Goal: Task Accomplishment & Management: Use online tool/utility

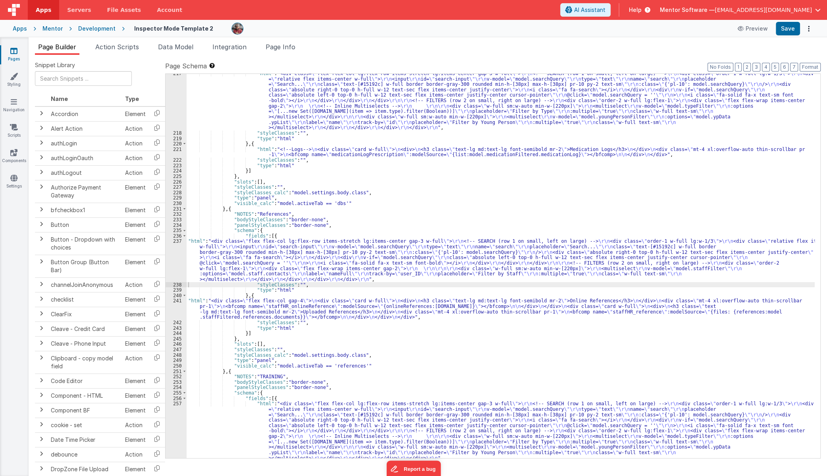
scroll to position [2640, 0]
click at [175, 47] on span "Data Model" at bounding box center [175, 47] width 35 height 8
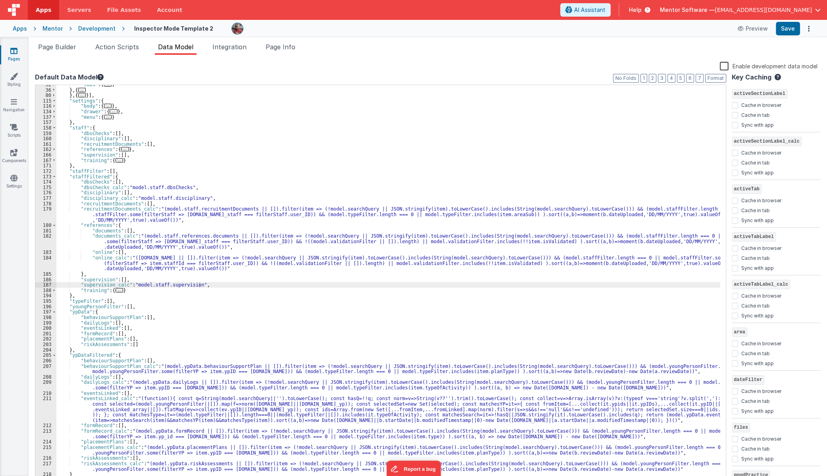
drag, startPoint x: 67, startPoint y: 45, endPoint x: 119, endPoint y: 92, distance: 69.4
click at [67, 45] on span "Page Builder" at bounding box center [57, 47] width 38 height 8
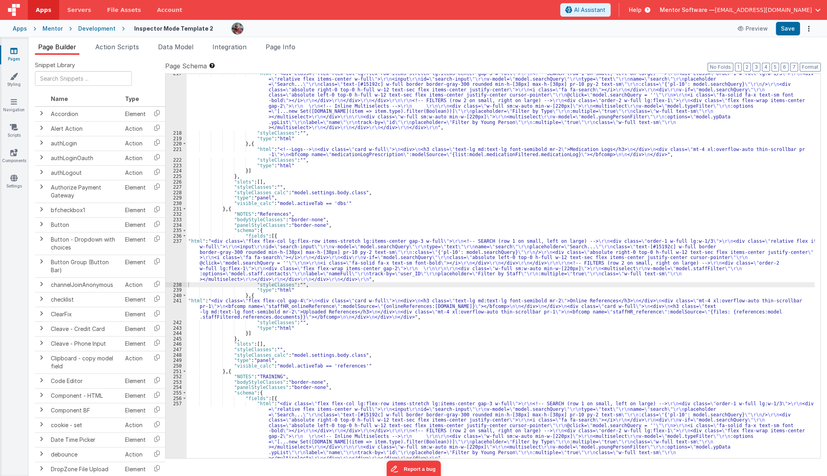
scroll to position [2748, 0]
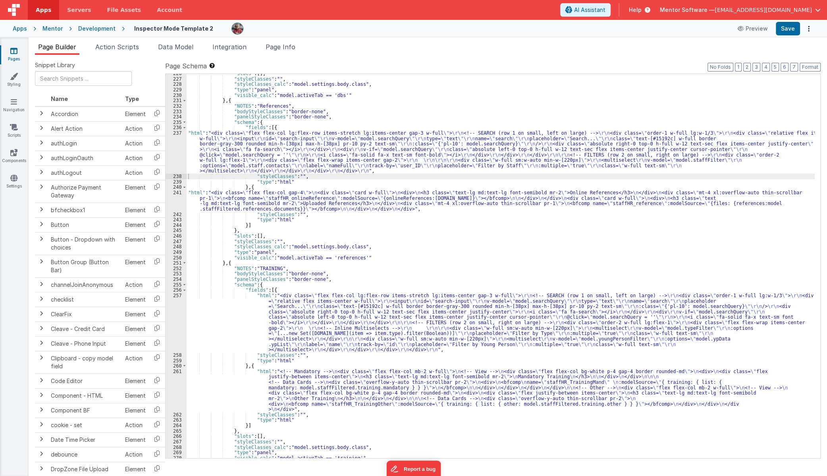
click at [238, 312] on div ""slots" : [ ] , "styleClasses" : "" , "styleClasses_calc" : "model.settings.bod…" at bounding box center [501, 268] width 628 height 395
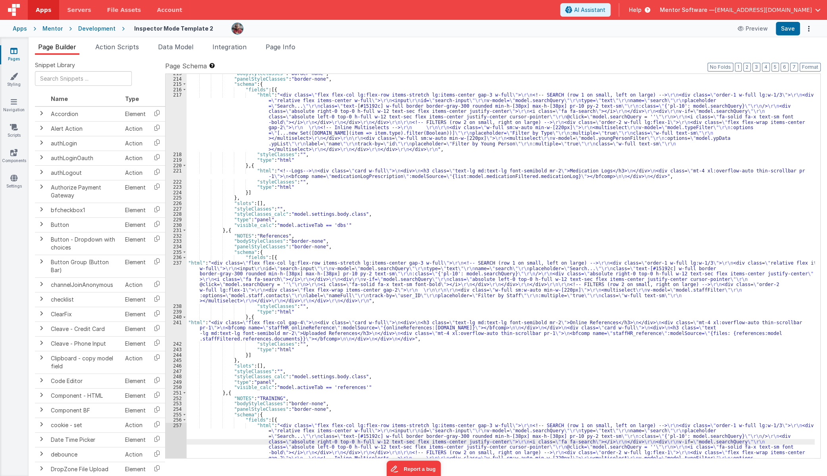
scroll to position [2575, 0]
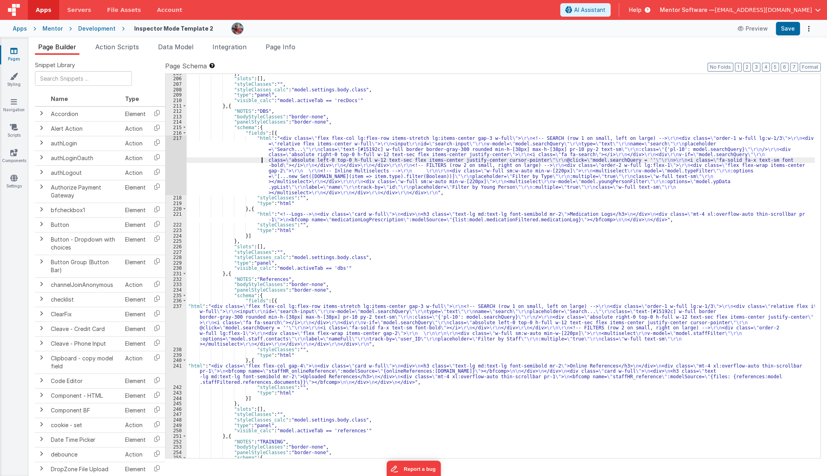
click at [241, 162] on div "} , "slots" : [ ] , "styleClasses" : "" , "styleClasses_calc" : "model.settings…" at bounding box center [501, 268] width 628 height 395
click at [170, 170] on div "217" at bounding box center [176, 165] width 21 height 60
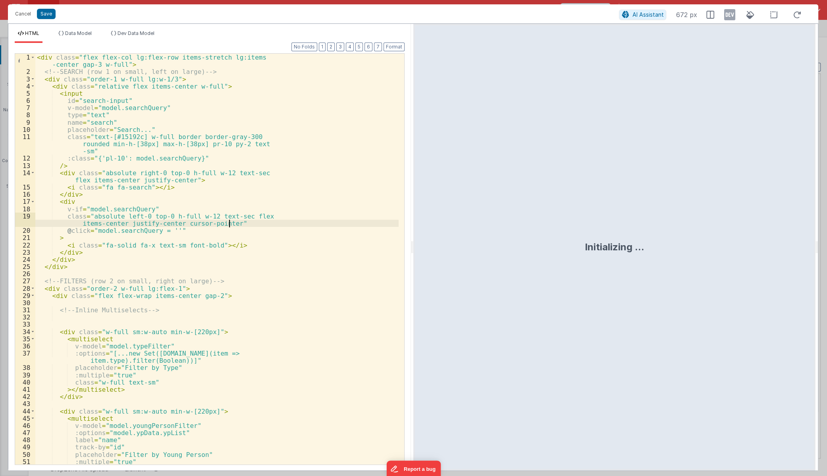
click at [262, 226] on div "< div class = "flex flex-col lg:flex-row items-stretch lg:items -center gap-3 w…" at bounding box center [216, 270] width 363 height 432
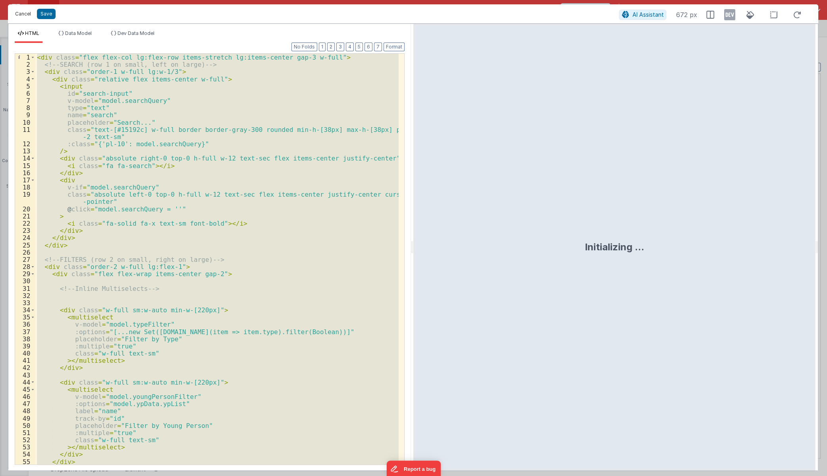
click at [25, 15] on button "Cancel" at bounding box center [23, 13] width 24 height 11
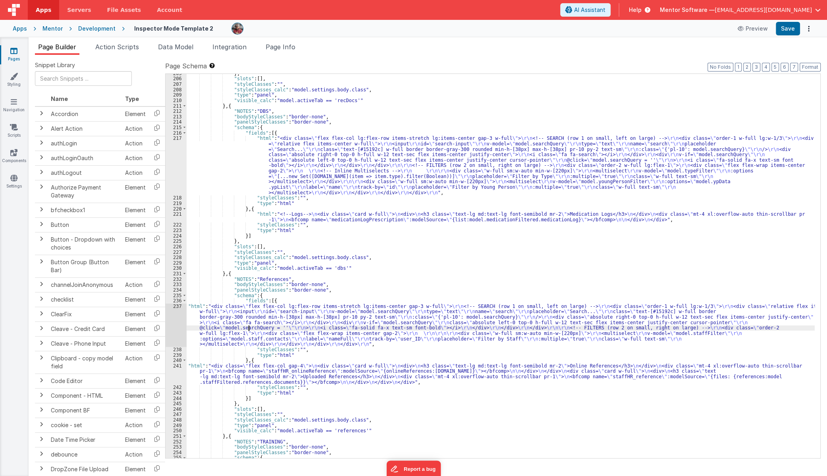
click at [248, 328] on div "} , "slots" : [ ] , "styleClasses" : "" , "styleClasses_calc" : "model.settings…" at bounding box center [501, 268] width 628 height 395
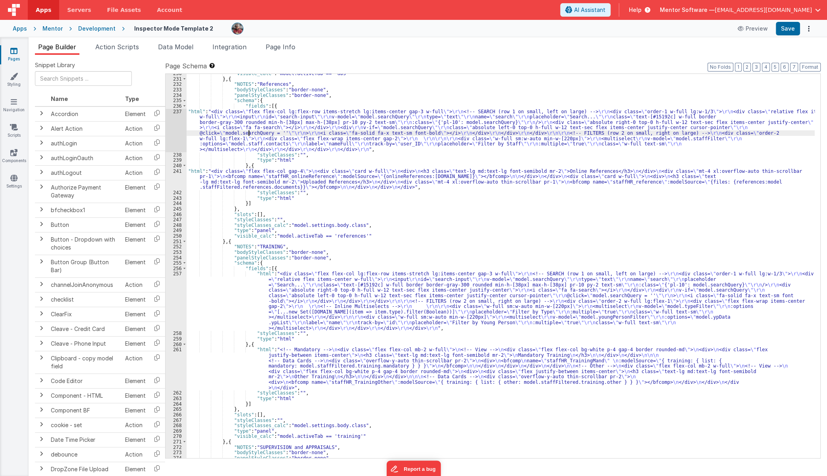
scroll to position [2770, 0]
click at [238, 302] on div ""visible_calc" : "model.activeTab == 'dbs'" } , { "NOTES" : "References" , "bod…" at bounding box center [501, 268] width 628 height 395
click at [173, 303] on div "257" at bounding box center [176, 301] width 21 height 60
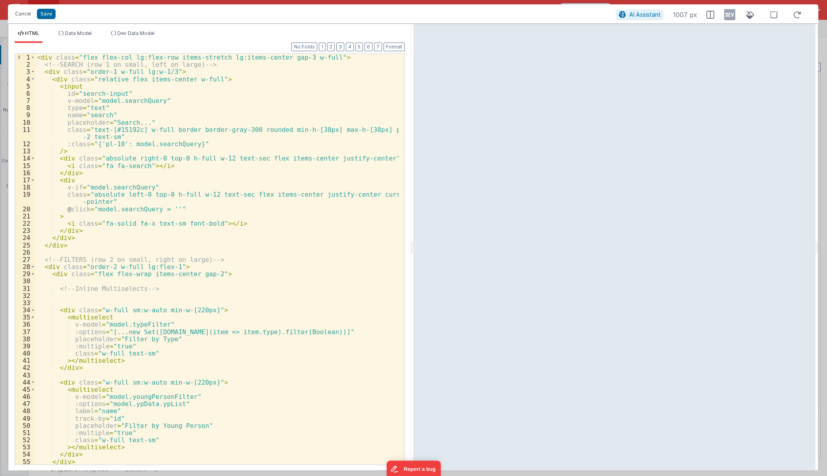
click at [312, 258] on div "< div class = "flex flex-col lg:flex-row items-stretch lg:items-center gap-3 w-…" at bounding box center [216, 266] width 363 height 425
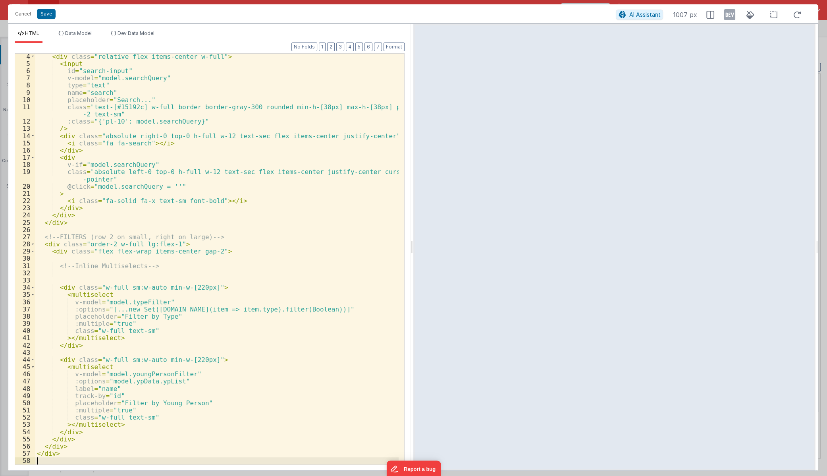
scroll to position [22, 0]
click at [89, 84] on div "< div class = "relative flex items-center w-full" > < input id = "search-input"…" at bounding box center [216, 265] width 363 height 425
click at [23, 16] on button "Cancel" at bounding box center [23, 13] width 24 height 11
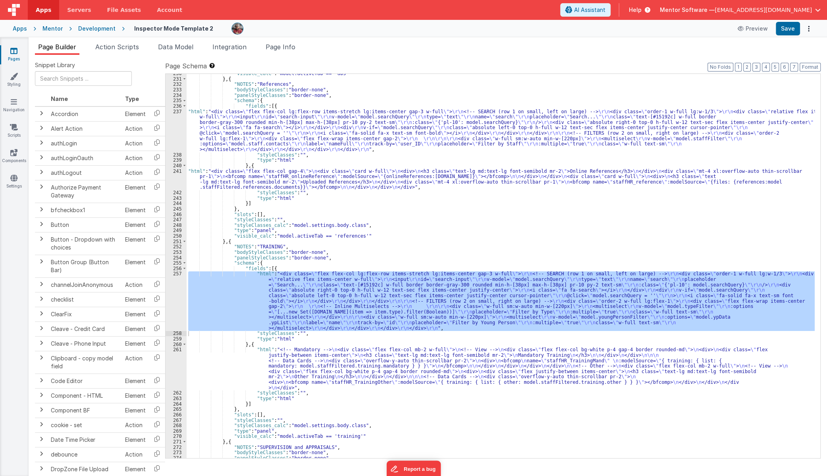
scroll to position [2748, 0]
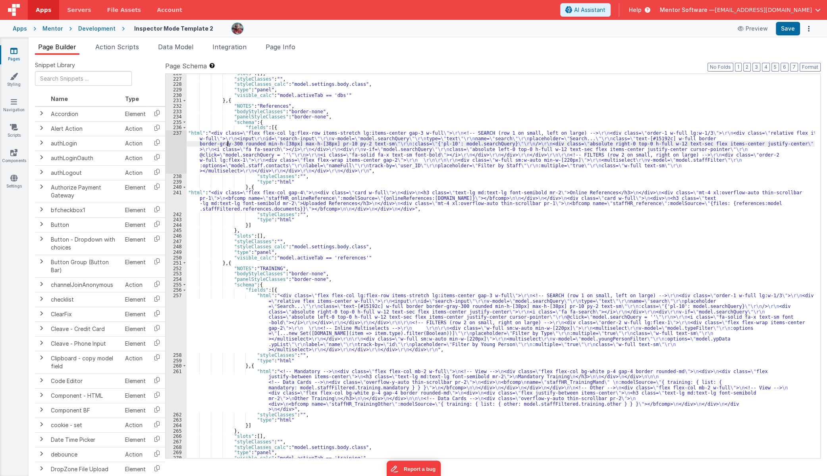
click at [226, 145] on div ""slots" : [ ] , "styleClasses" : "" , "styleClasses_calc" : "model.settings.bod…" at bounding box center [501, 268] width 628 height 395
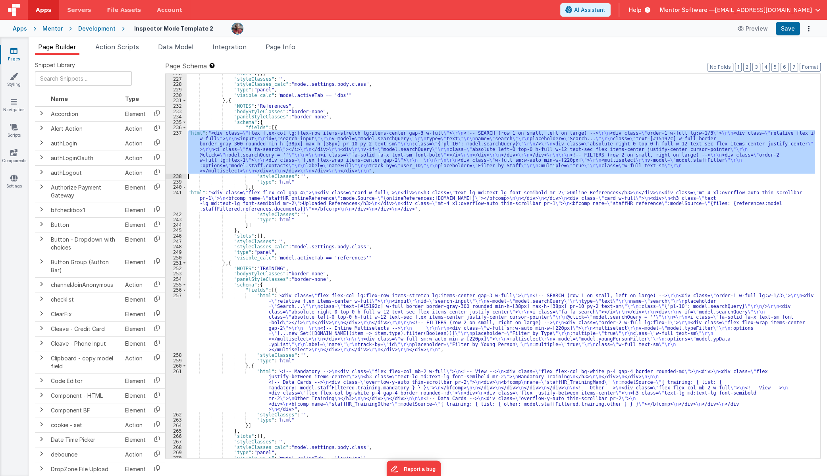
click at [174, 158] on div "237" at bounding box center [176, 151] width 21 height 43
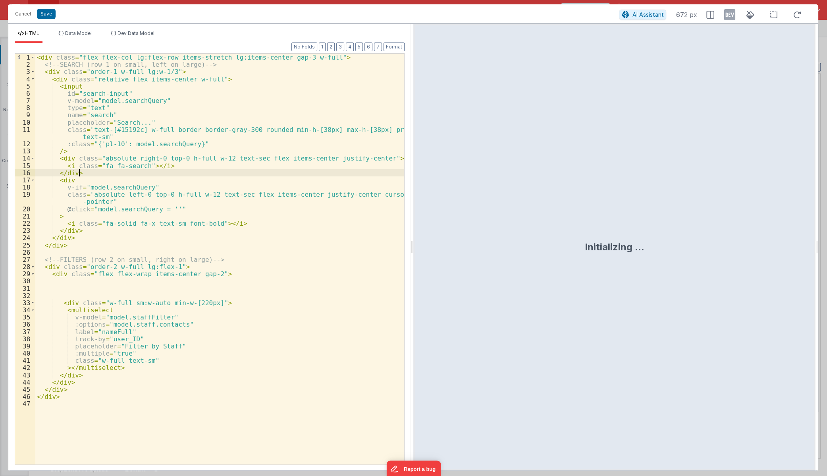
click at [236, 174] on div "< div class = "flex flex-col lg:flex-row items-stretch lg:items-center gap-3 w-…" at bounding box center [219, 266] width 369 height 425
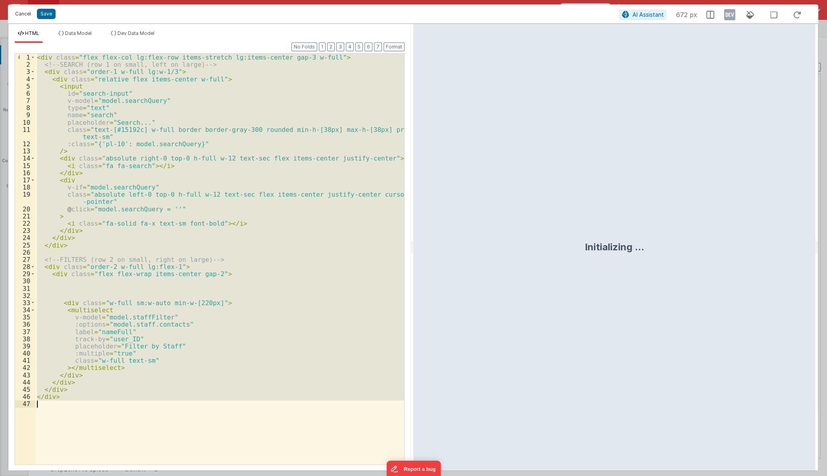
click at [19, 12] on button "Cancel" at bounding box center [23, 13] width 24 height 11
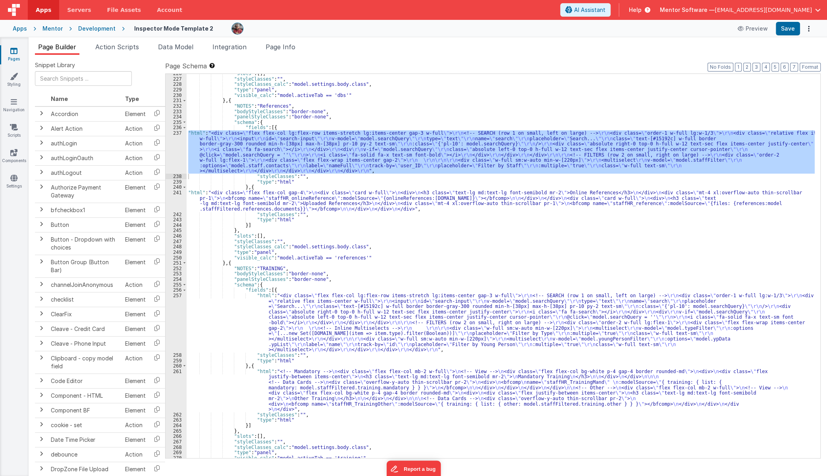
click at [334, 300] on div ""slots" : [ ] , "styleClasses" : "" , "styleClasses_calc" : "model.settings.bod…" at bounding box center [501, 268] width 628 height 395
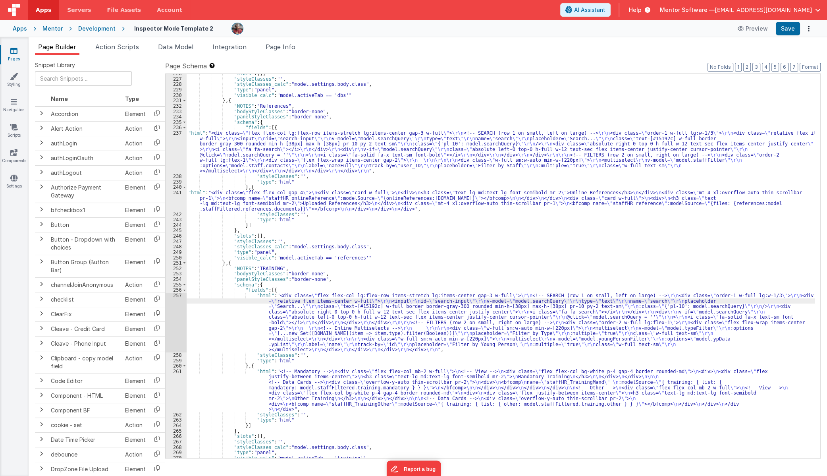
click at [175, 337] on div "257" at bounding box center [176, 323] width 21 height 60
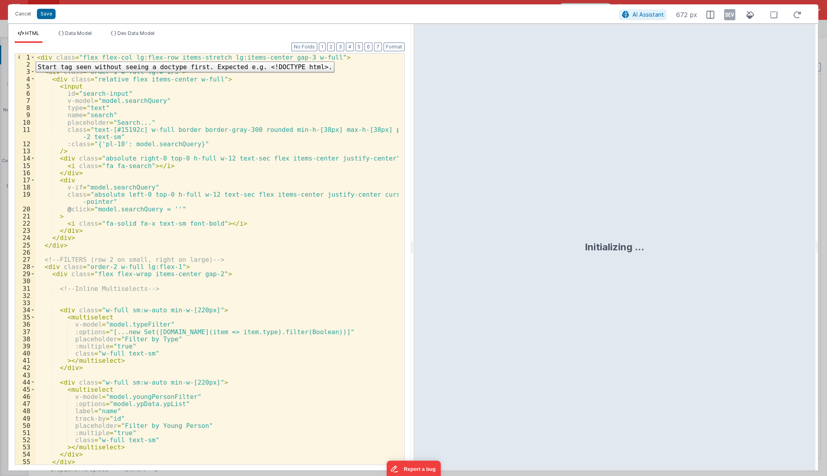
click at [30, 56] on div "1" at bounding box center [25, 57] width 20 height 7
click at [33, 58] on span at bounding box center [33, 57] width 4 height 7
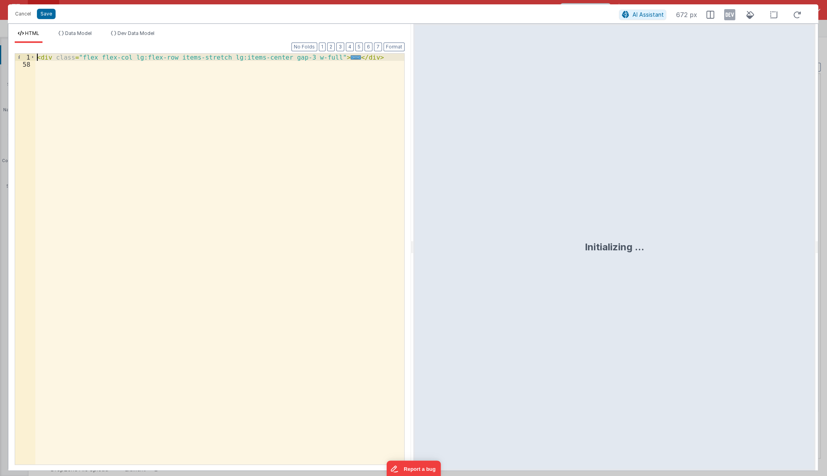
click at [37, 57] on div "< div class = "flex flex-col lg:flex-row items-stretch lg:items-center gap-3 w-…" at bounding box center [219, 266] width 369 height 425
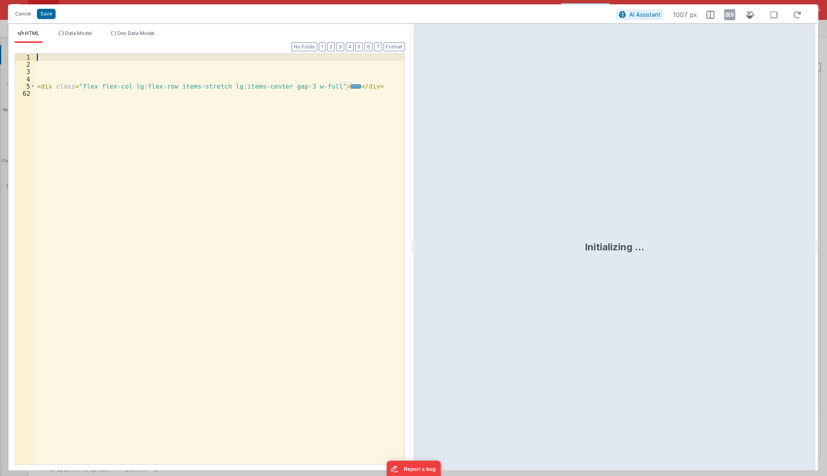
click at [50, 58] on div "< div class = "flex flex-col lg:flex-row items-stretch lg:items-center gap-3 w-…" at bounding box center [219, 266] width 369 height 425
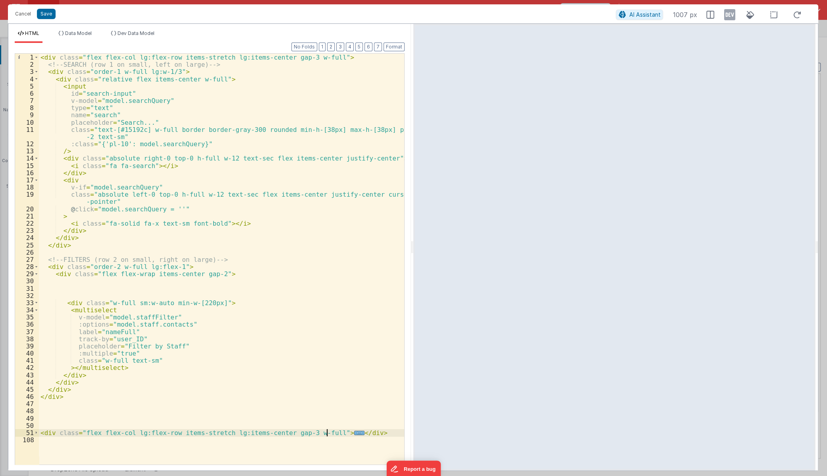
click at [354, 433] on span "..." at bounding box center [359, 432] width 10 height 4
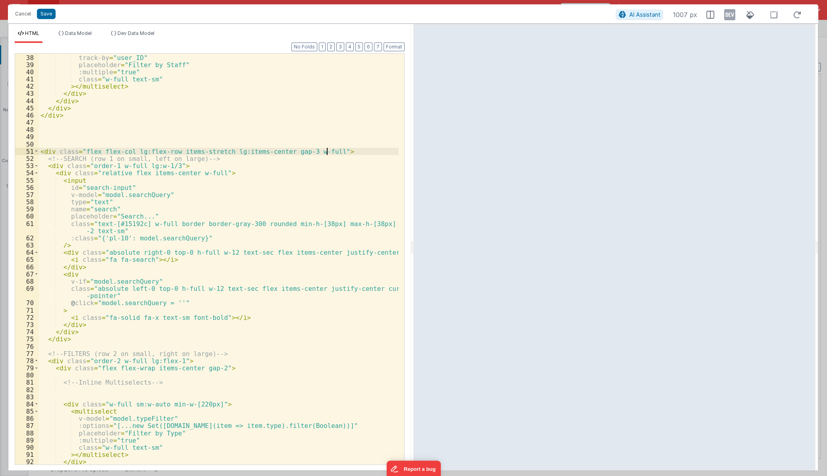
scroll to position [303, 0]
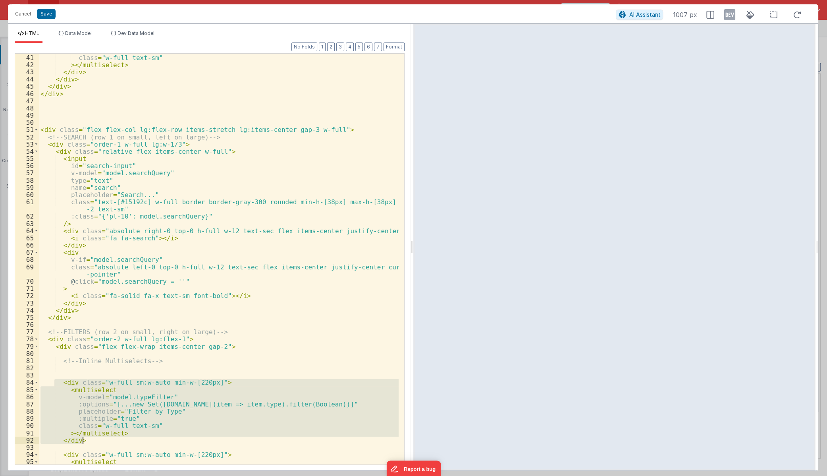
drag, startPoint x: 54, startPoint y: 381, endPoint x: 135, endPoint y: 439, distance: 99.8
click at [135, 439] on div ":multiple = "true" class = "w-full text-sm" > </ multiselect > </ div > </ div …" at bounding box center [219, 258] width 360 height 425
click at [34, 133] on span at bounding box center [36, 129] width 4 height 7
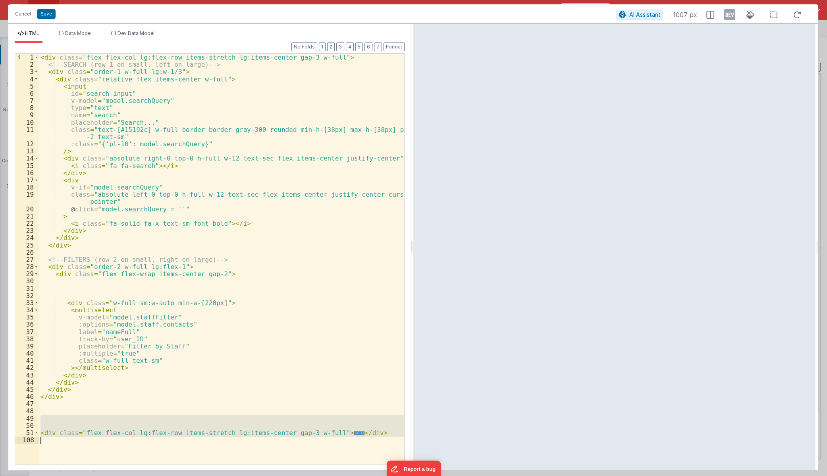
drag, startPoint x: 83, startPoint y: 418, endPoint x: 132, endPoint y: 457, distance: 61.9
click at [132, 457] on div "< div class = "flex flex-col lg:flex-row items-stretch lg:items-center gap-3 w-…" at bounding box center [221, 266] width 365 height 425
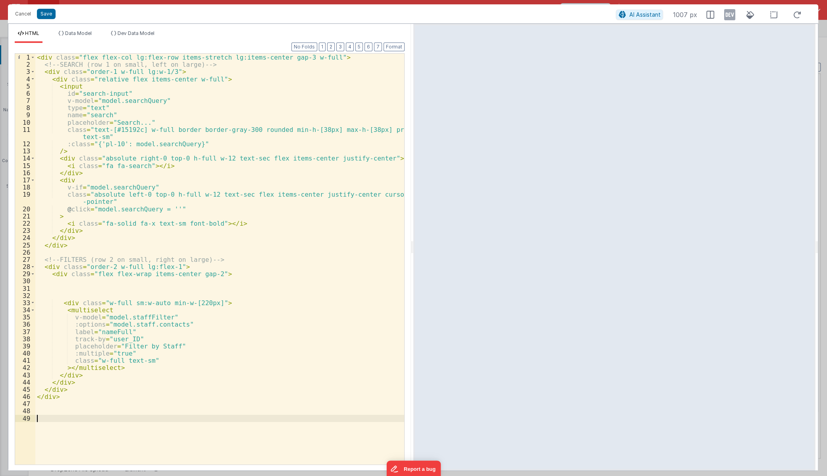
click at [101, 287] on div "< div class = "flex flex-col lg:flex-row items-stretch lg:items-center gap-3 w-…" at bounding box center [219, 266] width 369 height 425
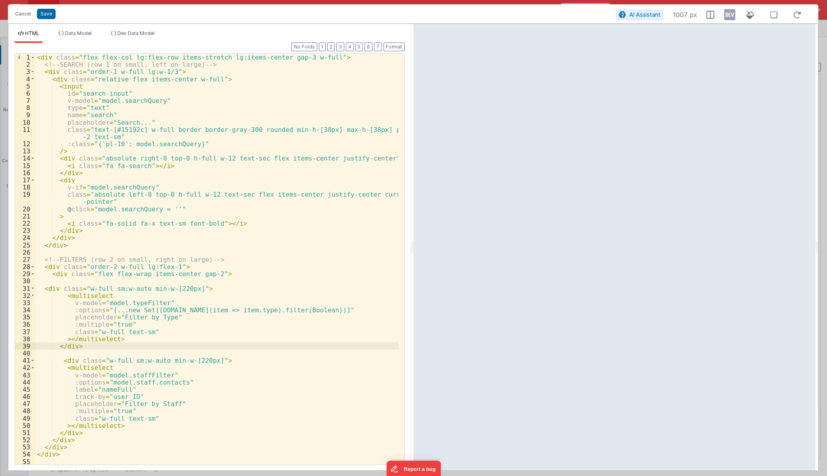
scroll to position [0, 0]
click at [181, 309] on div "< div class = "flex flex-col lg:flex-row items-stretch lg:items-center gap-3 w-…" at bounding box center [216, 266] width 363 height 425
drag, startPoint x: 299, startPoint y: 310, endPoint x: 354, endPoint y: 308, distance: 54.4
click at [354, 308] on div "< div class = "flex flex-col lg:flex-row items-stretch lg:items-center gap-3 w-…" at bounding box center [216, 266] width 363 height 425
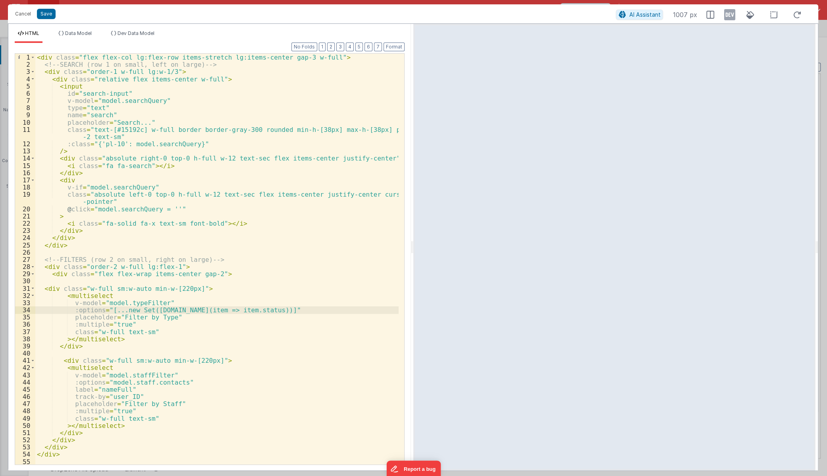
click at [221, 310] on div "< div class = "flex flex-col lg:flex-row items-stretch lg:items-center gap-3 w-…" at bounding box center [216, 266] width 363 height 425
click at [217, 310] on div "< div class = "flex flex-col lg:flex-row items-stretch lg:items-center gap-3 w-…" at bounding box center [216, 266] width 363 height 425
drag, startPoint x: 221, startPoint y: 310, endPoint x: 253, endPoint y: 321, distance: 34.4
click at [221, 310] on div "< div class = "flex flex-col lg:flex-row items-stretch lg:items-center gap-3 w-…" at bounding box center [216, 266] width 363 height 425
drag, startPoint x: 363, startPoint y: 310, endPoint x: 68, endPoint y: 305, distance: 295.4
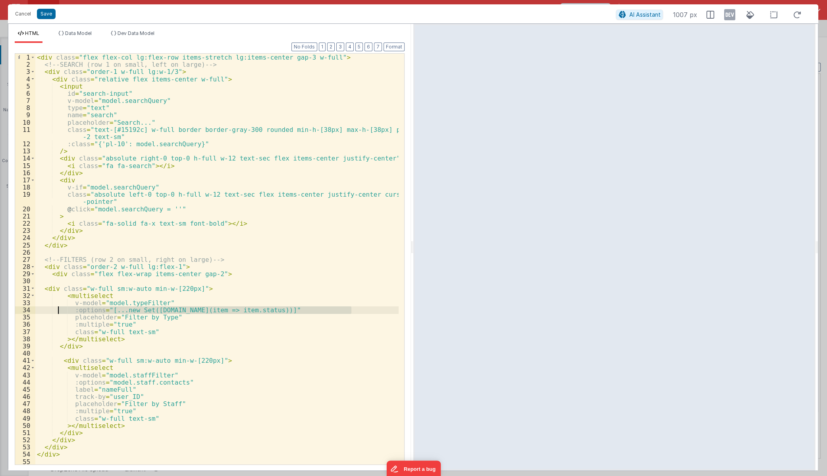
click at [57, 309] on div "< div class = "flex flex-col lg:flex-row items-stretch lg:items-center gap-3 w-…" at bounding box center [216, 266] width 363 height 425
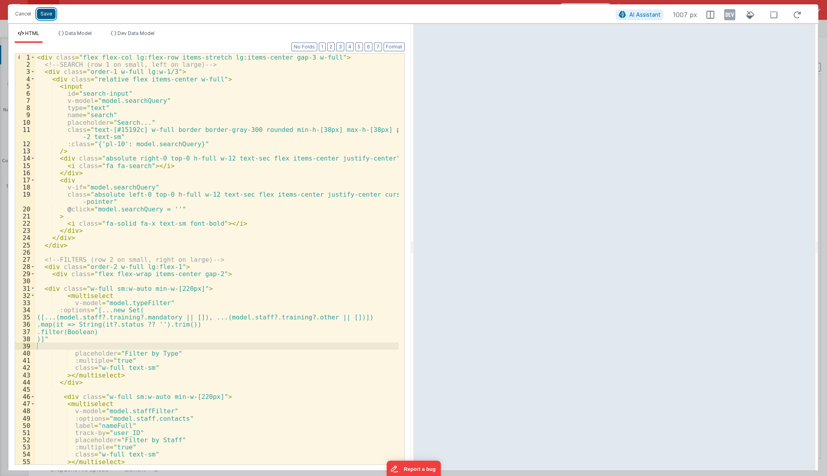
click at [43, 16] on button "Save" at bounding box center [46, 14] width 19 height 10
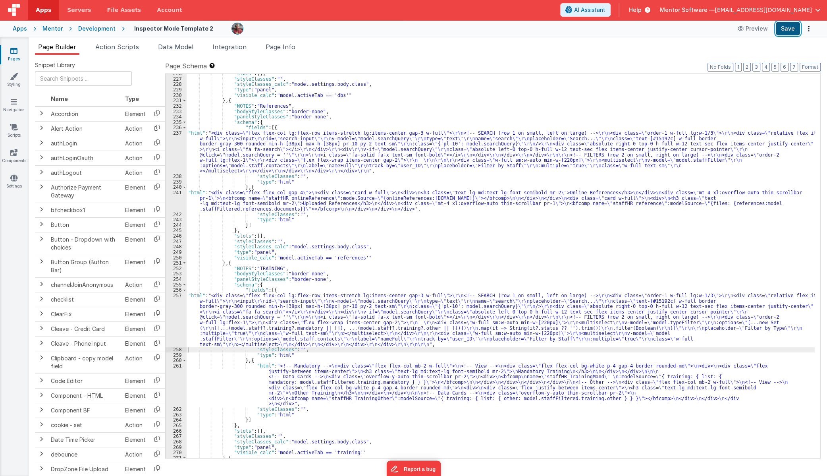
click at [785, 32] on button "Save" at bounding box center [788, 28] width 24 height 13
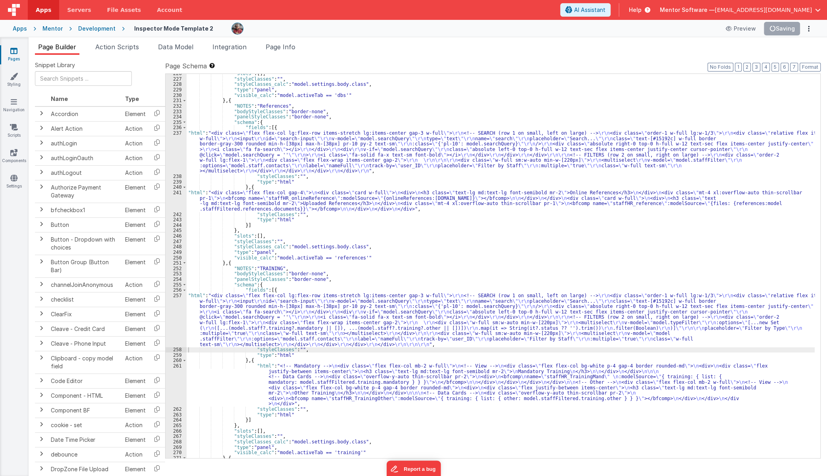
drag, startPoint x: 169, startPoint y: 46, endPoint x: 247, endPoint y: 63, distance: 80.4
click at [169, 46] on span "Data Model" at bounding box center [175, 47] width 35 height 8
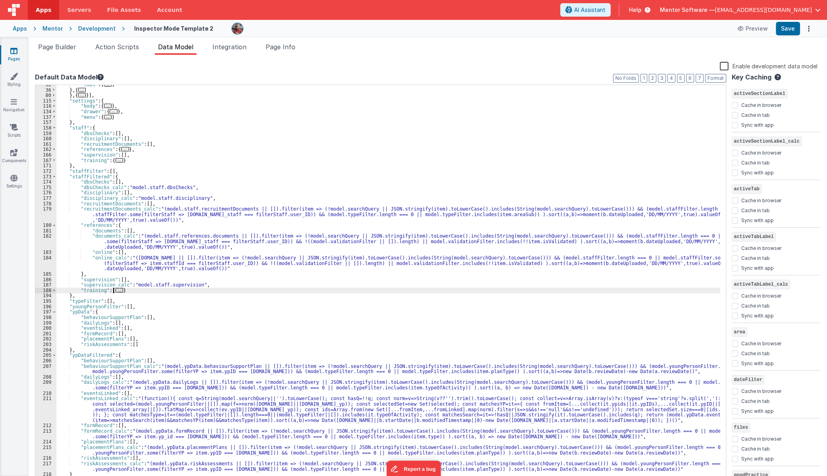
click at [116, 290] on span "..." at bounding box center [120, 290] width 8 height 4
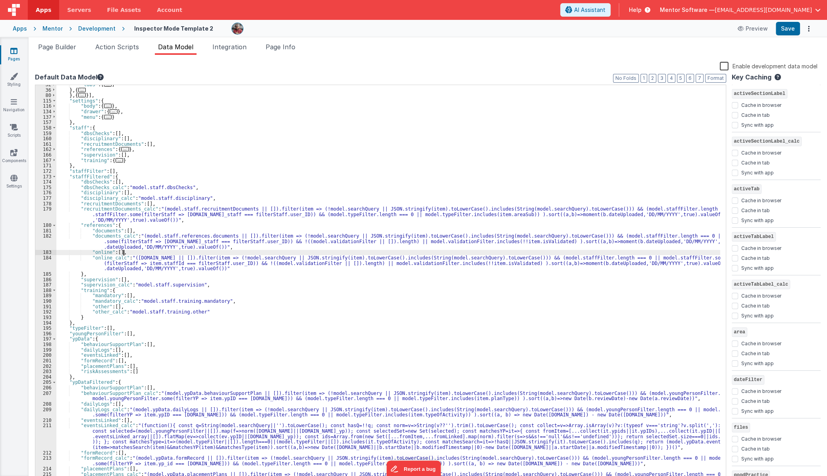
click at [131, 255] on div ""tabs" : [ ... ] } , { ... } , { ... }] , "settings" : { "body" : { ... } , "dr…" at bounding box center [388, 286] width 664 height 408
click at [131, 257] on div ""tabs" : [ ... ] } , { ... } , { ... }] , "settings" : { "body" : { ... } , "dr…" at bounding box center [388, 286] width 664 height 408
click at [134, 262] on div "32 36 80 115 116 134 137 157 158 159 160 161 162 166 167 171 172 173 174 175 17…" at bounding box center [380, 284] width 691 height 398
drag, startPoint x: 134, startPoint y: 262, endPoint x: 134, endPoint y: 254, distance: 7.6
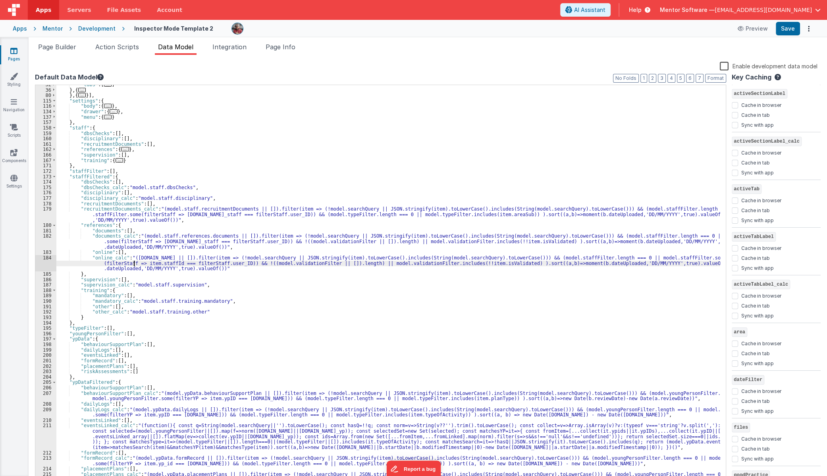
click at [134, 254] on div ""tabs" : [ ... ] } , { ... } , { ... }] , "settings" : { "body" : { ... } , "dr…" at bounding box center [388, 286] width 664 height 408
drag, startPoint x: 130, startPoint y: 258, endPoint x: 135, endPoint y: 259, distance: 5.7
click at [135, 259] on div ""tabs" : [ ... ] } , { ... } , { ... }] , "settings" : { "body" : { ... } , "dr…" at bounding box center [388, 286] width 664 height 408
click at [136, 261] on div ""tabs" : [ ... ] } , { ... } , { ... }] , "settings" : { "body" : { ... } , "dr…" at bounding box center [388, 286] width 664 height 408
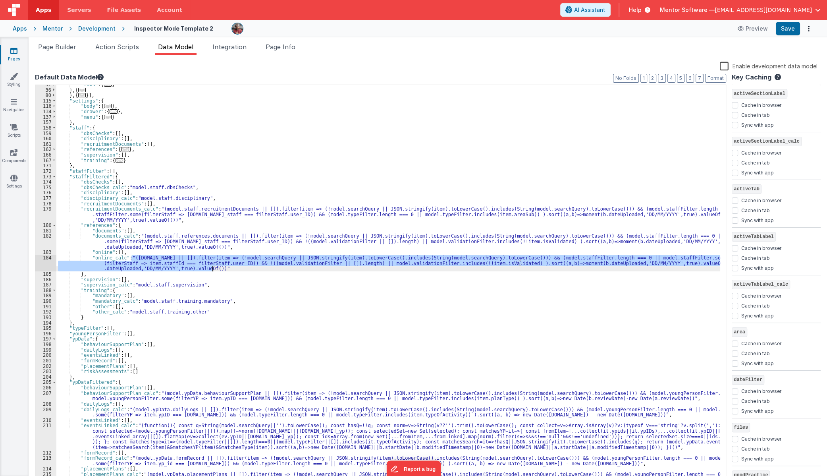
drag, startPoint x: 131, startPoint y: 258, endPoint x: 212, endPoint y: 270, distance: 82.3
click at [212, 270] on div ""tabs" : [ ... ] } , { ... } , { ... }] , "settings" : { "body" : { ... } , "dr…" at bounding box center [388, 286] width 664 height 408
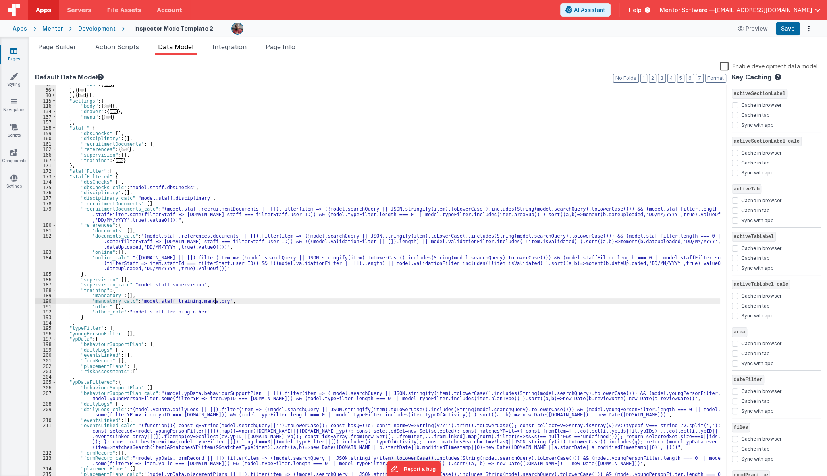
click at [216, 301] on div ""tabs" : [ ... ] } , { ... } , { ... }] , "settings" : { "body" : { ... } , "dr…" at bounding box center [388, 286] width 664 height 408
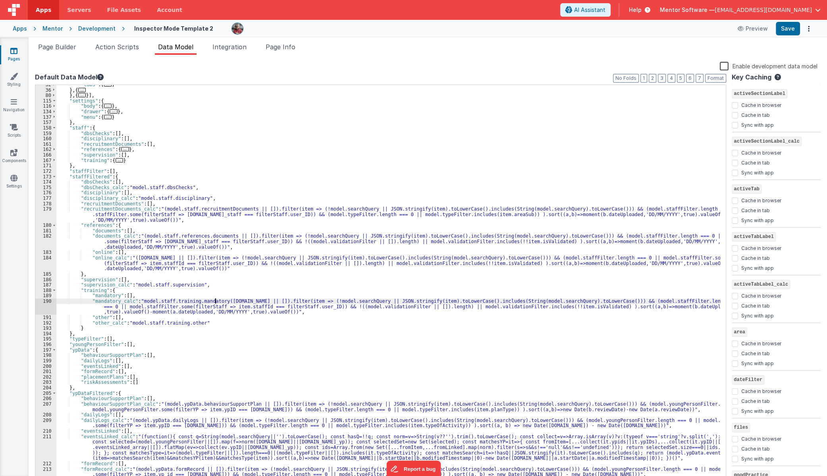
click at [215, 302] on div ""tabs" : [ ... ] } , { ... } , { ... }] , "settings" : { "body" : { ... } , "dr…" at bounding box center [388, 289] width 664 height 414
drag, startPoint x: 216, startPoint y: 302, endPoint x: 140, endPoint y: 303, distance: 76.6
click at [140, 303] on div ""tabs" : [ ... ] } , { ... } , { ... }] , "settings" : { "body" : { ... } , "dr…" at bounding box center [388, 289] width 664 height 414
drag, startPoint x: 200, startPoint y: 301, endPoint x: 194, endPoint y: 301, distance: 6.0
click at [194, 301] on div ""tabs" : [ ... ] } , { ... } , { ... }] , "settings" : { "body" : { ... } , "dr…" at bounding box center [388, 289] width 664 height 414
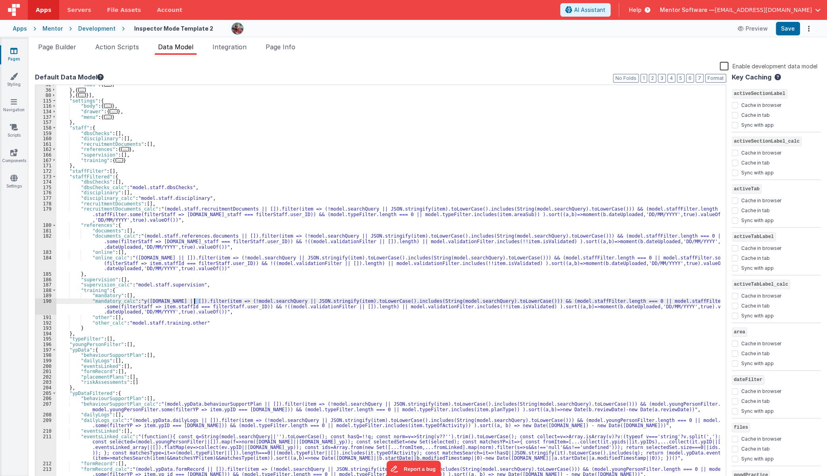
click at [201, 300] on div ""tabs" : [ ... ] } , { ... } , { ... }] , "settings" : { "body" : { ... } , "dr…" at bounding box center [388, 283] width 664 height 397
click at [200, 300] on div ""tabs" : [ ... ] } , { ... } , { ... }] , "settings" : { "body" : { ... } , "dr…" at bounding box center [388, 289] width 664 height 414
drag, startPoint x: 202, startPoint y: 300, endPoint x: 145, endPoint y: 302, distance: 57.2
click at [145, 302] on div ""tabs" : [ ... ] } , { ... } , { ... }] , "settings" : { "body" : { ... } , "dr…" at bounding box center [388, 289] width 664 height 414
click at [142, 302] on div ""tabs" : [ ... ] } , { ... } , { ... }] , "settings" : { "body" : { ... } , "dr…" at bounding box center [388, 289] width 664 height 414
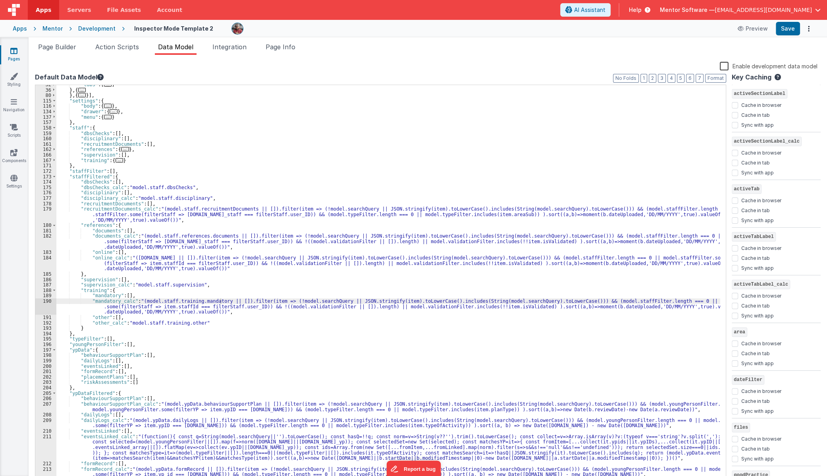
click at [181, 306] on div ""tabs" : [ ... ] } , { ... } , { ... }] , "settings" : { "body" : { ... } , "dr…" at bounding box center [388, 289] width 664 height 414
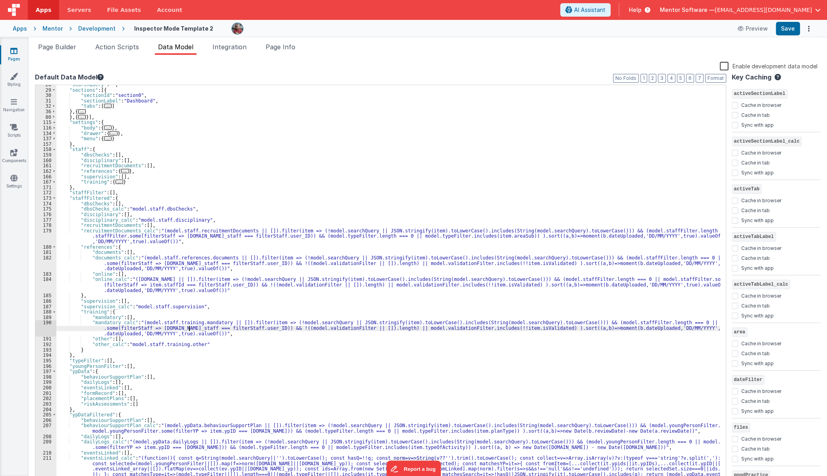
scroll to position [225, 0]
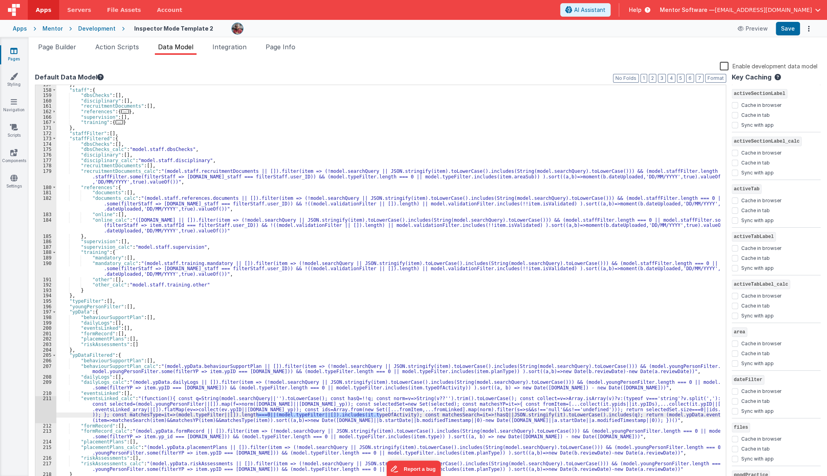
drag, startPoint x: 257, startPoint y: 414, endPoint x: 380, endPoint y: 414, distance: 122.7
click at [380, 414] on div "} , "staff" : { "dbsChecks" : [ ] , "disciplinary" : [ ] , "recruitmentDocument…" at bounding box center [388, 286] width 664 height 408
click at [349, 386] on div "} , "staff" : { "dbsChecks" : [ ] , "disciplinary" : [ ] , "recruitmentDocument…" at bounding box center [388, 286] width 664 height 408
click at [222, 389] on div "} , "staff" : { "dbsChecks" : [ ] , "disciplinary" : [ ] , "recruitmentDocument…" at bounding box center [388, 286] width 664 height 408
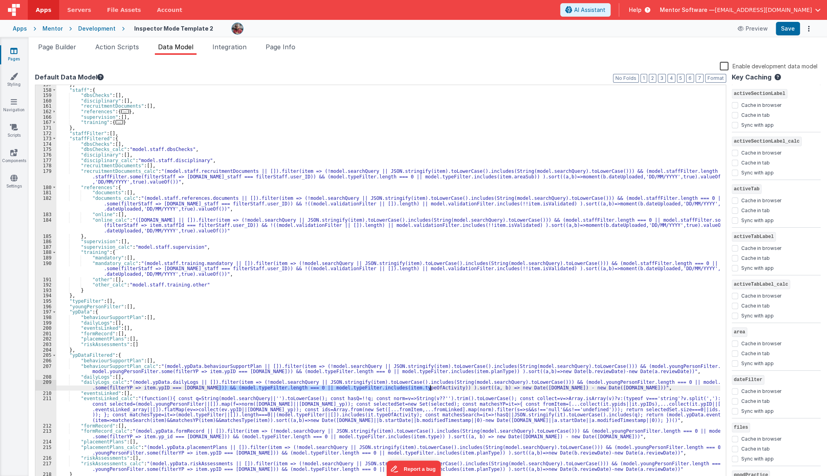
drag, startPoint x: 218, startPoint y: 390, endPoint x: 430, endPoint y: 389, distance: 211.6
click at [430, 389] on div "} , "staff" : { "dbsChecks" : [ ] , "disciplinary" : [ ] , "recruitmentDocument…" at bounding box center [388, 286] width 664 height 408
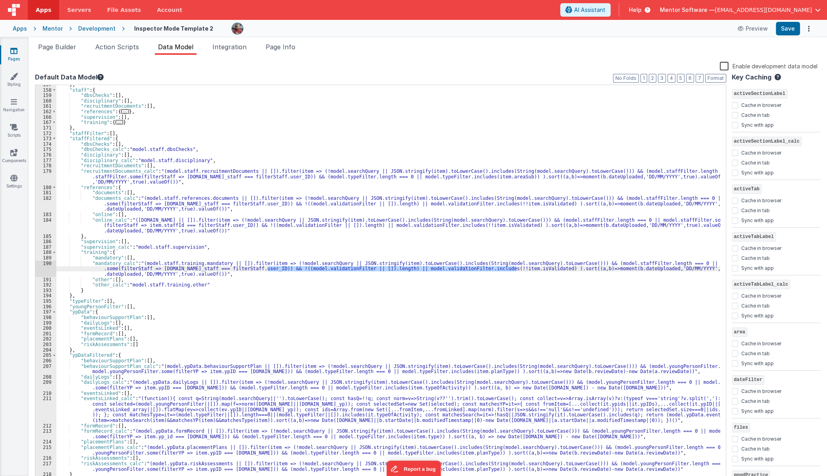
drag, startPoint x: 268, startPoint y: 268, endPoint x: 517, endPoint y: 270, distance: 249.3
click at [517, 270] on div "} , "staff" : { "dbsChecks" : [ ] , "disciplinary" : [ ] , "recruitmentDocument…" at bounding box center [388, 286] width 664 height 408
click at [455, 266] on div "} , "staff" : { "dbsChecks" : [ ] , "disciplinary" : [ ] , "recruitmentDocument…" at bounding box center [388, 286] width 664 height 408
click at [370, 323] on div "} , "staff" : { "dbsChecks" : [ ] , "disciplinary" : [ ] , "recruitmentDocument…" at bounding box center [388, 286] width 664 height 408
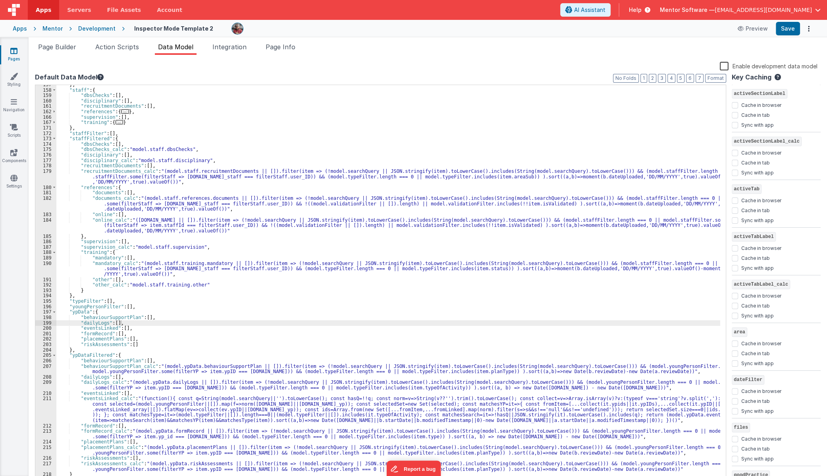
click at [160, 250] on div "} , "staff" : { "dbsChecks" : [ ] , "disciplinary" : [ ] , "recruitmentDocument…" at bounding box center [388, 286] width 664 height 408
click at [532, 246] on div "} , "staff" : { "dbsChecks" : [ ] , "disciplinary" : [ ] , "recruitmentDocument…" at bounding box center [388, 286] width 664 height 408
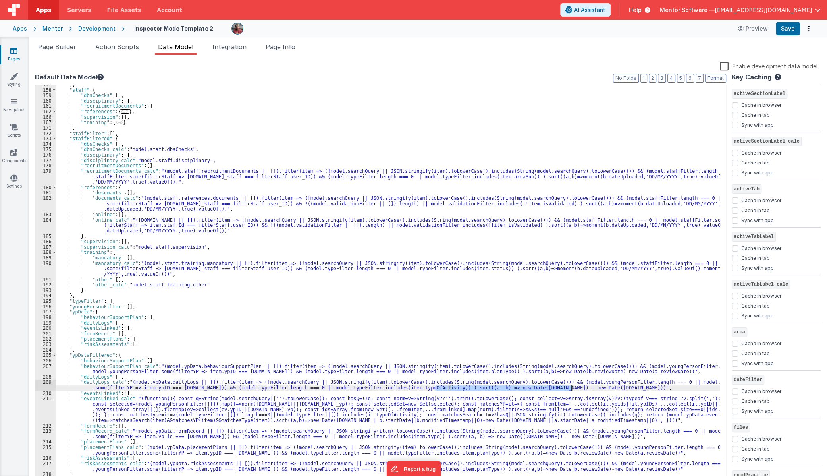
drag, startPoint x: 436, startPoint y: 389, endPoint x: 571, endPoint y: 388, distance: 135.0
click at [571, 388] on div "} , "staff" : { "dbsChecks" : [ ] , "disciplinary" : [ ] , "recruitmentDocument…" at bounding box center [388, 286] width 664 height 408
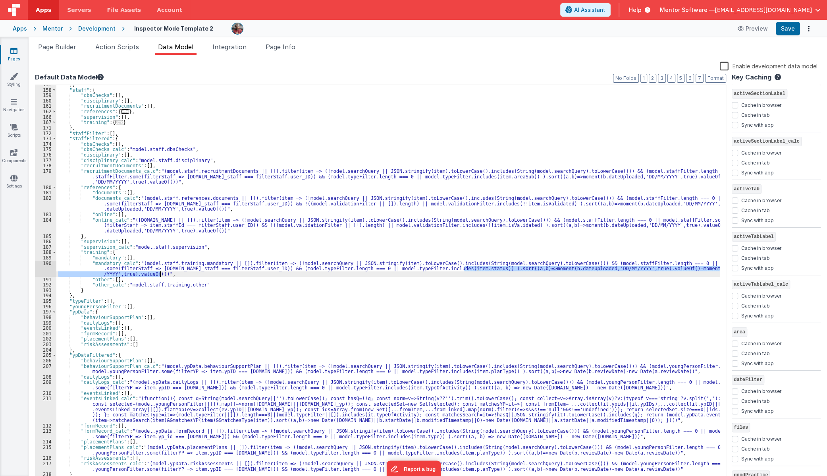
drag, startPoint x: 464, startPoint y: 270, endPoint x: 159, endPoint y: 274, distance: 305.0
click at [159, 274] on div "} , "staff" : { "dbsChecks" : [ ] , "disciplinary" : [ ] , "recruitmentDocument…" at bounding box center [388, 286] width 664 height 408
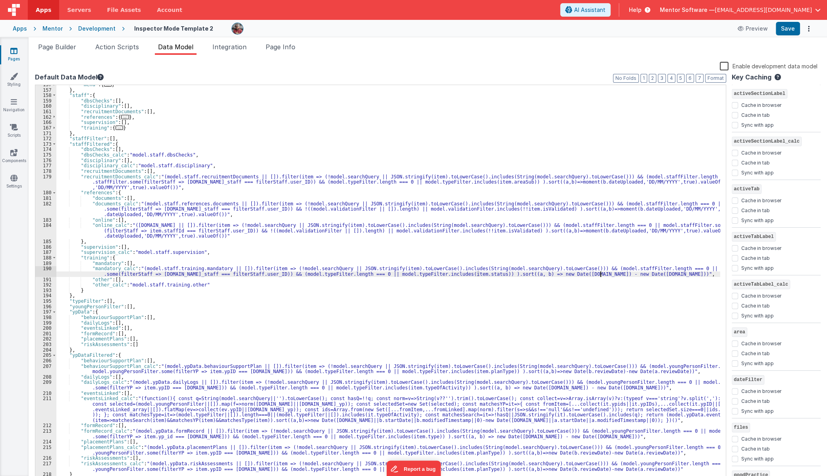
scroll to position [220, 0]
click at [540, 275] on div ""menu" : { ... } } , "staff" : { "dbsChecks" : [ ] , "disciplinary" : [ ] , "re…" at bounding box center [388, 286] width 664 height 408
click at [604, 274] on div ""menu" : { ... } } , "staff" : { "dbsChecks" : [ ] , "disciplinary" : [ ] , "re…" at bounding box center [388, 286] width 664 height 408
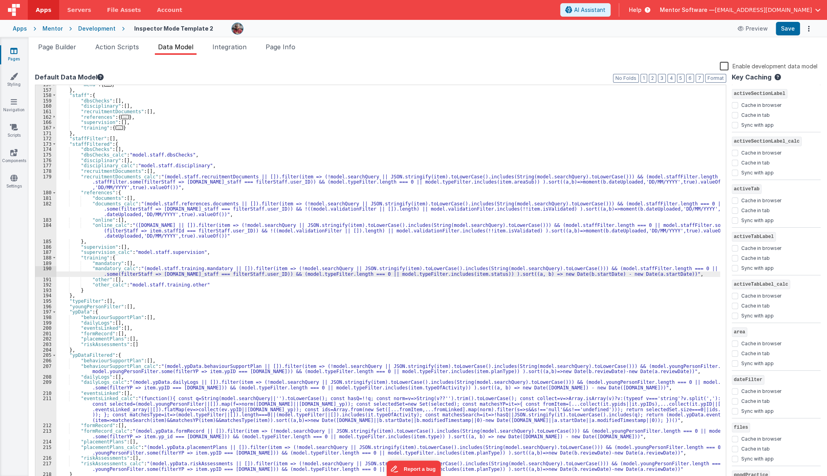
click at [139, 270] on div ""menu" : { ... } } , "staff" : { "dbsChecks" : [ ] , "disciplinary" : [ ] , "re…" at bounding box center [388, 286] width 664 height 408
click at [131, 270] on div ""menu" : { ... } } , "staff" : { "dbsChecks" : [ ] , "disciplinary" : [ ] , "re…" at bounding box center [388, 286] width 664 height 408
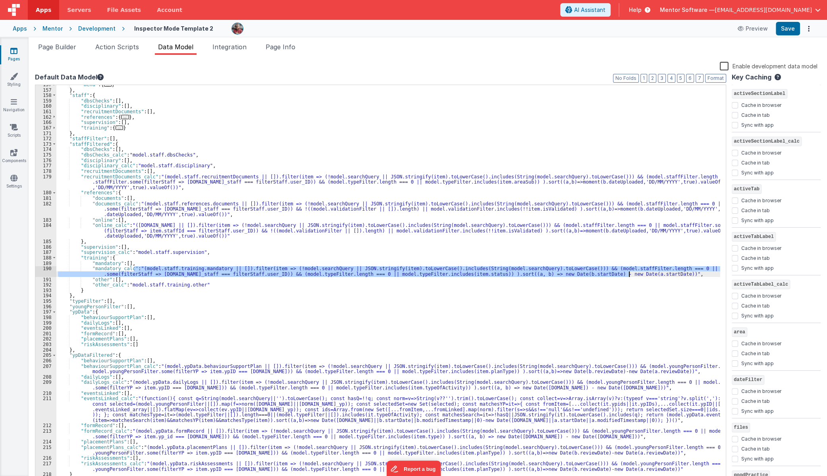
drag, startPoint x: 135, startPoint y: 269, endPoint x: 628, endPoint y: 275, distance: 492.8
click at [628, 275] on div ""menu" : { ... } } , "staff" : { "dbsChecks" : [ ] , "disciplinary" : [ ] , "re…" at bounding box center [388, 286] width 664 height 408
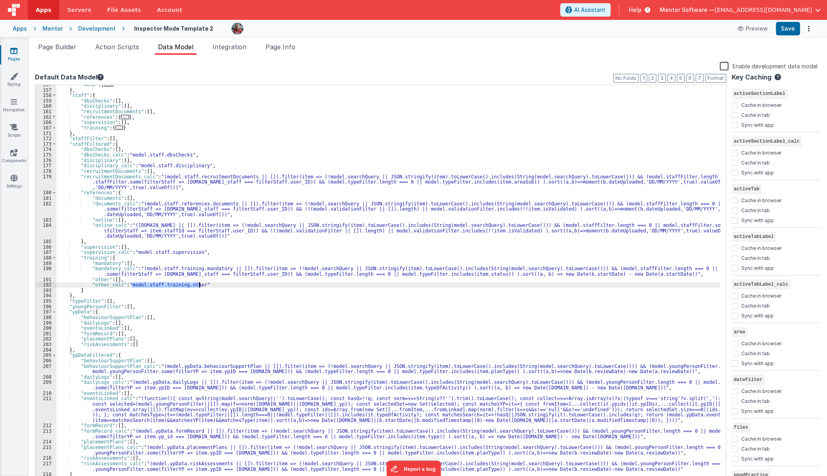
drag, startPoint x: 132, startPoint y: 286, endPoint x: 221, endPoint y: 285, distance: 88.9
click at [221, 285] on div ""menu" : { ... } } , "staff" : { "dbsChecks" : [ ] , "disciplinary" : [ ] , "re…" at bounding box center [388, 286] width 664 height 408
click at [215, 284] on div ""menu" : { ... } } , "staff" : { "dbsChecks" : [ ] , "disciplinary" : [ ] , "re…" at bounding box center [388, 283] width 664 height 397
drag, startPoint x: 215, startPoint y: 284, endPoint x: 152, endPoint y: 291, distance: 63.9
click at [128, 285] on div ""menu" : { ... } } , "staff" : { "dbsChecks" : [ ] , "disciplinary" : [ ] , "re…" at bounding box center [388, 286] width 664 height 408
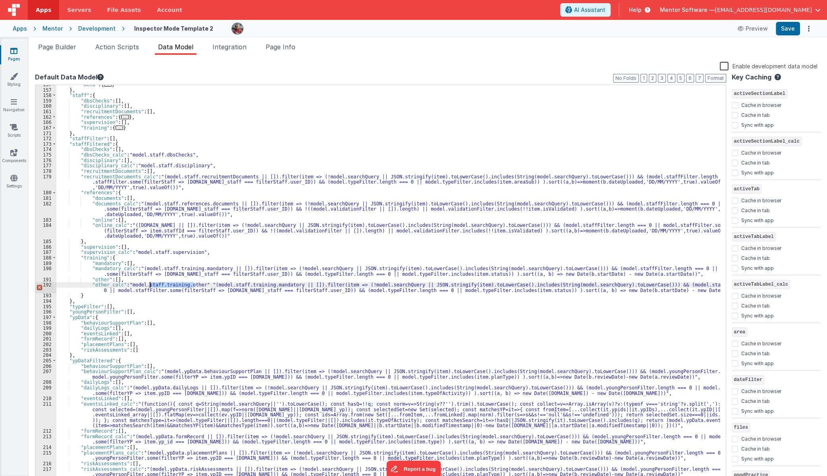
drag, startPoint x: 195, startPoint y: 283, endPoint x: 128, endPoint y: 283, distance: 67.5
click at [128, 283] on div ""menu" : { ... } } , "staff" : { "dbsChecks" : [ ] , "disciplinary" : [ ] , "re…" at bounding box center [388, 286] width 664 height 408
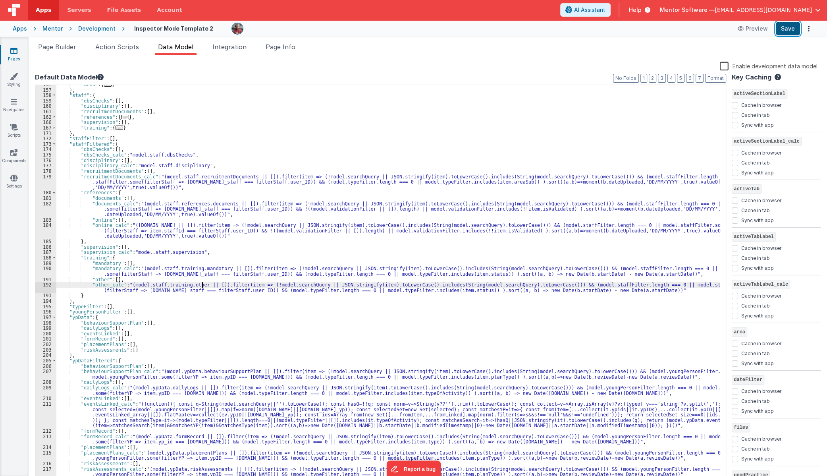
click at [783, 29] on button "Save" at bounding box center [788, 28] width 24 height 13
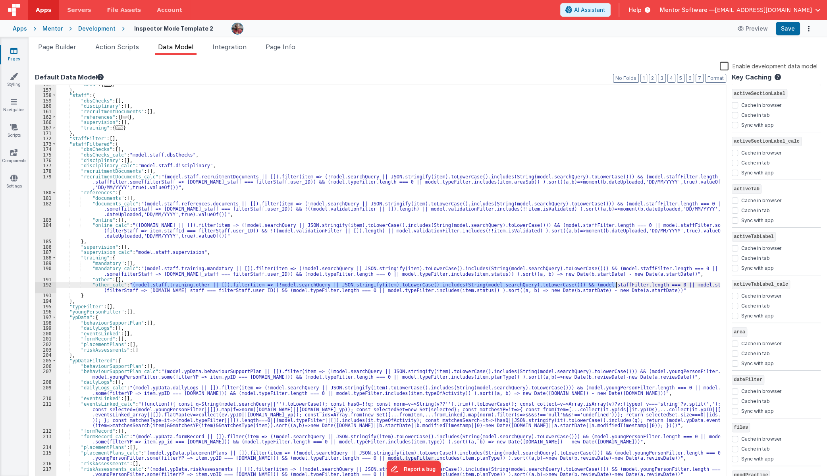
drag, startPoint x: 132, startPoint y: 285, endPoint x: 617, endPoint y: 287, distance: 484.8
click at [617, 287] on div ""menu" : { ... } } , "staff" : { "dbsChecks" : [ ] , "disciplinary" : [ ] , "re…" at bounding box center [388, 286] width 664 height 408
click at [222, 288] on div ""menu" : { ... } } , "staff" : { "dbsChecks" : [ ] , "disciplinary" : [ ] , "re…" at bounding box center [388, 286] width 664 height 408
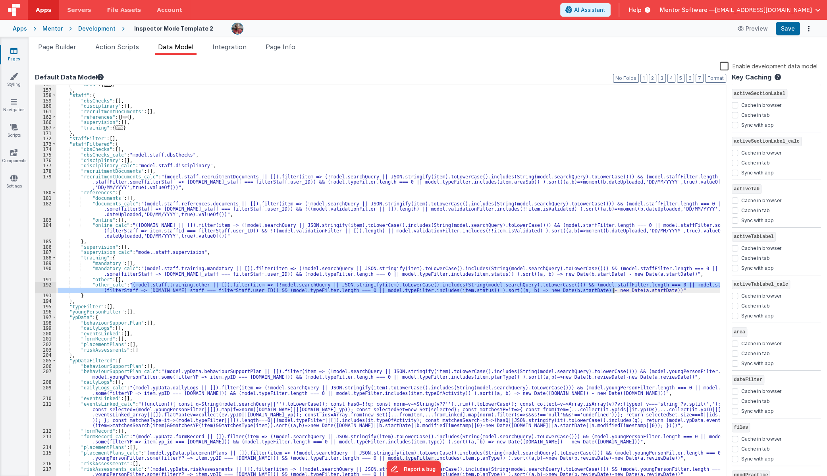
drag, startPoint x: 131, startPoint y: 284, endPoint x: 614, endPoint y: 293, distance: 482.5
click at [614, 293] on div ""menu" : { ... } } , "staff" : { "dbsChecks" : [ ] , "disciplinary" : [ ] , "re…" at bounding box center [388, 286] width 664 height 408
click at [194, 253] on div ""menu" : { ... } } , "staff" : { "dbsChecks" : [ ] , "disciplinary" : [ ] , "re…" at bounding box center [388, 286] width 664 height 408
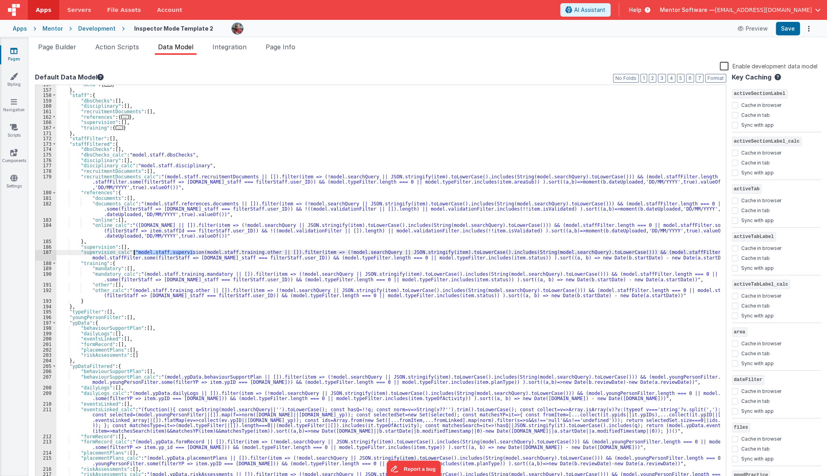
drag, startPoint x: 193, startPoint y: 253, endPoint x: 135, endPoint y: 250, distance: 58.0
click at [135, 250] on div ""menu" : { ... } } , "staff" : { "dbsChecks" : [ ] , "disciplinary" : [ ] , "re…" at bounding box center [388, 286] width 664 height 408
drag, startPoint x: 265, startPoint y: 252, endPoint x: 222, endPoint y: 253, distance: 42.9
click at [222, 253] on div ""menu" : { ... } } , "staff" : { "dbsChecks" : [ ] , "disciplinary" : [ ] , "re…" at bounding box center [388, 286] width 664 height 408
drag, startPoint x: 263, startPoint y: 252, endPoint x: 197, endPoint y: 253, distance: 65.5
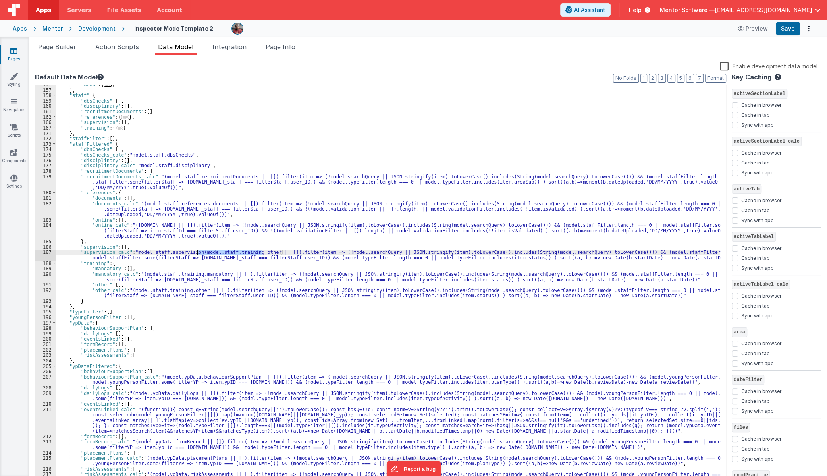
click at [197, 253] on div ""menu" : { ... } } , "staff" : { "dbsChecks" : [ ] , "disciplinary" : [ ] , "re…" at bounding box center [388, 286] width 664 height 408
click at [194, 251] on div ""menu" : { ... } } , "staff" : { "dbsChecks" : [ ] , "disciplinary" : [ ] , "re…" at bounding box center [388, 286] width 664 height 408
click at [61, 44] on span "Page Builder" at bounding box center [57, 47] width 38 height 8
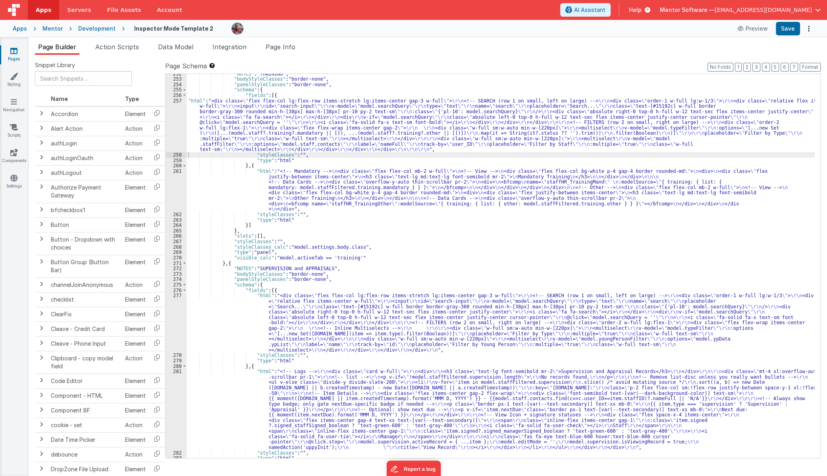
scroll to position [2943, 0]
click at [215, 389] on div ""NOTES" : "TRAINING" , "bodyStyleClasses" : "border-none" , "panelStyleClasses"…" at bounding box center [501, 268] width 628 height 395
click at [170, 391] on div "281" at bounding box center [176, 408] width 21 height 81
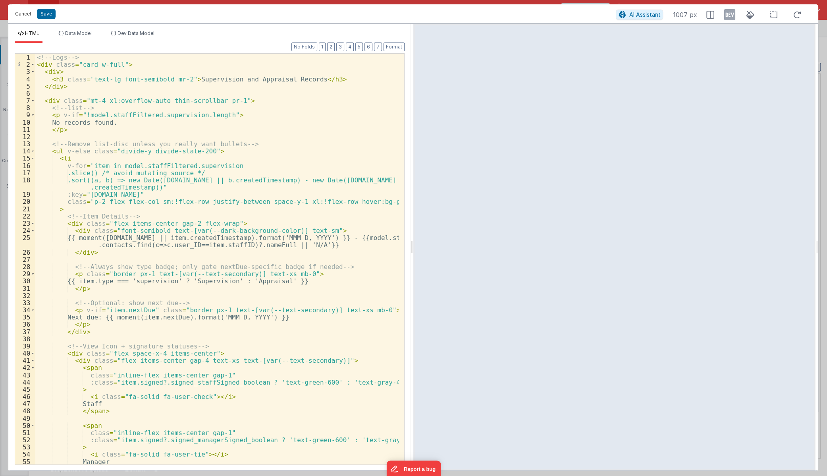
click at [15, 14] on button "Cancel" at bounding box center [23, 13] width 24 height 11
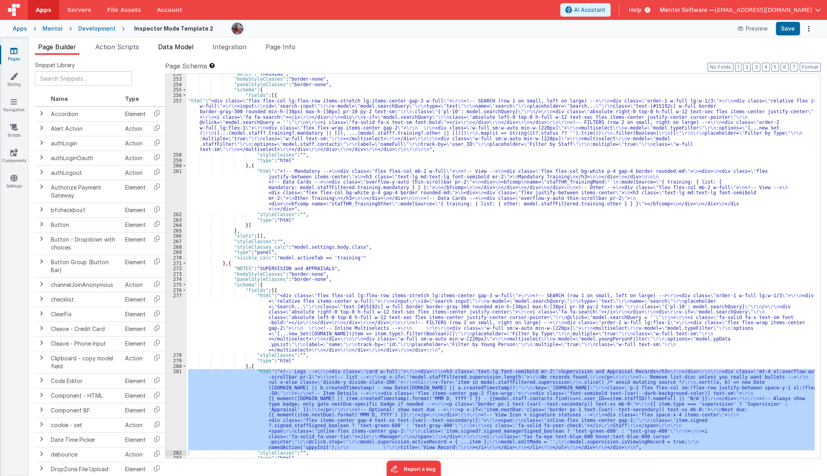
click at [175, 47] on span "Data Model" at bounding box center [175, 47] width 35 height 8
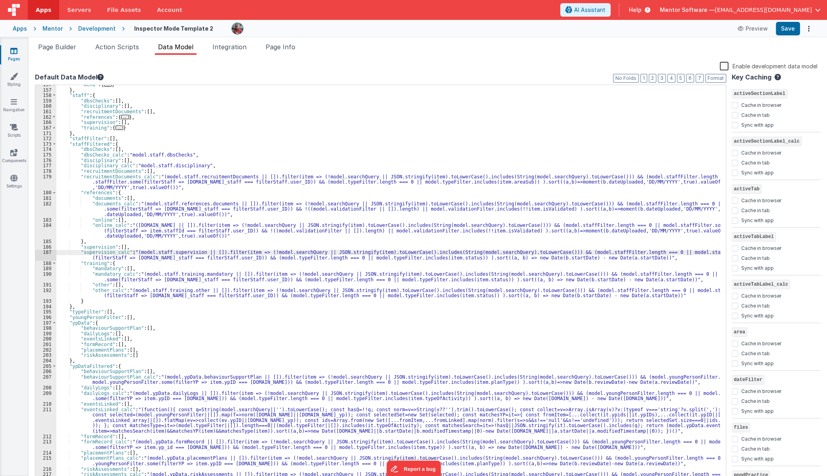
click at [519, 256] on div ""menu" : { ... } } , "staff" : { "dbsChecks" : [ ] , "disciplinary" : [ ] , "re…" at bounding box center [388, 286] width 664 height 408
click at [575, 258] on div ""menu" : { ... } } , "staff" : { "dbsChecks" : [ ] , "disciplinary" : [ ] , "re…" at bounding box center [388, 286] width 664 height 408
click at [158, 258] on div ""menu" : { ... } } , "staff" : { "dbsChecks" : [ ] , "disciplinary" : [ ] , "re…" at bounding box center [388, 286] width 664 height 408
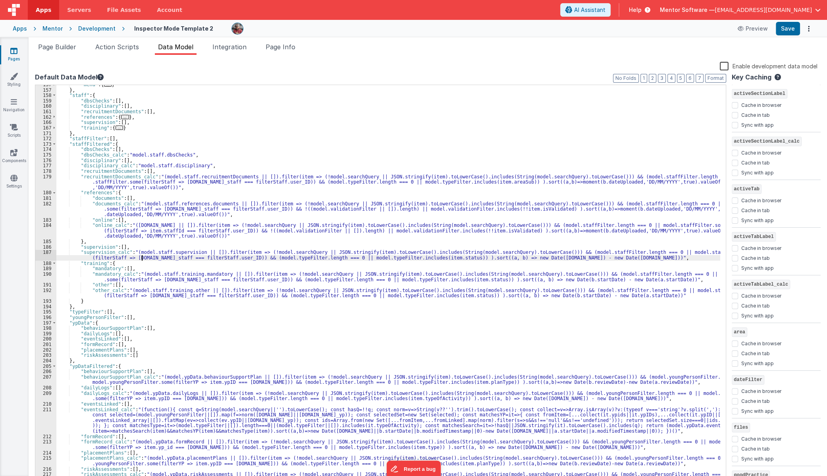
click at [143, 258] on div ""menu" : { ... } } , "staff" : { "dbsChecks" : [ ] , "disciplinary" : [ ] , "re…" at bounding box center [388, 286] width 664 height 408
drag, startPoint x: 144, startPoint y: 258, endPoint x: 164, endPoint y: 256, distance: 20.4
click at [164, 256] on div ""menu" : { ... } } , "staff" : { "dbsChecks" : [ ] , "disciplinary" : [ ] , "re…" at bounding box center [388, 286] width 664 height 408
click at [420, 258] on div ""menu" : { ... } } , "staff" : { "dbsChecks" : [ ] , "disciplinary" : [ ] , "re…" at bounding box center [388, 286] width 664 height 408
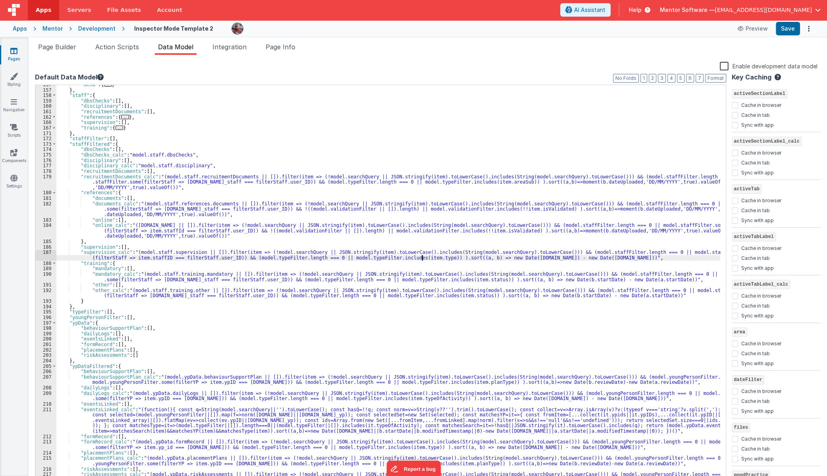
click at [134, 251] on div ""menu" : { ... } } , "staff" : { "dbsChecks" : [ ] , "disciplinary" : [ ] , "re…" at bounding box center [388, 286] width 664 height 408
click at [134, 254] on div ""menu" : { ... } } , "staff" : { "dbsChecks" : [ ] , "disciplinary" : [ ] , "re…" at bounding box center [388, 283] width 664 height 397
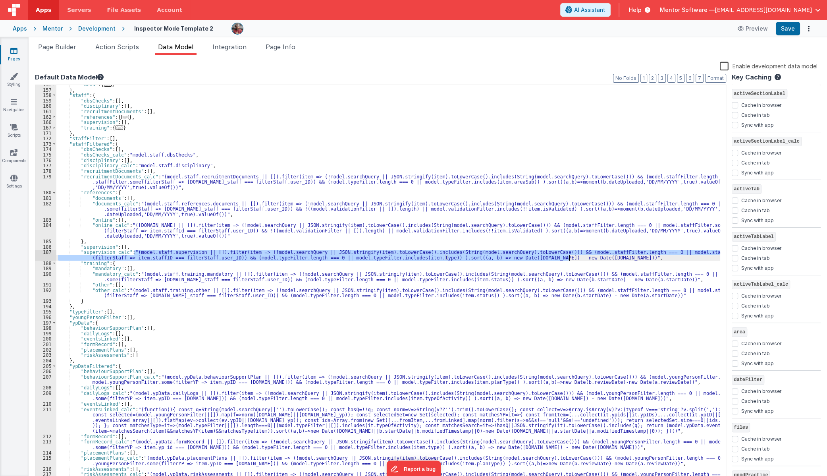
drag, startPoint x: 134, startPoint y: 254, endPoint x: 568, endPoint y: 259, distance: 434.4
click at [568, 259] on div ""menu" : { ... } } , "staff" : { "dbsChecks" : [ ] , "disciplinary" : [ ] , "re…" at bounding box center [388, 286] width 664 height 408
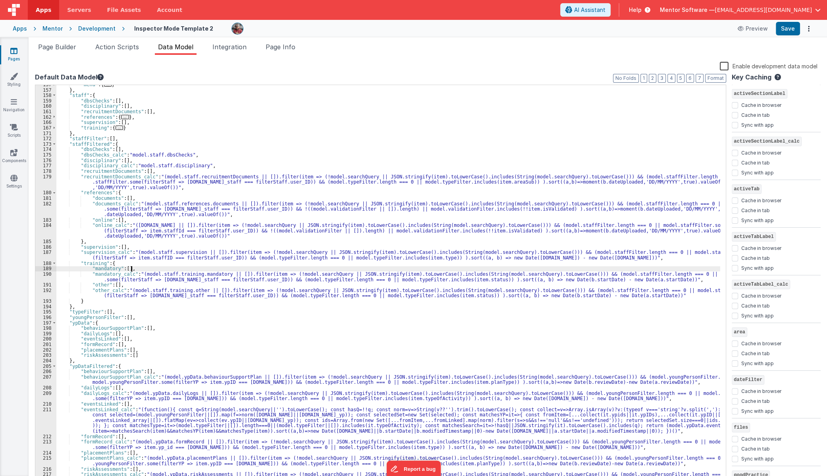
click at [179, 270] on div ""menu" : { ... } } , "staff" : { "dbsChecks" : [ ] , "disciplinary" : [ ] , "re…" at bounding box center [388, 286] width 664 height 408
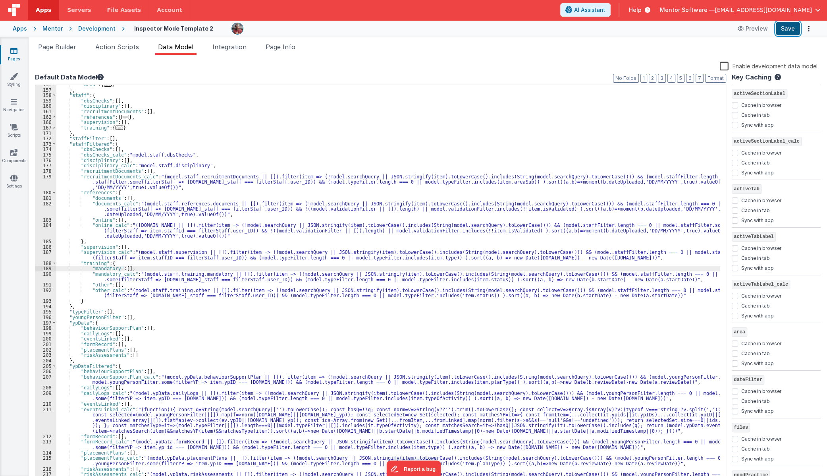
click at [782, 31] on button "Save" at bounding box center [788, 28] width 24 height 13
click at [459, 71] on div "Enable development data model" at bounding box center [426, 66] width 783 height 11
click at [57, 51] on li "Page Builder" at bounding box center [57, 48] width 44 height 13
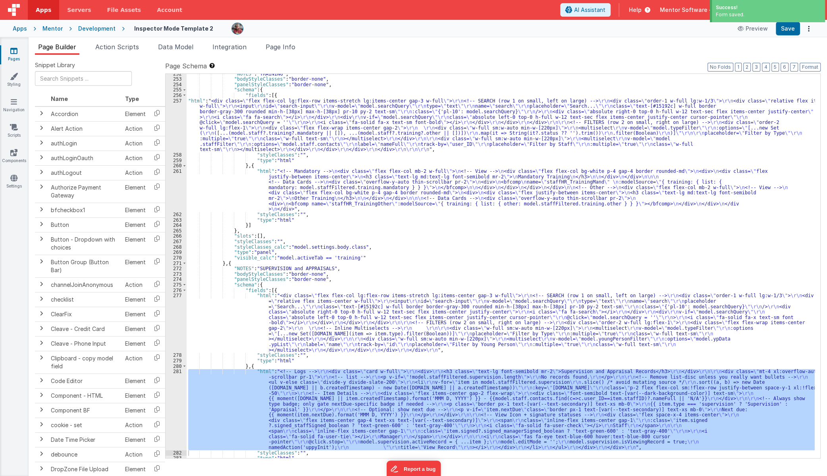
click at [260, 323] on div ""NOTES" : "TRAINING" , "bodyStyleClasses" : "border-none" , "panelStyleClasses"…" at bounding box center [501, 268] width 628 height 395
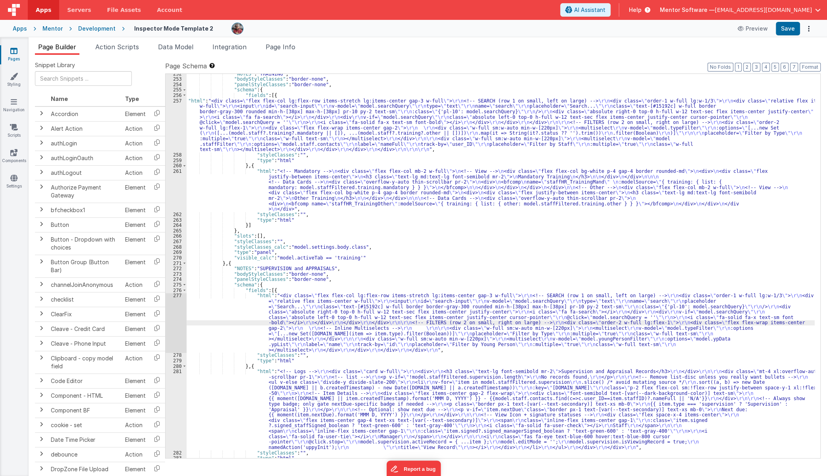
click at [206, 130] on div ""NOTES" : "TRAINING" , "bodyStyleClasses" : "border-none" , "panelStyleClasses"…" at bounding box center [501, 268] width 628 height 395
click at [168, 135] on div "257" at bounding box center [176, 125] width 21 height 54
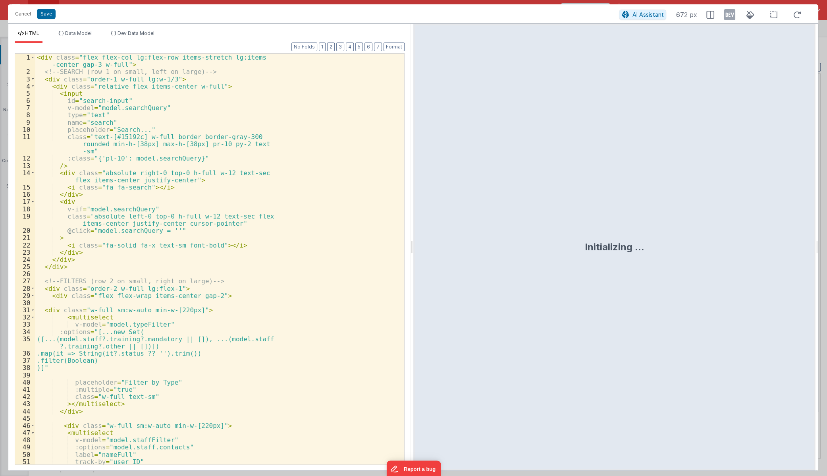
click at [291, 210] on div "< div class = "flex flex-col lg:flex-row items-stretch lg:items -center gap-3 w…" at bounding box center [216, 270] width 363 height 432
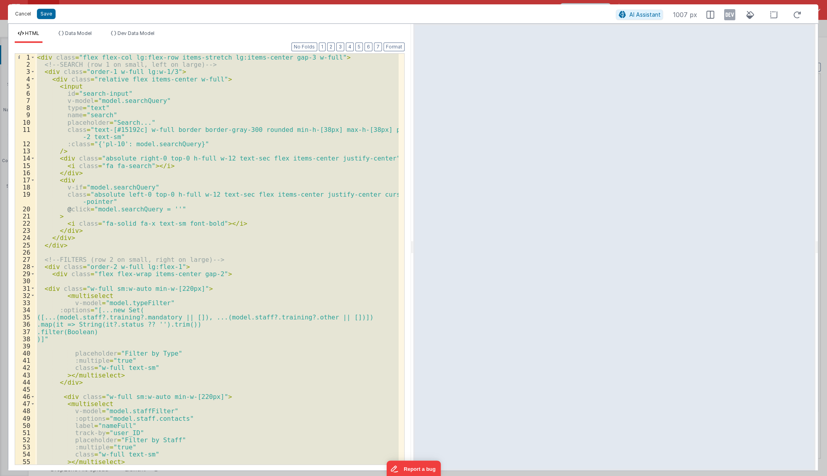
click at [20, 14] on button "Cancel" at bounding box center [23, 13] width 24 height 11
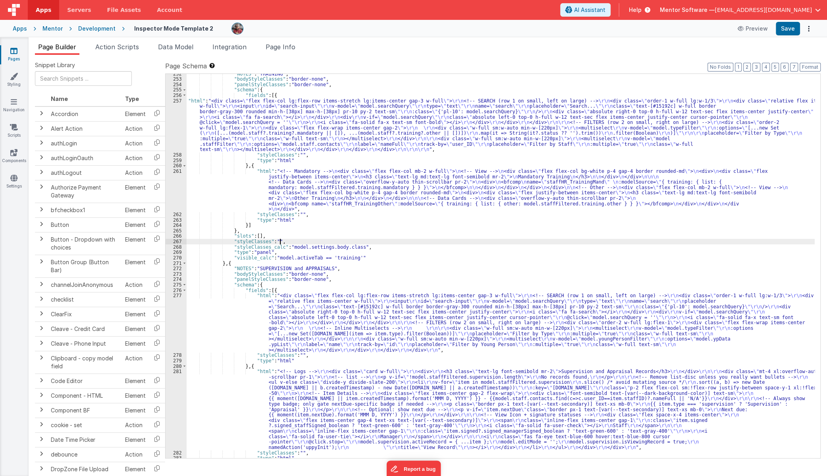
drag, startPoint x: 20, startPoint y: 14, endPoint x: 389, endPoint y: 240, distance: 432.5
click at [389, 240] on div ""NOTES" : "TRAINING" , "bodyStyleClasses" : "border-none" , "panelStyleClasses"…" at bounding box center [501, 268] width 628 height 395
click at [285, 296] on div ""NOTES" : "TRAINING" , "bodyStyleClasses" : "border-none" , "panelStyleClasses"…" at bounding box center [501, 268] width 628 height 395
click at [215, 388] on div ""NOTES" : "TRAINING" , "bodyStyleClasses" : "border-none" , "panelStyleClasses"…" at bounding box center [501, 268] width 628 height 395
click at [179, 396] on div "281" at bounding box center [176, 408] width 21 height 81
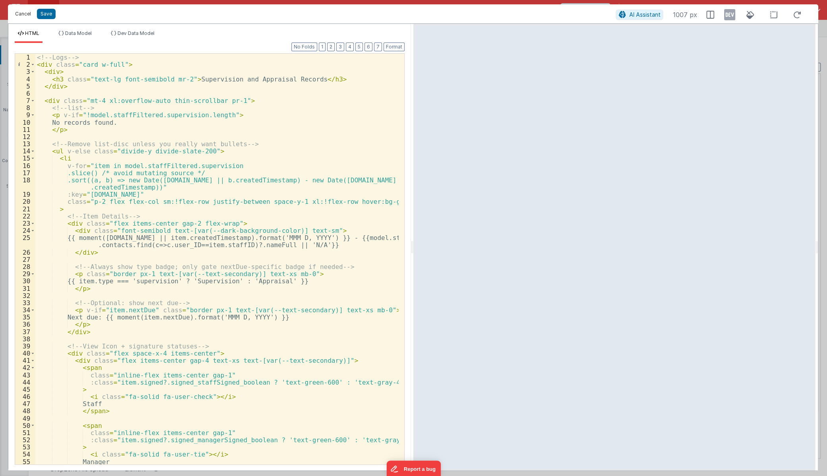
click at [25, 15] on button "Cancel" at bounding box center [23, 13] width 24 height 11
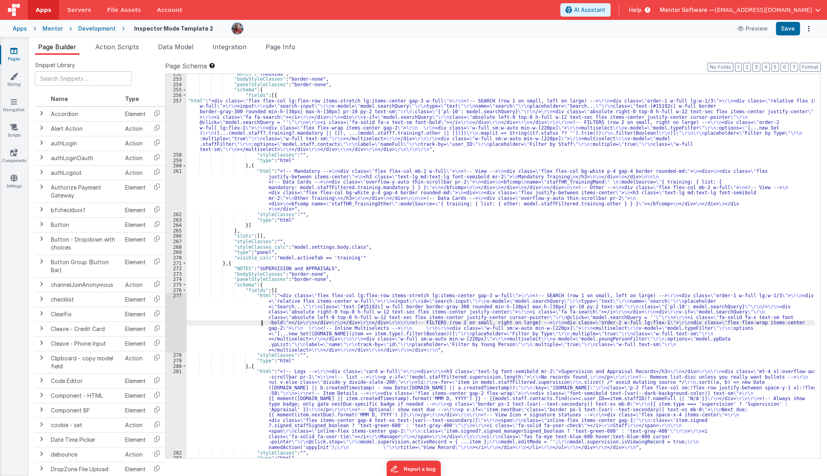
click at [256, 325] on div ""NOTES" : "TRAINING" , "bodyStyleClasses" : "border-none" , "panelStyleClasses"…" at bounding box center [501, 268] width 628 height 395
click at [177, 330] on div "277" at bounding box center [176, 323] width 21 height 60
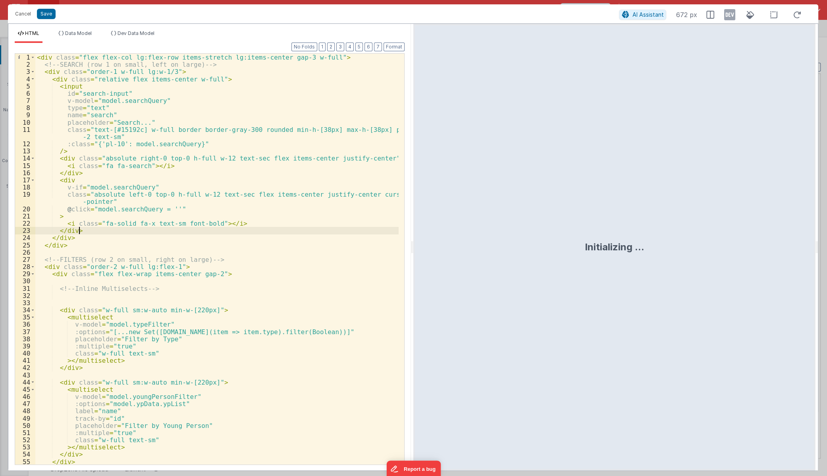
click at [325, 234] on div "< div class = "flex flex-col lg:flex-row items-stretch lg:items-center gap-3 w-…" at bounding box center [216, 266] width 363 height 425
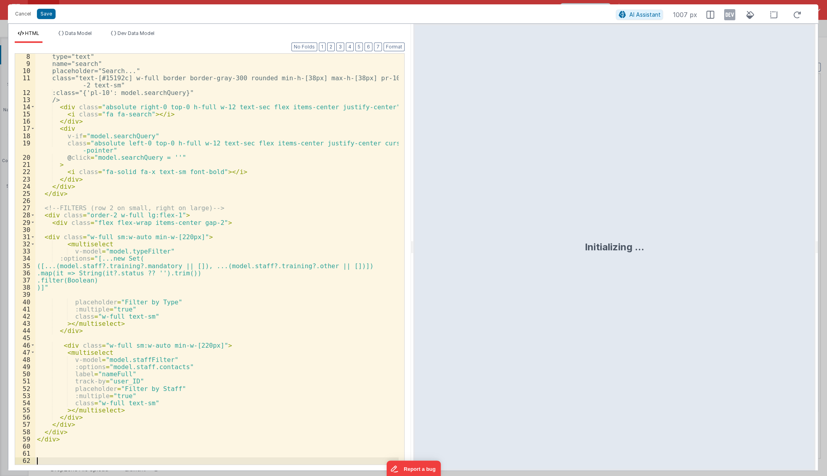
scroll to position [51, 0]
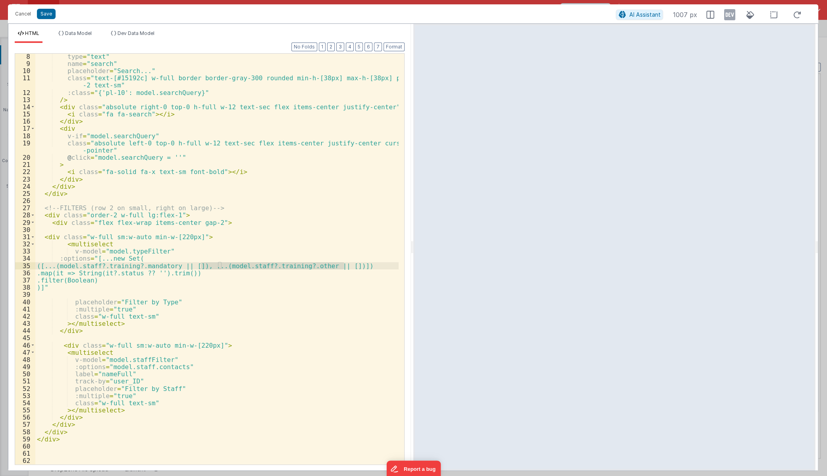
drag, startPoint x: 202, startPoint y: 268, endPoint x: 345, endPoint y: 266, distance: 143.7
click at [345, 266] on div "type = "text" name = "search" placeholder = "Search..." class = "text-[#15192c]…" at bounding box center [216, 265] width 363 height 425
click at [50, 263] on div "type = "text" name = "search" placeholder = "Search..." class = "text-[#15192c]…" at bounding box center [216, 265] width 363 height 425
drag, startPoint x: 47, startPoint y: 268, endPoint x: 347, endPoint y: 266, distance: 299.8
click at [347, 266] on div "type = "text" name = "search" placeholder = "Search..." class = "text-[#15192c]…" at bounding box center [216, 265] width 363 height 425
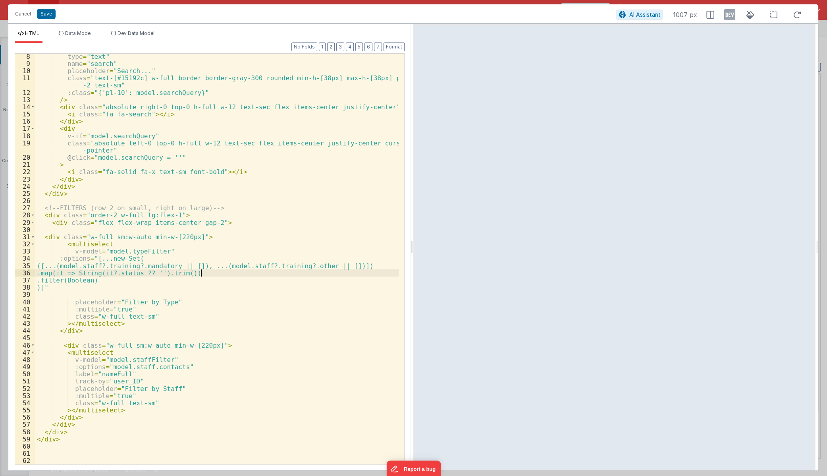
click at [324, 275] on div "type = "text" name = "search" placeholder = "Search..." class = "text-[#15192c]…" at bounding box center [216, 265] width 363 height 425
drag, startPoint x: 50, startPoint y: 266, endPoint x: 38, endPoint y: 266, distance: 12.3
click at [38, 266] on div "type = "text" name = "search" placeholder = "Search..." class = "text-[#15192c]…" at bounding box center [216, 265] width 363 height 425
drag, startPoint x: 331, startPoint y: 266, endPoint x: 343, endPoint y: 266, distance: 12.7
click at [343, 266] on div "type = "text" name = "search" placeholder = "Search..." class = "text-[#15192c]…" at bounding box center [216, 265] width 363 height 425
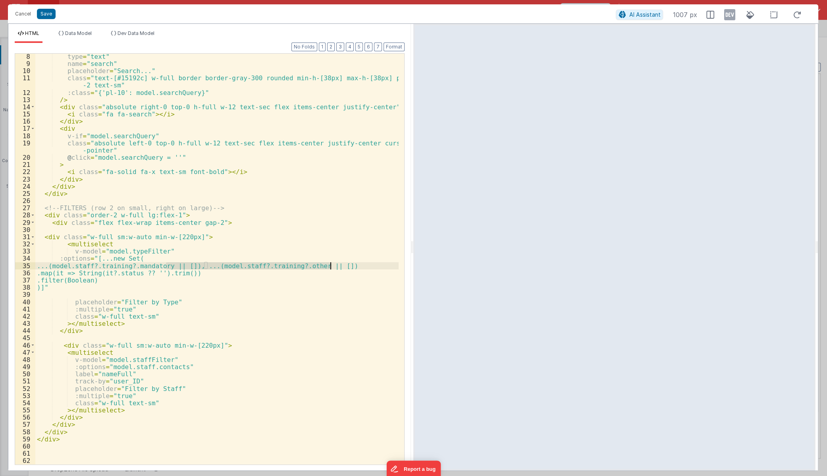
drag, startPoint x: 167, startPoint y: 267, endPoint x: 336, endPoint y: 263, distance: 169.6
click at [336, 263] on div "type = "text" name = "search" placeholder = "Search..." class = "text-[#15192c]…" at bounding box center [216, 265] width 363 height 425
click at [107, 262] on div "type = "text" name = "search" placeholder = "Search..." class = "text-[#15192c]…" at bounding box center [216, 265] width 363 height 425
click at [139, 270] on div "type = "text" name = "search" placeholder = "Search..." class = "text-[#15192c]…" at bounding box center [216, 265] width 363 height 425
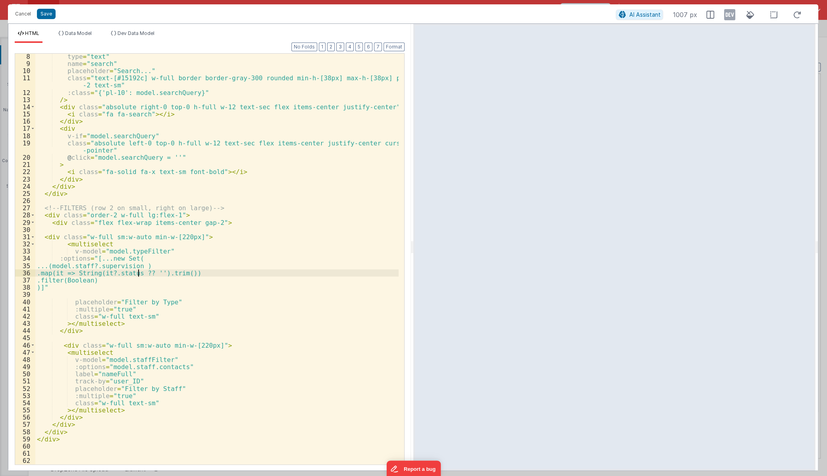
click at [139, 270] on div "type = "text" name = "search" placeholder = "Search..." class = "text-[#15192c]…" at bounding box center [216, 265] width 363 height 425
drag, startPoint x: 52, startPoint y: 282, endPoint x: 127, endPoint y: 281, distance: 75.8
click at [127, 280] on div "type = "text" name = "search" placeholder = "Search..." class = "text-[#15192c]…" at bounding box center [216, 265] width 363 height 425
click at [46, 16] on button "Save" at bounding box center [46, 14] width 19 height 10
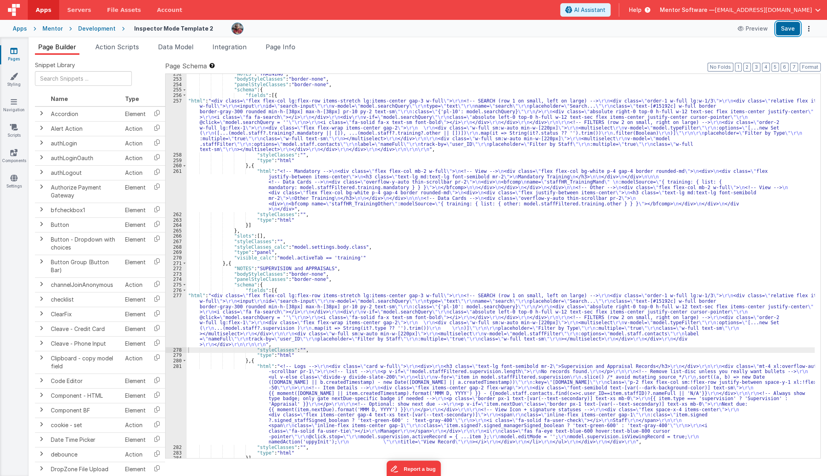
click at [783, 30] on button "Save" at bounding box center [788, 28] width 24 height 13
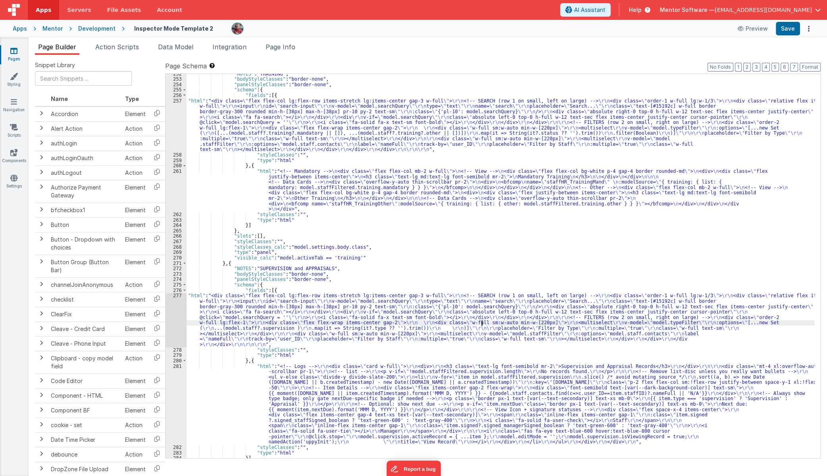
click at [480, 322] on div ""NOTES" : "TRAINING" , "bodyStyleClasses" : "border-none" , "panelStyleClasses"…" at bounding box center [501, 268] width 628 height 395
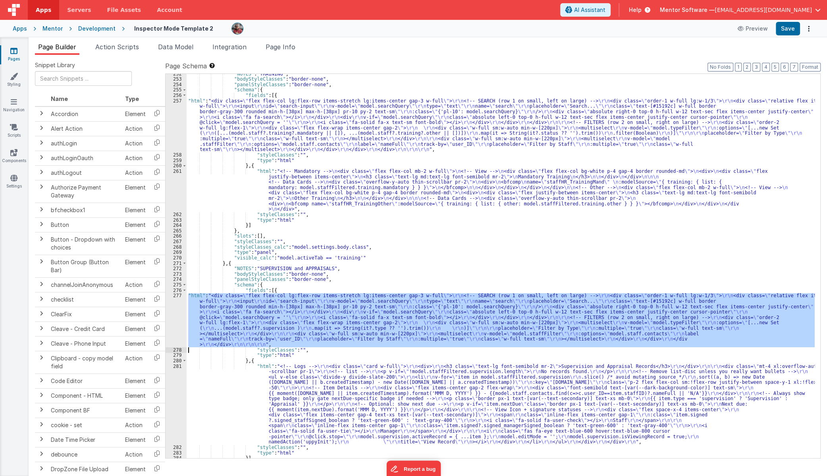
click at [172, 323] on div "277" at bounding box center [176, 320] width 21 height 54
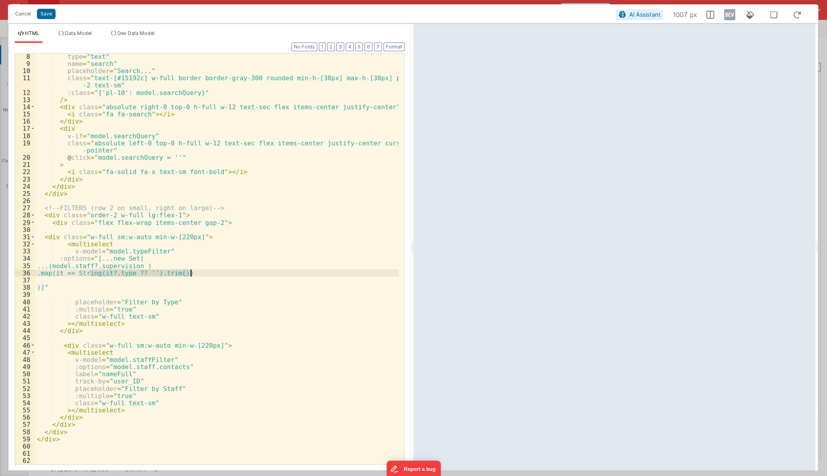
drag, startPoint x: 91, startPoint y: 270, endPoint x: 192, endPoint y: 274, distance: 101.3
click at [192, 274] on div "type = "text" name = "search" placeholder = "Search..." class = "text-[#15192c]…" at bounding box center [216, 265] width 363 height 425
click at [50, 15] on button "Save" at bounding box center [46, 14] width 19 height 10
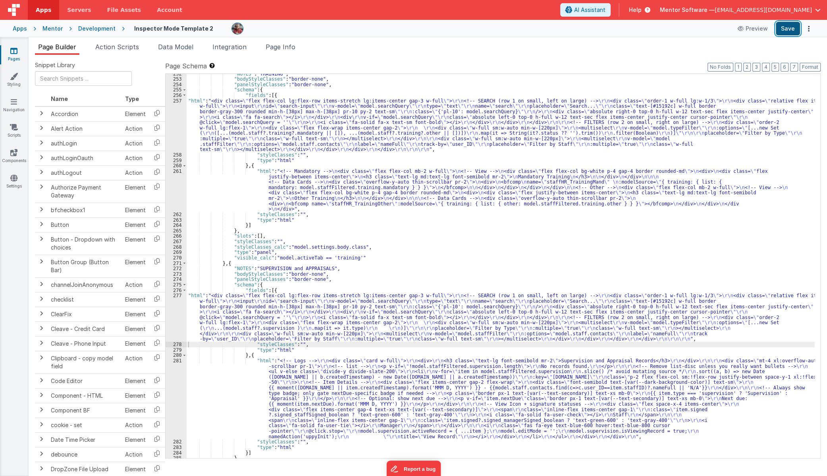
click at [786, 28] on button "Save" at bounding box center [788, 28] width 24 height 13
click at [391, 331] on div ""NOTES" : "TRAINING" , "bodyStyleClasses" : "border-none" , "panelStyleClasses"…" at bounding box center [501, 268] width 628 height 395
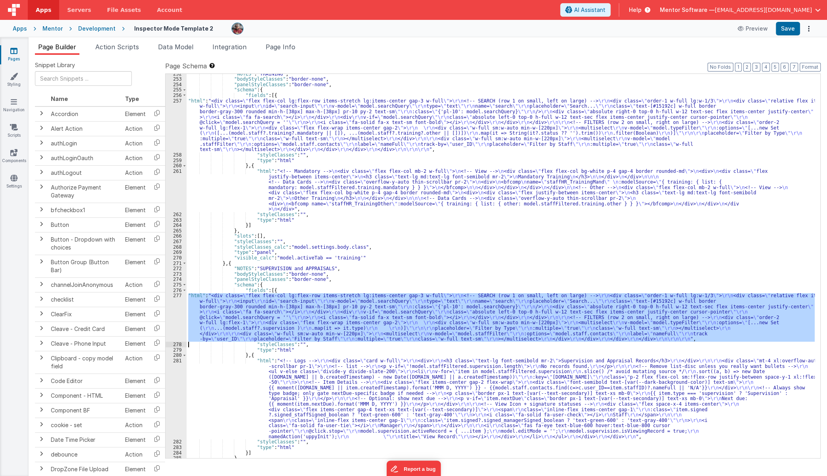
click at [175, 320] on div "277" at bounding box center [176, 317] width 21 height 49
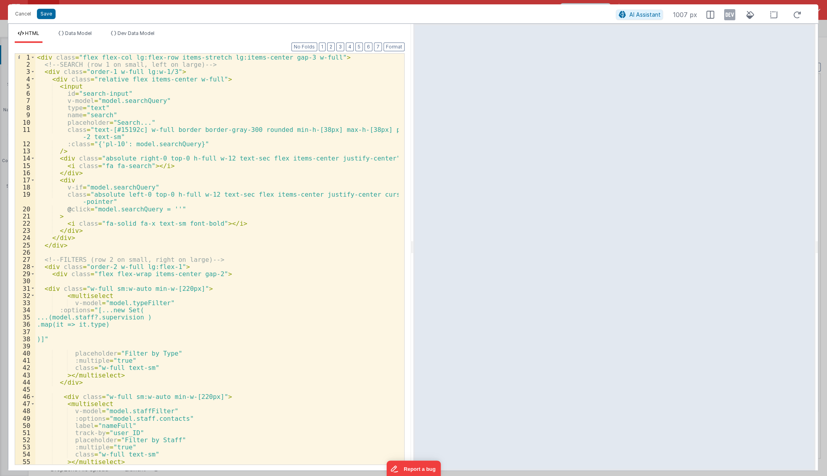
click at [133, 318] on div "< div class = "flex flex-col lg:flex-row items-stretch lg:items-center gap-3 w-…" at bounding box center [216, 266] width 363 height 425
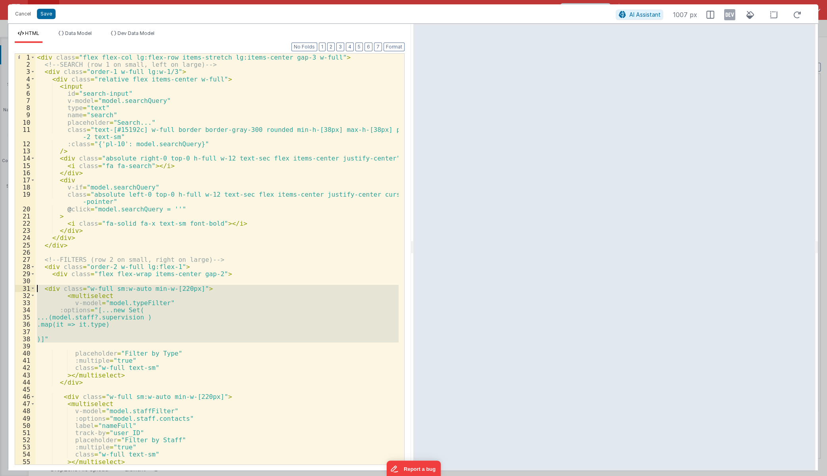
drag, startPoint x: 57, startPoint y: 343, endPoint x: 28, endPoint y: 289, distance: 60.9
click at [28, 289] on div "1 2 3 4 5 6 7 8 9 10 11 12 13 14 15 16 17 18 19 20 21 22 23 24 25 26 27 28 29 3…" at bounding box center [210, 258] width 390 height 411
click at [48, 308] on div "< div class = "flex flex-col lg:flex-row items-stretch lg:items-center gap-3 w-…" at bounding box center [216, 259] width 363 height 411
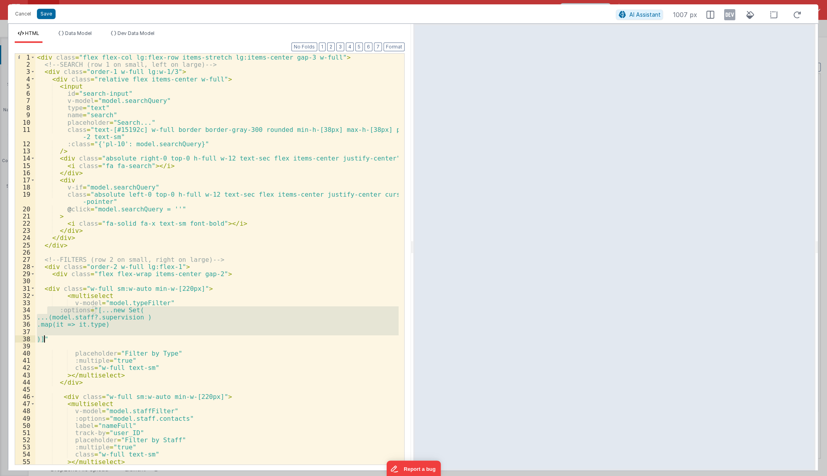
drag, startPoint x: 48, startPoint y: 308, endPoint x: 42, endPoint y: 338, distance: 30.9
click at [43, 338] on div "< div class = "flex flex-col lg:flex-row items-stretch lg:items-center gap-3 w-…" at bounding box center [216, 266] width 363 height 425
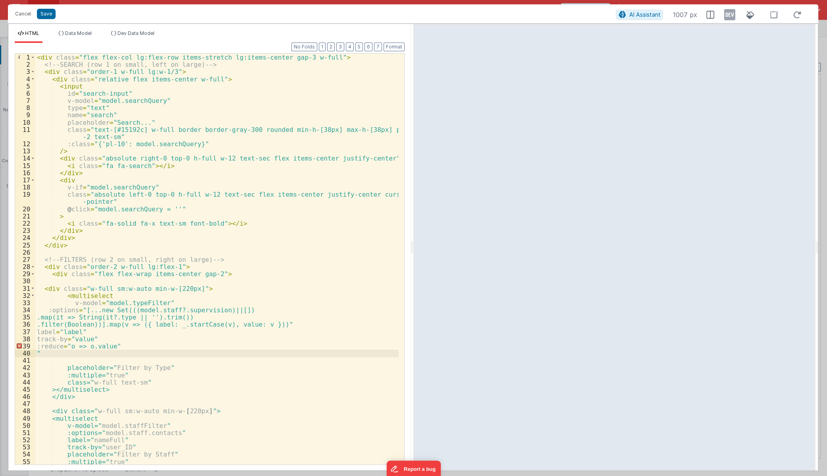
click at [155, 324] on div "< div class = "flex flex-col lg:flex-row items-stretch lg:items-center gap-3 w-…" at bounding box center [216, 259] width 363 height 411
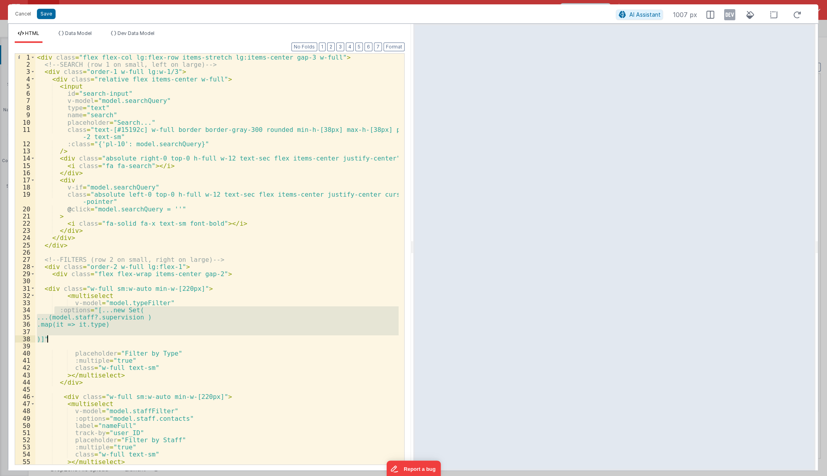
drag, startPoint x: 53, startPoint y: 309, endPoint x: 95, endPoint y: 337, distance: 50.7
click at [95, 337] on div "< div class = "flex flex-col lg:flex-row items-stretch lg:items-center gap-3 w-…" at bounding box center [216, 266] width 363 height 425
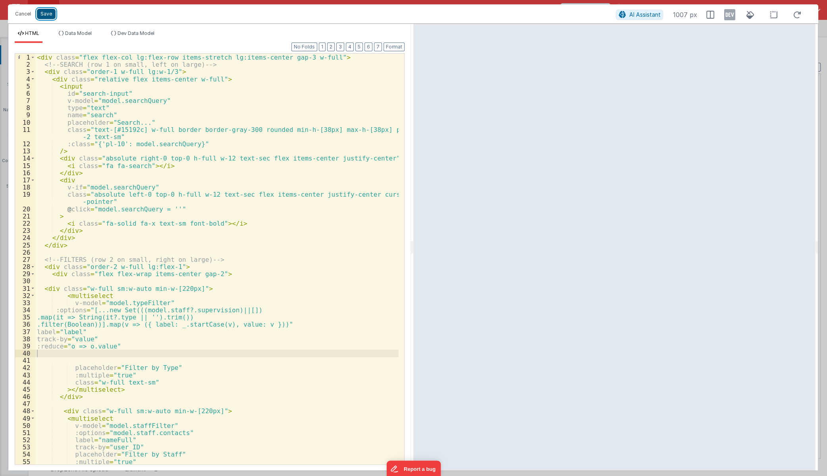
click at [44, 11] on button "Save" at bounding box center [46, 14] width 19 height 10
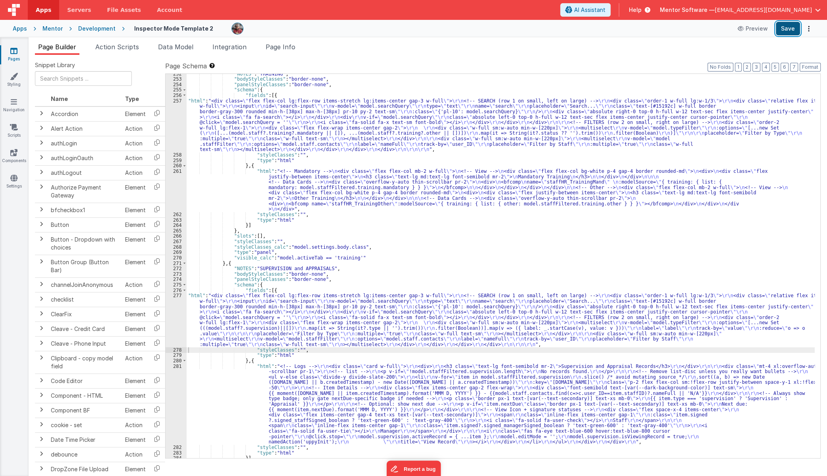
click at [793, 33] on button "Save" at bounding box center [788, 28] width 24 height 13
click at [176, 48] on span "Data Model" at bounding box center [175, 47] width 35 height 8
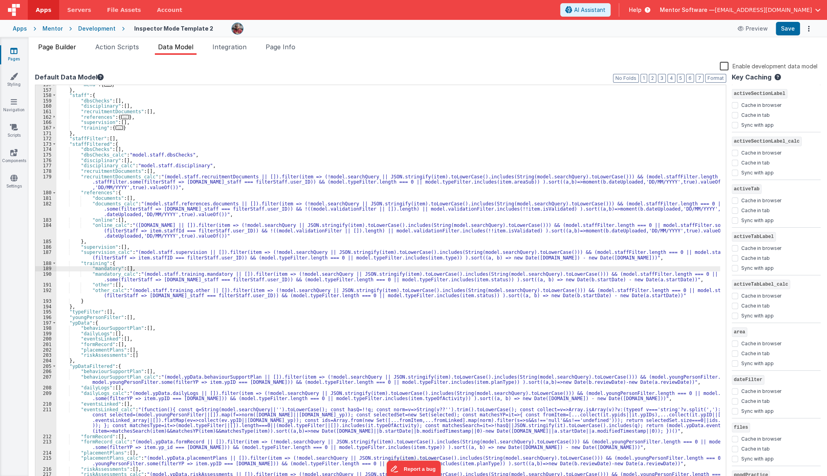
click at [67, 49] on span "Page Builder" at bounding box center [57, 47] width 38 height 8
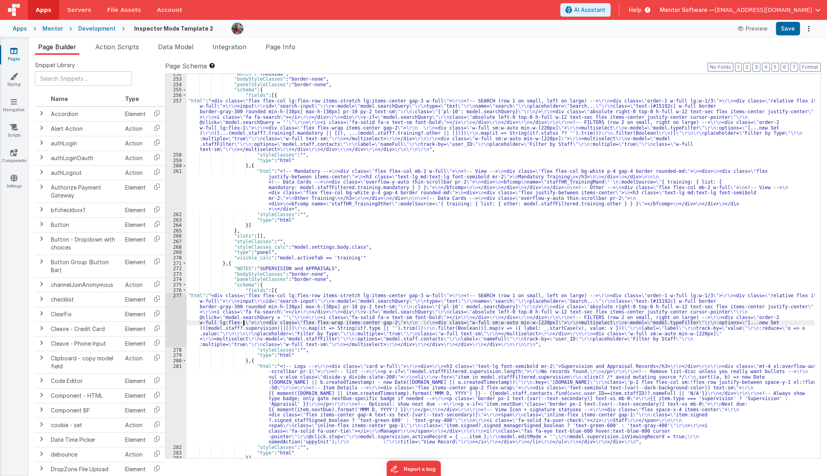
click at [242, 324] on div ""NOTES" : "TRAINING" , "bodyStyleClasses" : "border-none" , "panelStyleClasses"…" at bounding box center [501, 268] width 628 height 395
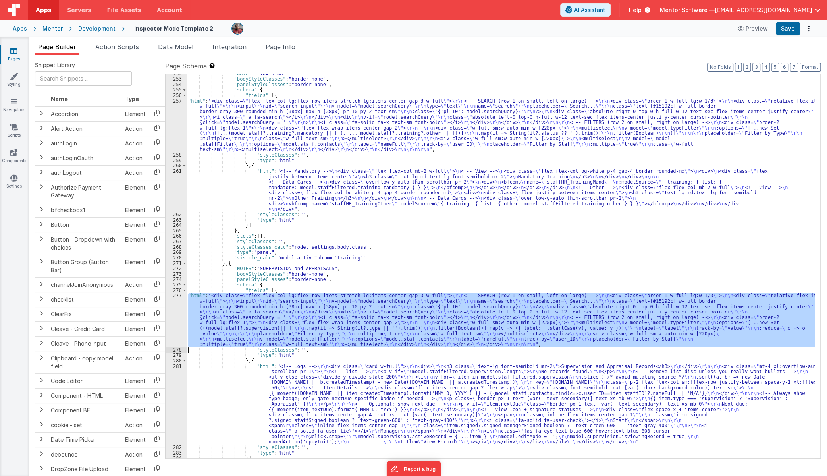
click at [177, 324] on div "277" at bounding box center [176, 320] width 21 height 54
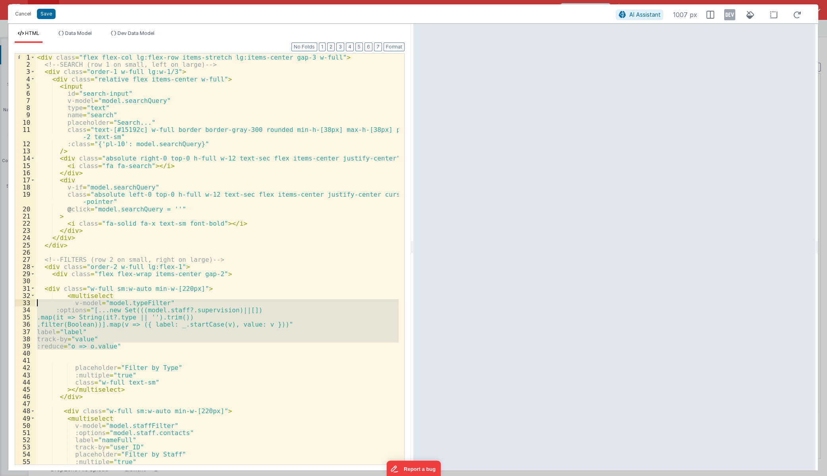
drag, startPoint x: 123, startPoint y: 349, endPoint x: 36, endPoint y: 302, distance: 99.1
click at [36, 302] on div "< div class = "flex flex-col lg:flex-row items-stretch lg:items-center gap-3 w-…" at bounding box center [216, 266] width 363 height 425
click at [90, 31] on span "Data Model" at bounding box center [78, 33] width 27 height 6
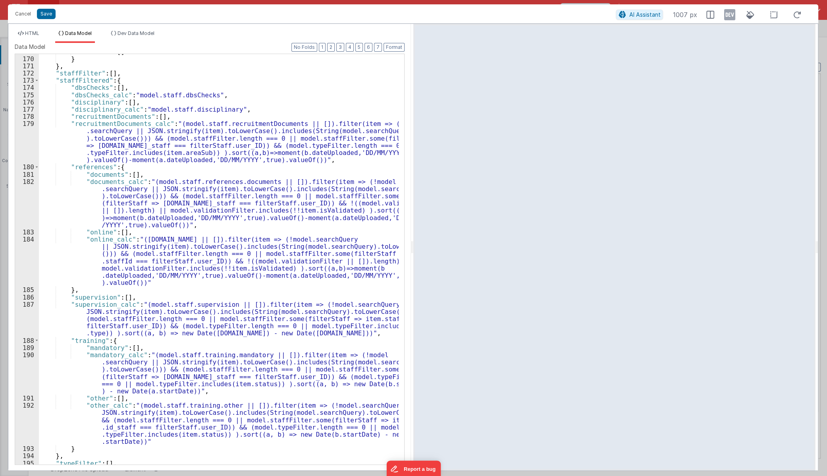
scroll to position [1363, 0]
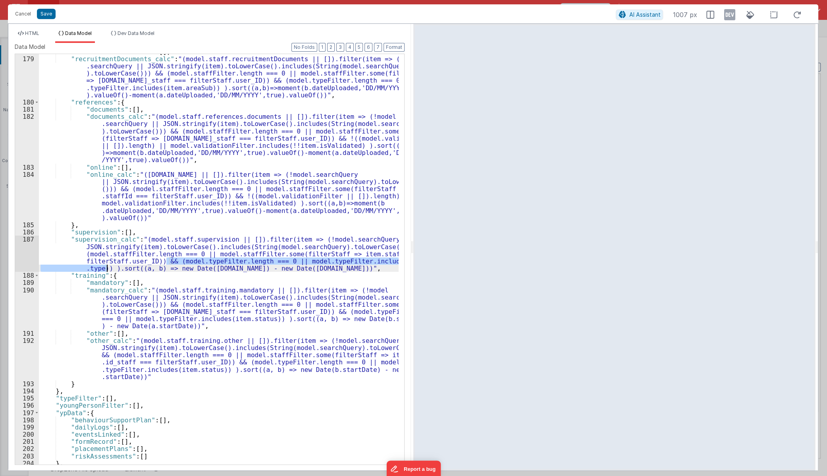
drag, startPoint x: 167, startPoint y: 262, endPoint x: 105, endPoint y: 270, distance: 62.0
click at [105, 270] on div ""recruitmentDocuments" : [ ] , "recruitmentDocuments_calc" : "(model.staff.recr…" at bounding box center [219, 260] width 360 height 424
click at [172, 260] on div ""recruitmentDocuments" : [ ] , "recruitmentDocuments_calc" : "(model.staff.recr…" at bounding box center [219, 259] width 360 height 410
drag, startPoint x: 170, startPoint y: 261, endPoint x: 109, endPoint y: 268, distance: 61.1
click at [108, 268] on div ""recruitmentDocuments" : [ ] , "recruitmentDocuments_calc" : "(model.staff.recr…" at bounding box center [219, 260] width 360 height 424
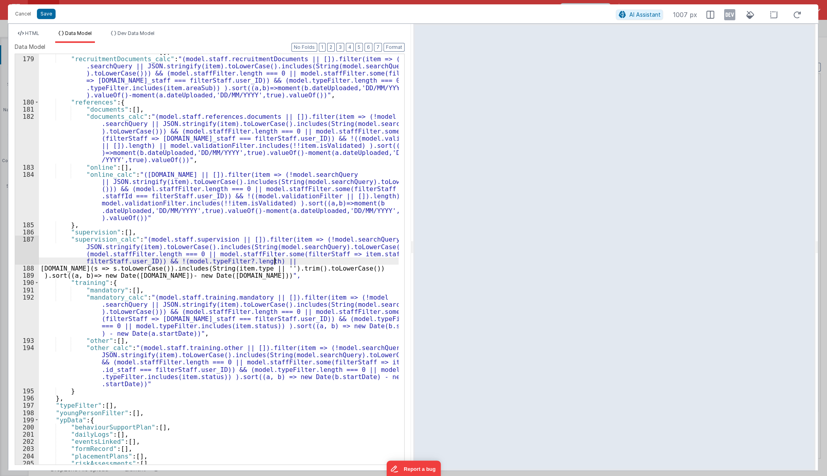
click at [292, 262] on div ""recruitmentDocuments" : [ ] , "recruitmentDocuments_calc" : "(model.staff.recr…" at bounding box center [219, 260] width 360 height 424
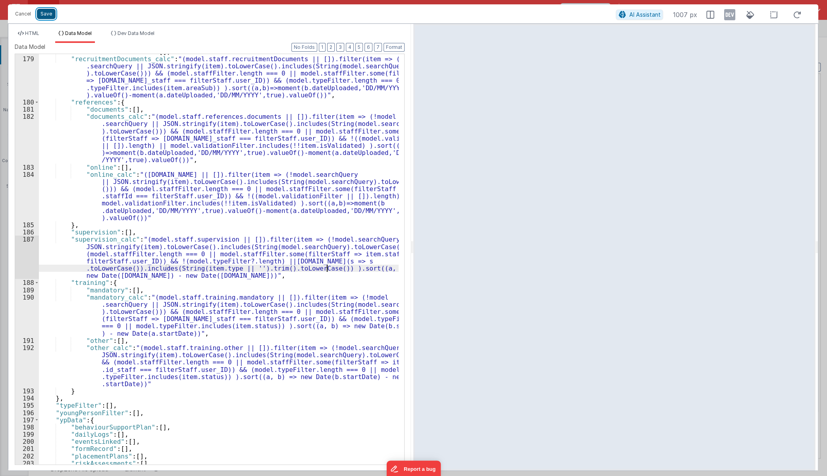
click at [52, 14] on button "Save" at bounding box center [46, 14] width 19 height 10
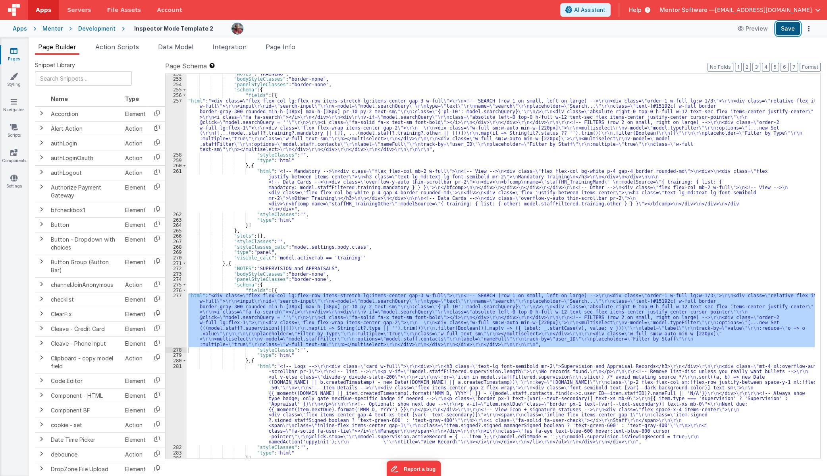
click at [794, 28] on button "Save" at bounding box center [788, 28] width 24 height 13
click at [175, 47] on span "Data Model" at bounding box center [175, 47] width 35 height 8
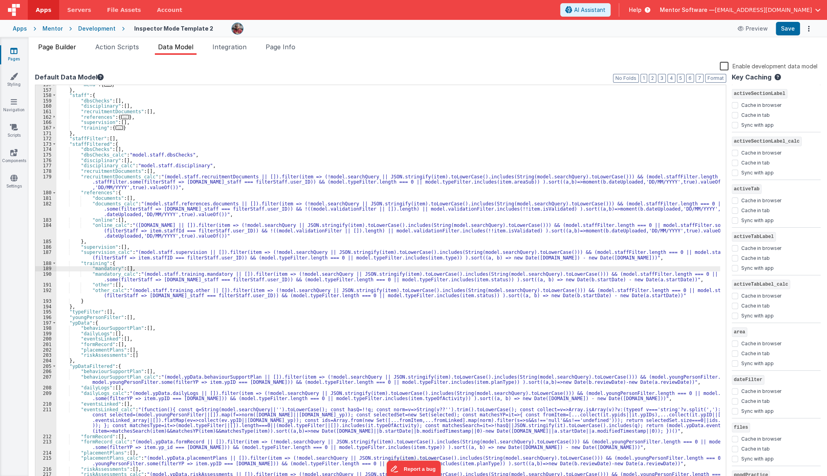
click at [51, 47] on span "Page Builder" at bounding box center [57, 47] width 38 height 8
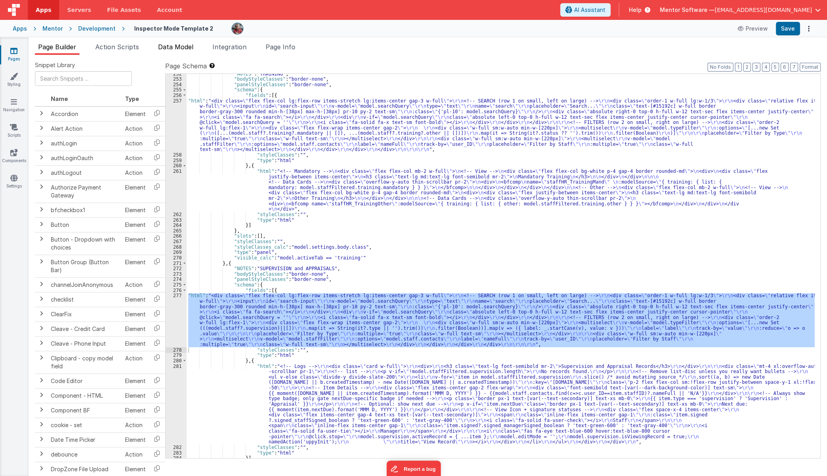
click at [172, 46] on span "Data Model" at bounding box center [175, 47] width 35 height 8
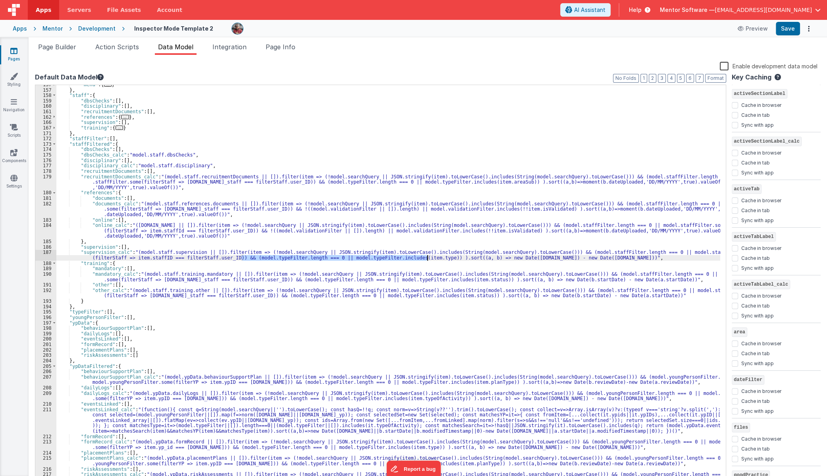
drag, startPoint x: 242, startPoint y: 259, endPoint x: 428, endPoint y: 259, distance: 185.8
click at [428, 259] on div ""menu" : { ... } } , "staff" : { "dbsChecks" : [ ] , "disciplinary" : [ ] , "re…" at bounding box center [388, 286] width 664 height 408
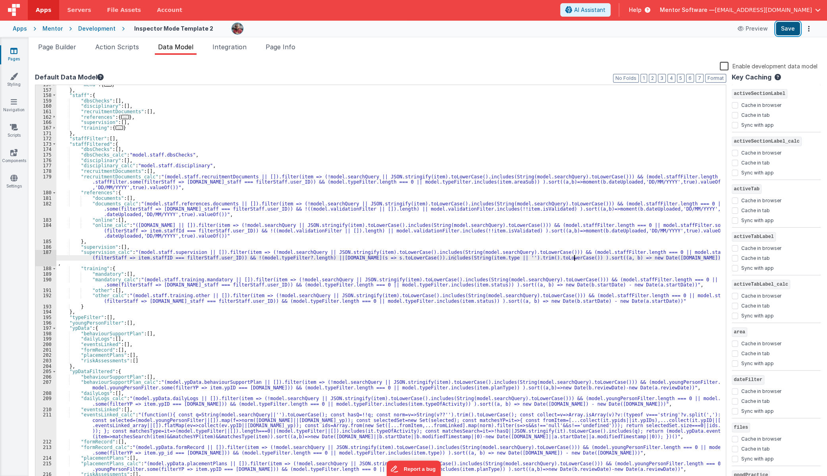
click at [793, 28] on button "Save" at bounding box center [788, 28] width 24 height 13
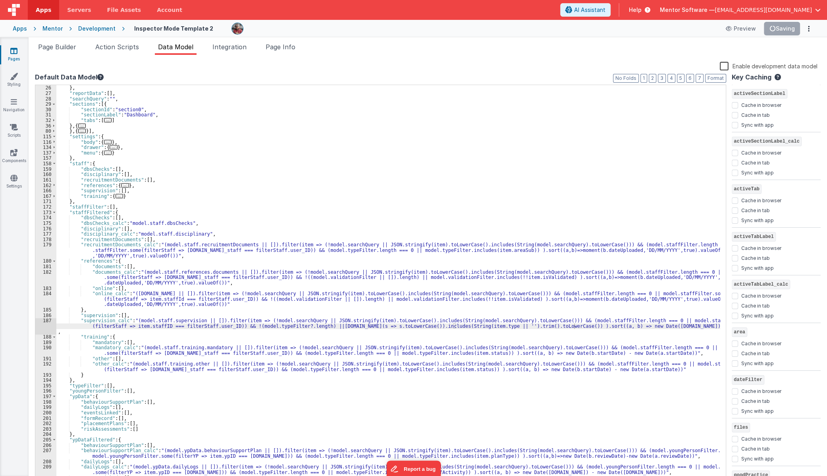
scroll to position [236, 0]
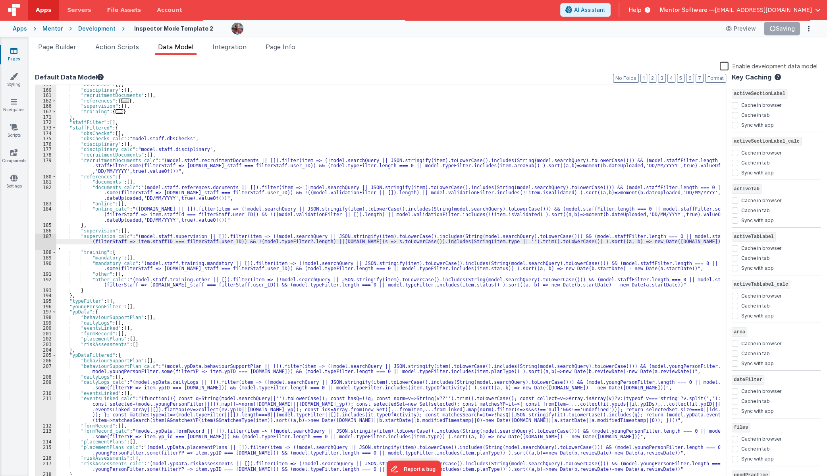
drag, startPoint x: 391, startPoint y: 240, endPoint x: 592, endPoint y: 280, distance: 204.7
click at [391, 240] on div ""dbsChecks" : [ ] , "disciplinary" : [ ] , "recruitmentDocuments" : [ ] , "refe…" at bounding box center [388, 286] width 664 height 408
click at [557, 246] on div ""dbsChecks" : [ ] , "disciplinary" : [ ] , "recruitmentDocuments" : [ ] , "refe…" at bounding box center [388, 286] width 664 height 408
click at [796, 28] on button "Save" at bounding box center [788, 28] width 24 height 13
click at [49, 44] on span "Page Builder" at bounding box center [57, 47] width 38 height 8
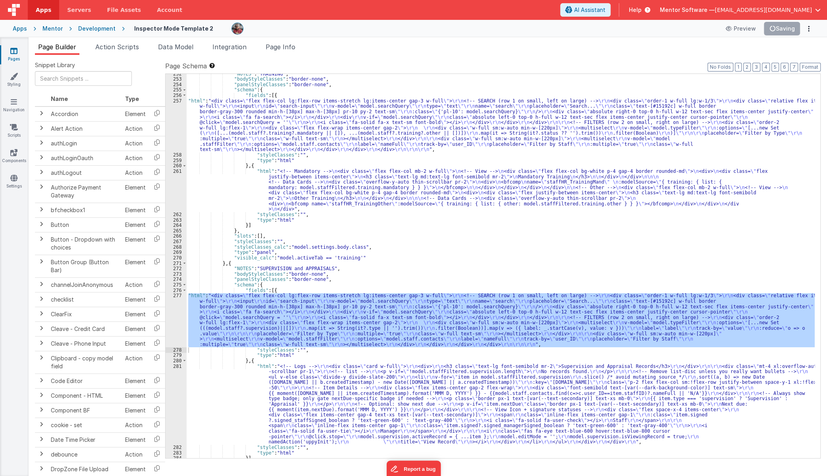
click at [327, 320] on div ""NOTES" : "TRAINING" , "bodyStyleClasses" : "border-none" , "panelStyleClasses"…" at bounding box center [501, 266] width 628 height 384
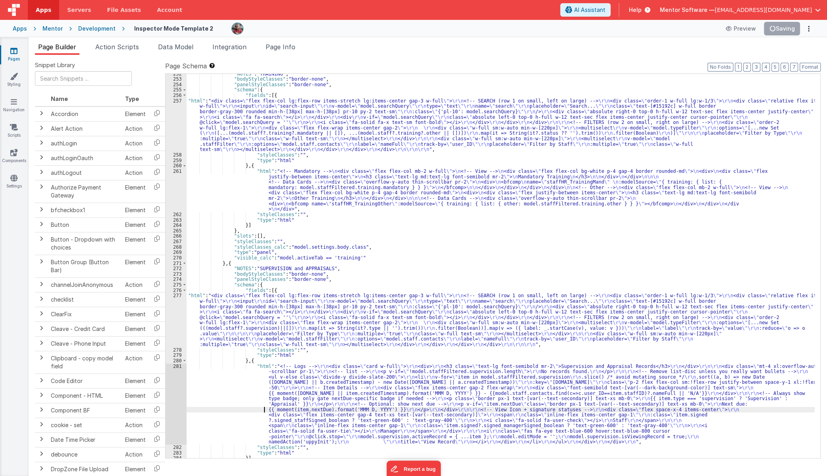
click at [264, 411] on div ""NOTES" : "TRAINING" , "bodyStyleClasses" : "border-none" , "panelStyleClasses"…" at bounding box center [501, 268] width 628 height 395
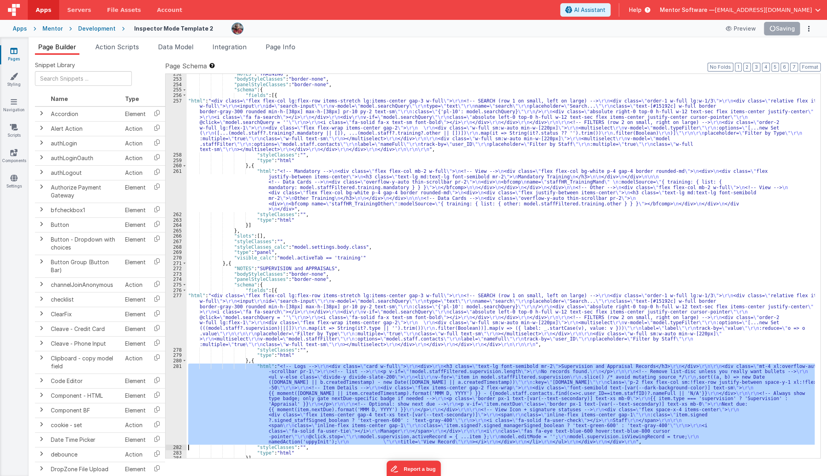
click at [172, 392] on div "281" at bounding box center [176, 403] width 21 height 81
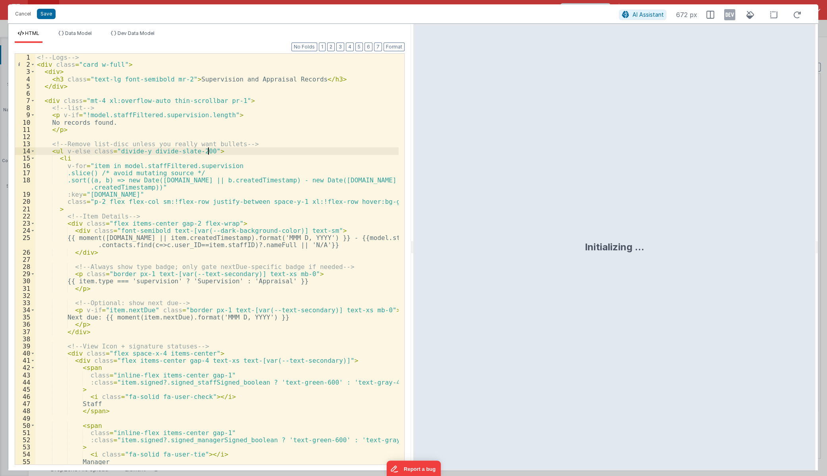
click at [310, 151] on div "<!-- Logs --> < div class = "card w-full" > < div > < h3 class = "text-lg font-…" at bounding box center [216, 266] width 363 height 425
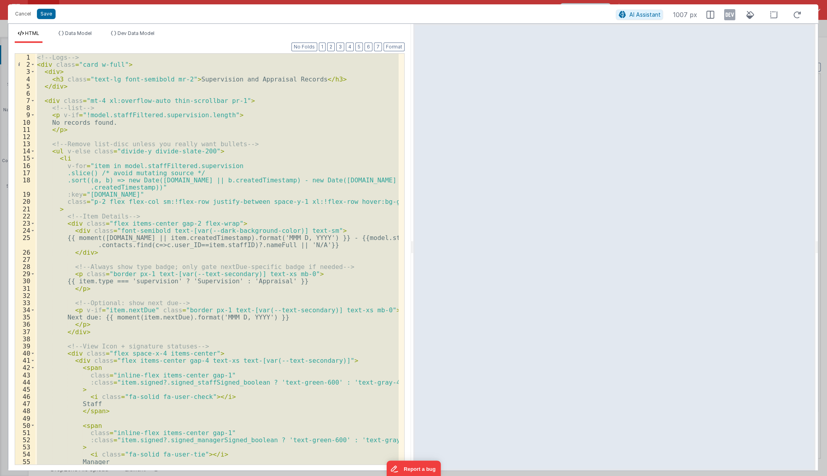
click at [214, 157] on div "<!-- Logs --> < div class = "card w-full" > < div > < h3 class = "text-lg font-…" at bounding box center [216, 259] width 363 height 411
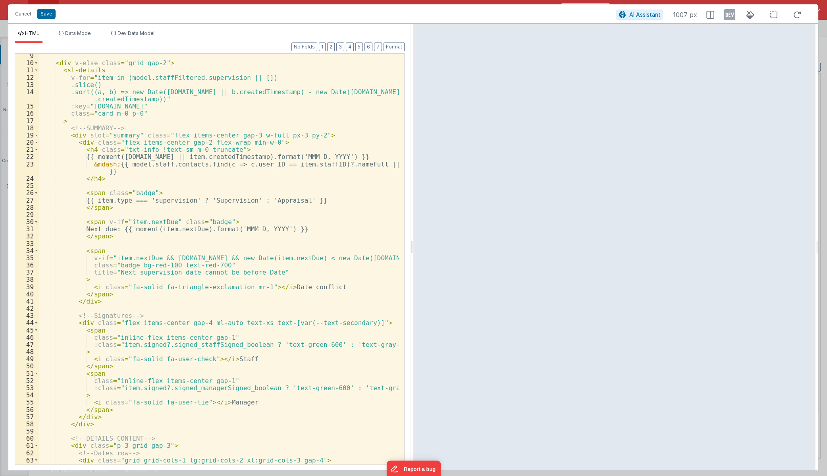
scroll to position [0, 0]
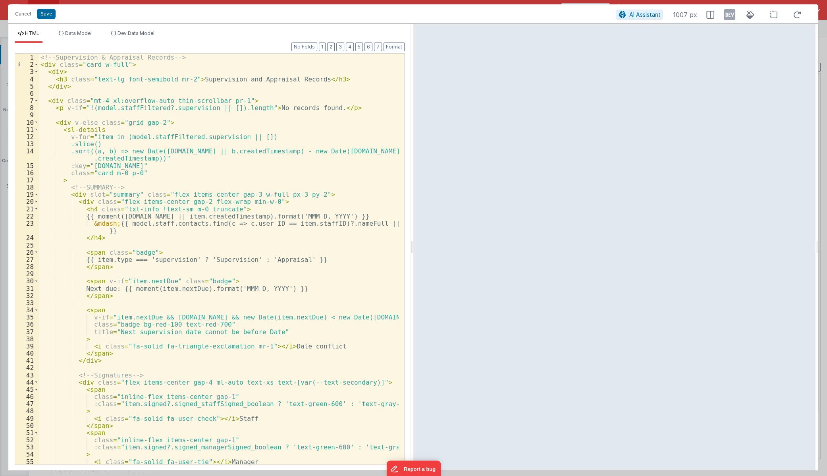
click at [87, 66] on div "<!-- Supervision & Appraisal Records --> < div class = "card w-full" > < div > …" at bounding box center [219, 266] width 360 height 425
click at [86, 66] on div "<!-- Supervision & Appraisal Records --> < div class = "card w-full" > < div > …" at bounding box center [219, 259] width 360 height 411
click at [90, 64] on div "<!-- Supervision & Appraisal Records --> < div class = "card w-full" > < div > …" at bounding box center [219, 266] width 360 height 425
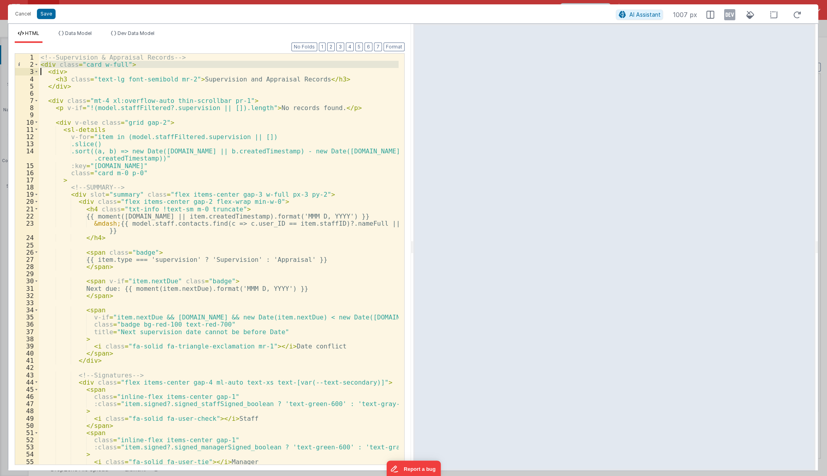
click at [90, 64] on div "<!-- Supervision & Appraisal Records --> < div class = "card w-full" > < div > …" at bounding box center [219, 259] width 360 height 411
click at [90, 64] on div "<!-- Supervision & Appraisal Records --> < div class = "card w-full" > < div > …" at bounding box center [219, 266] width 360 height 425
click at [50, 15] on button "Save" at bounding box center [46, 14] width 19 height 10
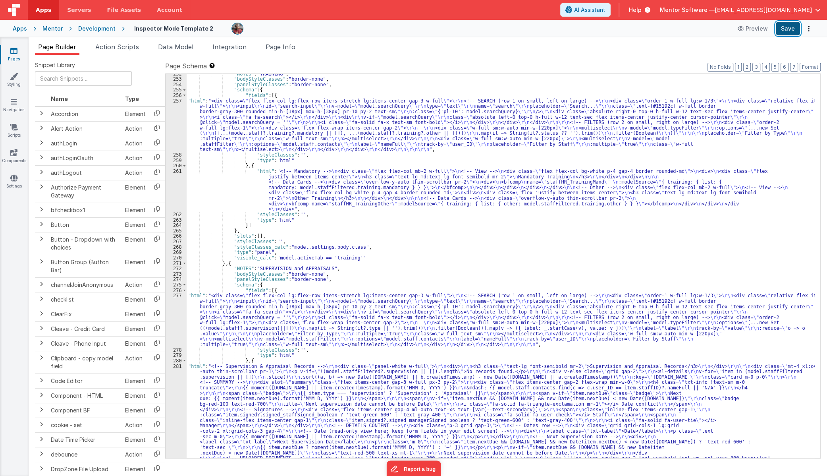
click at [787, 30] on button "Save" at bounding box center [788, 28] width 24 height 13
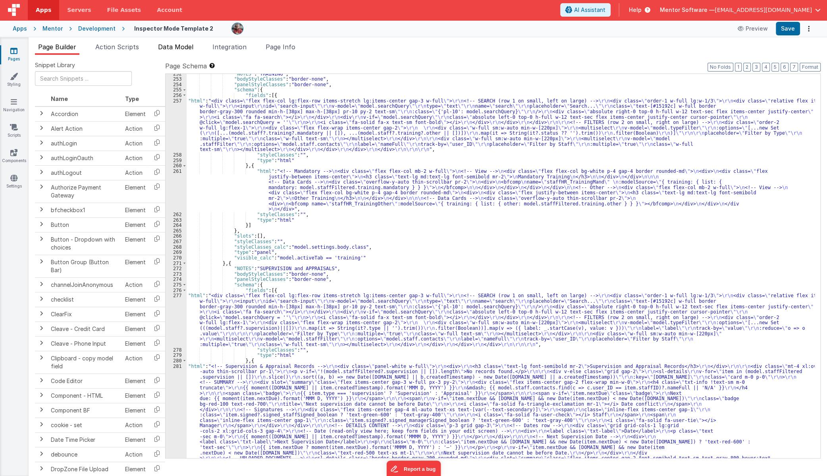
click at [174, 49] on span "Data Model" at bounding box center [175, 47] width 35 height 8
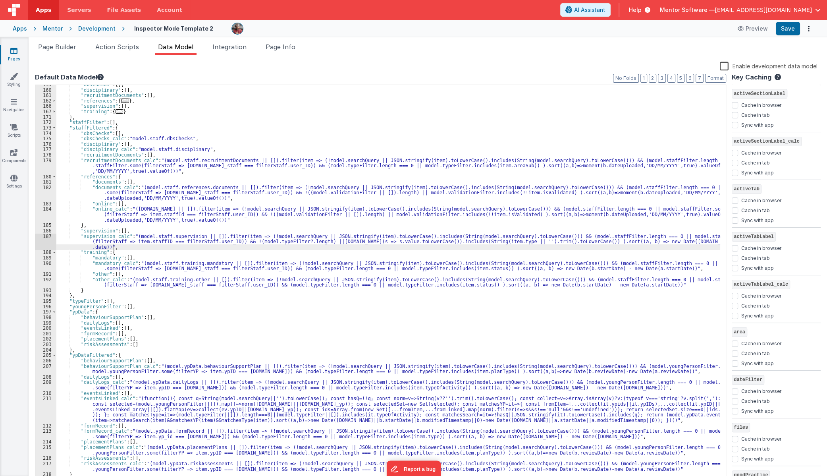
click at [133, 280] on div ""dbsChecks" : [ ] , "disciplinary" : [ ] , "recruitmentDocuments" : [ ] , "refe…" at bounding box center [388, 286] width 664 height 408
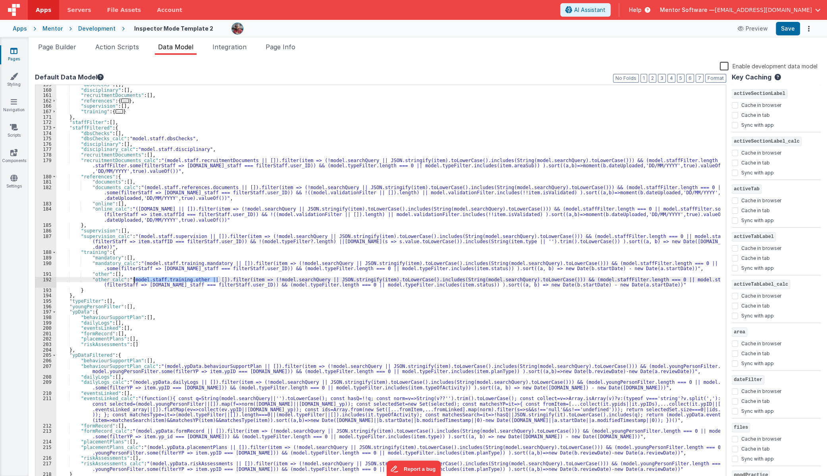
click at [133, 280] on div ""dbsChecks" : [ ] , "disciplinary" : [ ] , "recruitmentDocuments" : [ ] , "refe…" at bounding box center [388, 286] width 664 height 408
click at [133, 279] on div ""dbsChecks" : [ ] , "disciplinary" : [ ] , "recruitmentDocuments" : [ ] , "refe…" at bounding box center [388, 283] width 664 height 397
click at [131, 280] on div ""dbsChecks" : [ ] , "disciplinary" : [ ] , "recruitmentDocuments" : [ ] , "refe…" at bounding box center [388, 286] width 664 height 408
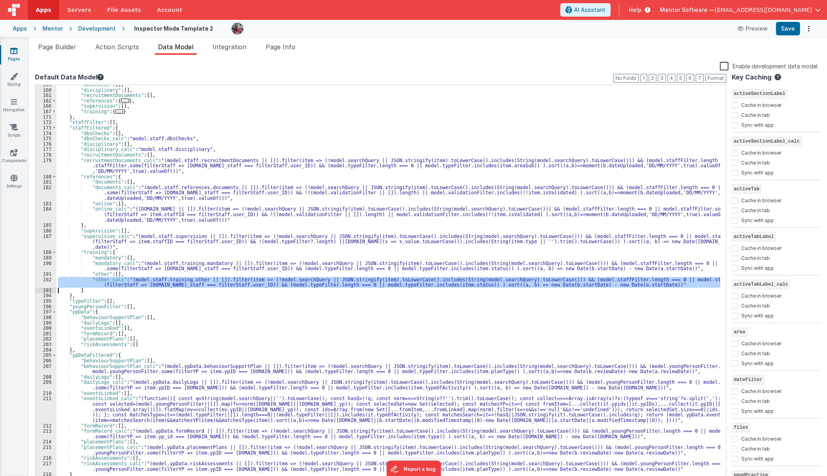
click at [254, 330] on div ""dbsChecks" : [ ] , "disciplinary" : [ ] , "recruitmentDocuments" : [ ] , "refe…" at bounding box center [388, 286] width 664 height 408
drag, startPoint x: 131, startPoint y: 282, endPoint x: 613, endPoint y: 286, distance: 481.6
click at [613, 286] on div ""dbsChecks" : [ ] , "disciplinary" : [ ] , "recruitmentDocuments" : [ ] , "refe…" at bounding box center [388, 286] width 664 height 408
click at [199, 151] on div ""dbsChecks" : [ ] , "disciplinary" : [ ] , "recruitmentDocuments" : [ ] , "refe…" at bounding box center [388, 286] width 664 height 408
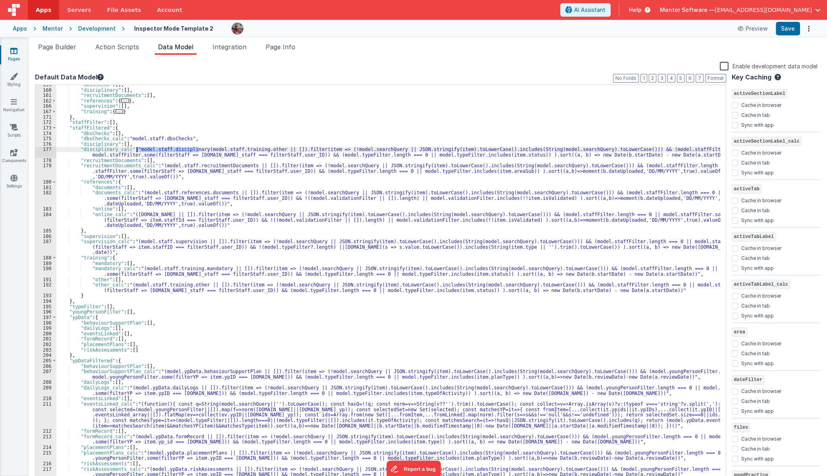
drag, startPoint x: 199, startPoint y: 149, endPoint x: 136, endPoint y: 151, distance: 62.4
click at [136, 151] on div ""dbsChecks" : [ ] , "disciplinary" : [ ] , "recruitmentDocuments" : [ ] , "refe…" at bounding box center [388, 286] width 664 height 408
click at [206, 149] on div ""dbsChecks" : [ ] , "disciplinary" : [ ] , "recruitmentDocuments" : [ ] , "refe…" at bounding box center [388, 286] width 664 height 408
drag, startPoint x: 207, startPoint y: 149, endPoint x: 139, endPoint y: 152, distance: 67.9
click at [139, 152] on div ""dbsChecks" : [ ] , "disciplinary" : [ ] , "recruitmentDocuments" : [ ] , "refe…" at bounding box center [388, 286] width 664 height 408
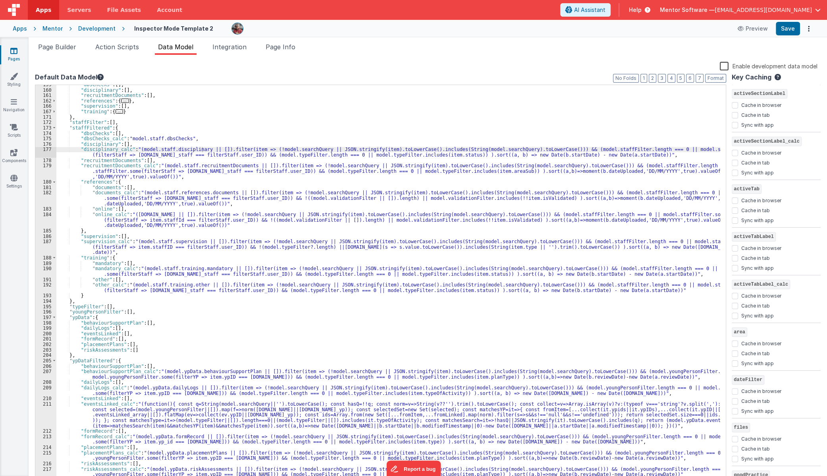
click at [526, 154] on div ""dbsChecks" : [ ] , "disciplinary" : [ ] , "recruitmentDocuments" : [ ] , "refe…" at bounding box center [388, 286] width 664 height 408
click at [572, 153] on div ""dbsChecks" : [ ] , "disciplinary" : [ ] , "recruitmentDocuments" : [ ] , "refe…" at bounding box center [388, 286] width 664 height 408
click at [373, 154] on div ""dbsChecks" : [ ] , "disciplinary" : [ ] , "recruitmentDocuments" : [ ] , "refe…" at bounding box center [388, 286] width 664 height 408
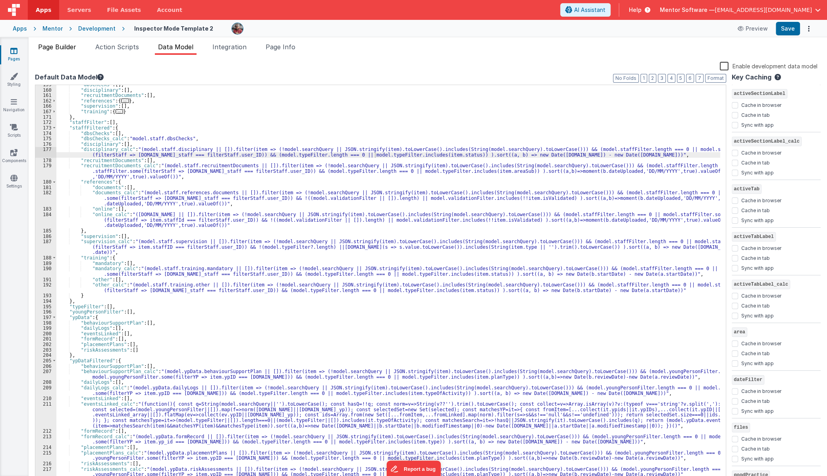
click at [52, 49] on span "Page Builder" at bounding box center [57, 47] width 38 height 8
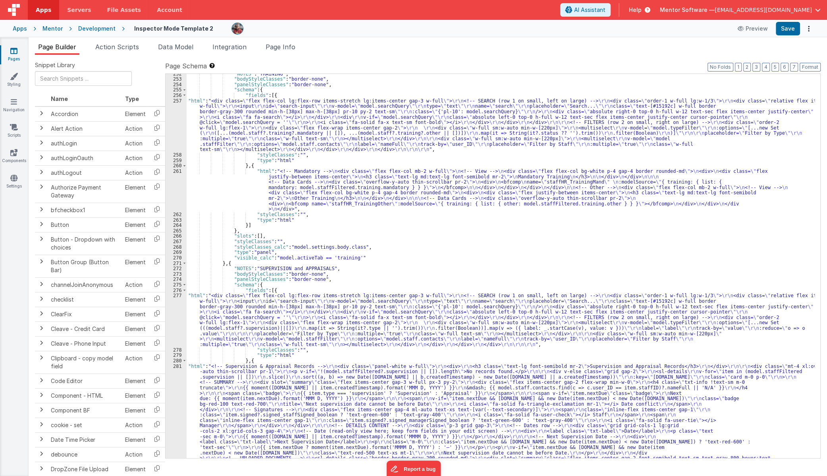
click at [256, 305] on div ""NOTES" : "TRAINING" , "bodyStyleClasses" : "border-none" , "panelStyleClasses"…" at bounding box center [501, 352] width 628 height 563
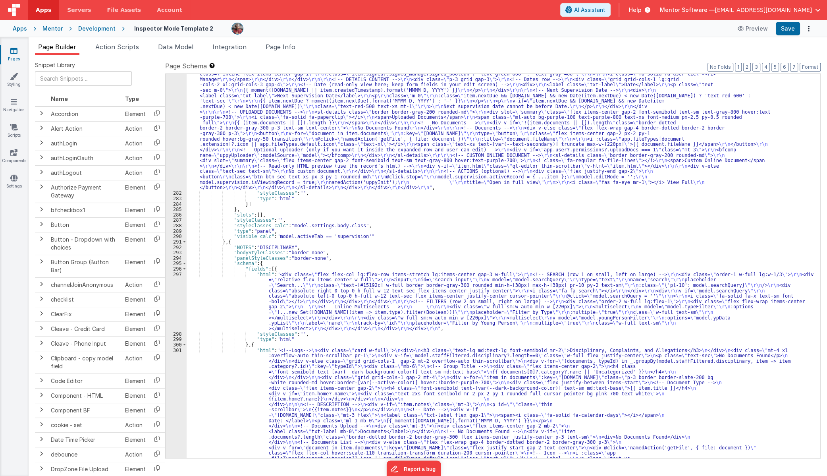
scroll to position [3289, 0]
click at [233, 315] on div ""html" : "<!-- Supervision & Appraisal Records --> \r\n <div class= \" panel-wh…" at bounding box center [501, 360] width 628 height 687
click at [175, 312] on div "297" at bounding box center [176, 302] width 21 height 60
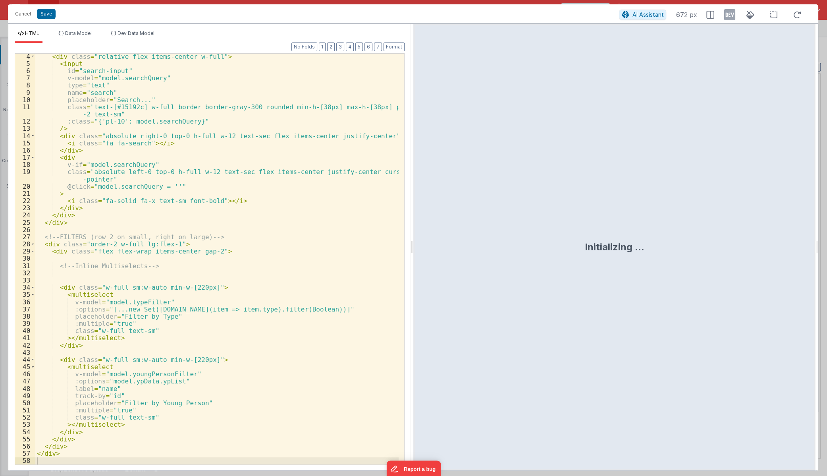
scroll to position [22, 0]
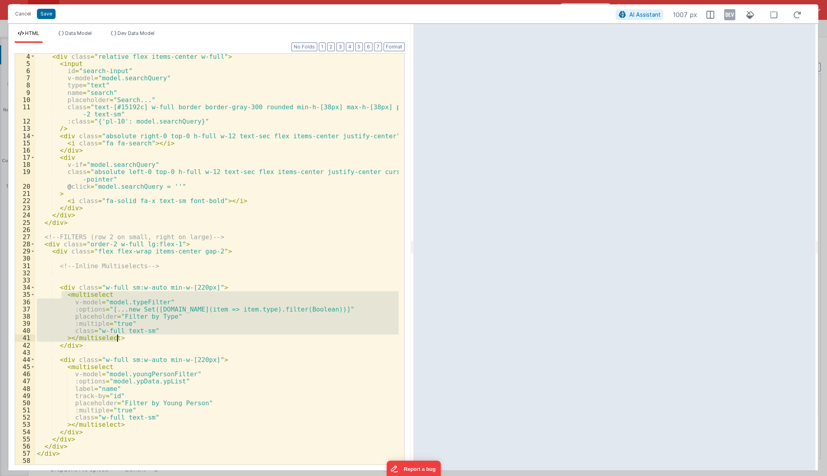
drag, startPoint x: 62, startPoint y: 293, endPoint x: 173, endPoint y: 335, distance: 118.1
click at [173, 335] on div "< div class = "relative flex items-center w-full" > < input id = "search-input"…" at bounding box center [216, 265] width 363 height 425
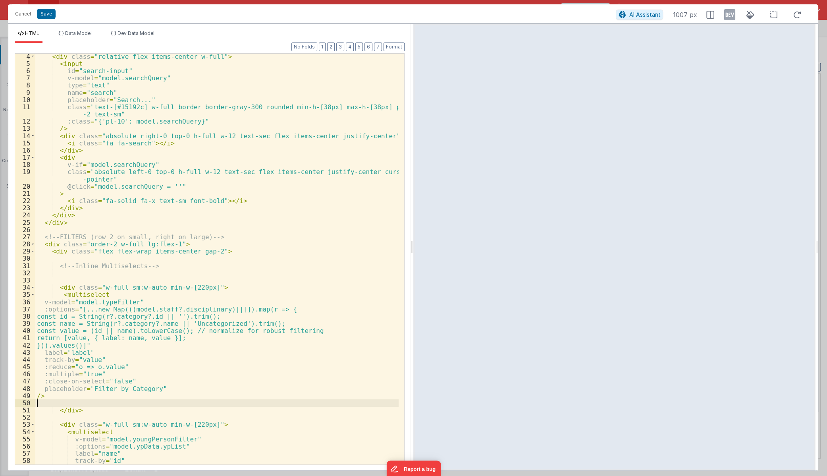
scroll to position [23, 0]
click at [57, 393] on div "< div class = "relative flex items-center w-full" > < input id = "search-input"…" at bounding box center [216, 265] width 363 height 425
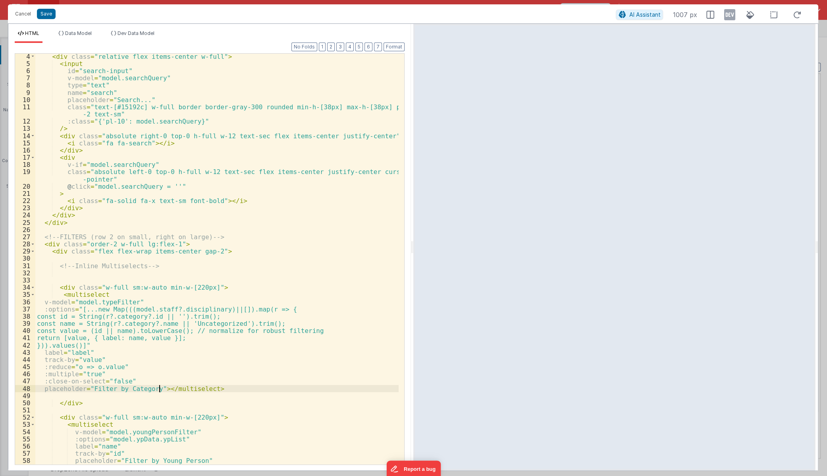
scroll to position [80, 0]
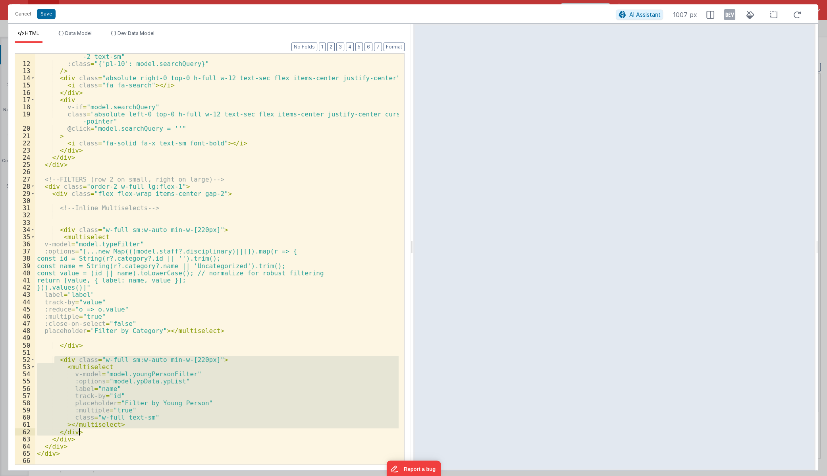
drag, startPoint x: 54, startPoint y: 359, endPoint x: 109, endPoint y: 423, distance: 85.0
click at [107, 426] on div "class = "text-[#15192c] w-full border border-gray-300 rounded min-h-[38px] max-…" at bounding box center [216, 261] width 363 height 432
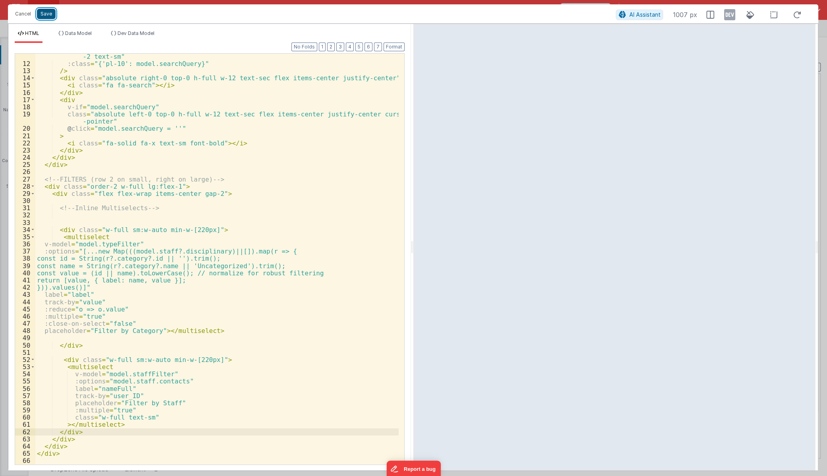
click at [42, 10] on button "Save" at bounding box center [46, 14] width 19 height 10
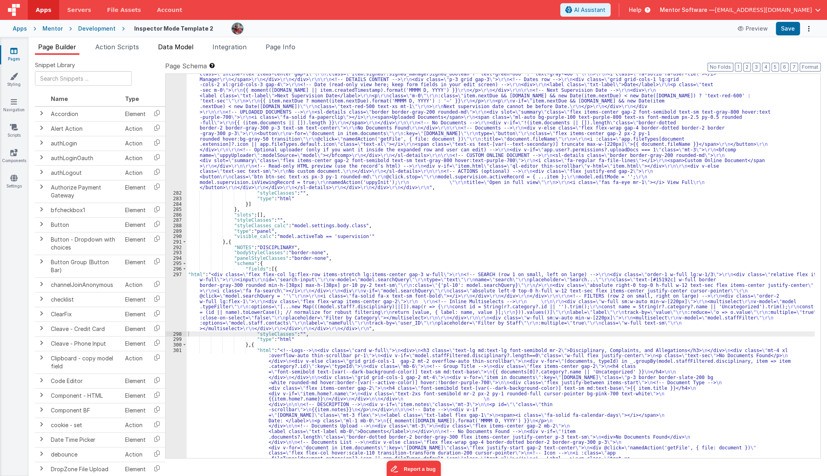
click at [180, 50] on span "Data Model" at bounding box center [175, 47] width 35 height 8
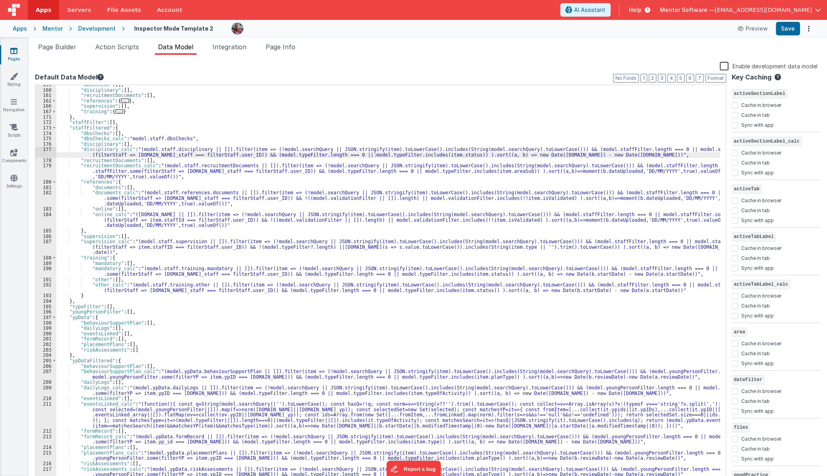
click at [310, 161] on div ""dbsChecks" : [ ] , "disciplinary" : [ ] , "recruitmentDocuments" : [ ] , "refe…" at bounding box center [388, 286] width 664 height 408
drag, startPoint x: 243, startPoint y: 155, endPoint x: 434, endPoint y: 157, distance: 190.6
click at [434, 157] on div ""dbsChecks" : [ ] , "disciplinary" : [ ] , "recruitmentDocuments" : [ ] , "refe…" at bounding box center [388, 286] width 664 height 408
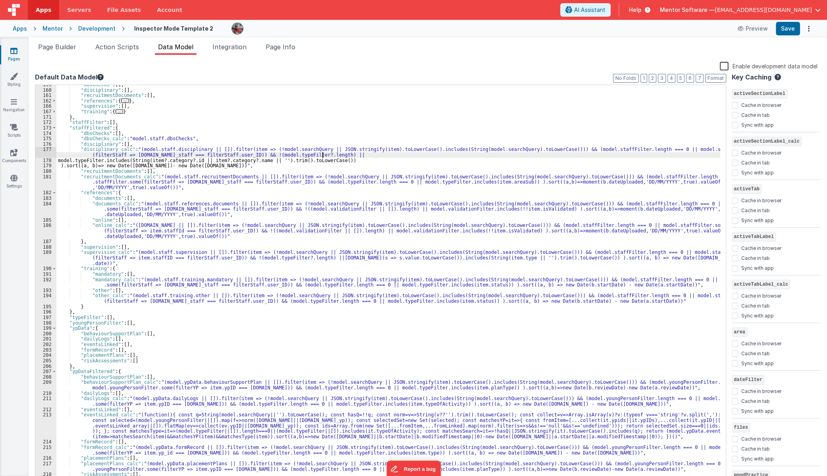
drag, startPoint x: 334, startPoint y: 156, endPoint x: 349, endPoint y: 160, distance: 16.5
click at [334, 156] on div ""dbsChecks" : [ ] , "disciplinary" : [ ] , "recruitmentDocuments" : [ ] , "refe…" at bounding box center [388, 289] width 664 height 414
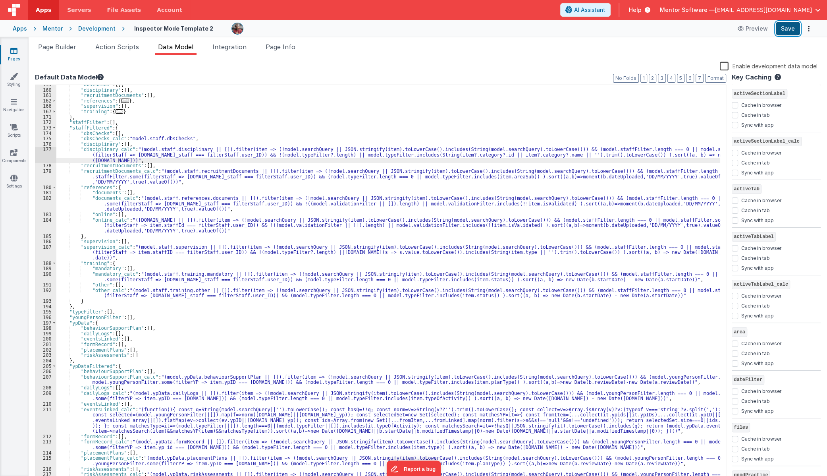
click at [788, 30] on button "Save" at bounding box center [788, 28] width 24 height 13
click at [457, 154] on div ""dbsChecks" : [ ] , "disciplinary" : [ ] , "recruitmentDocuments" : [ ] , "refe…" at bounding box center [388, 286] width 664 height 408
click at [365, 156] on div ""dbsChecks" : [ ] , "disciplinary" : [ ] , "recruitmentDocuments" : [ ] , "refe…" at bounding box center [388, 286] width 664 height 408
click at [486, 156] on div ""dbsChecks" : [ ] , "disciplinary" : [ ] , "recruitmentDocuments" : [ ] , "refe…" at bounding box center [388, 286] width 664 height 408
drag, startPoint x: 322, startPoint y: 155, endPoint x: 597, endPoint y: 155, distance: 275.6
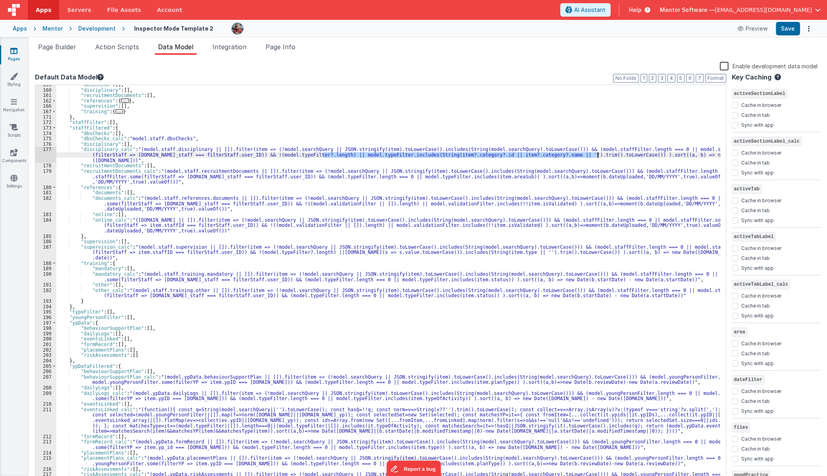
click at [597, 155] on div ""dbsChecks" : [ ] , "disciplinary" : [ ] , "recruitmentDocuments" : [ ] , "refe…" at bounding box center [388, 286] width 664 height 408
click at [46, 48] on span "Page Builder" at bounding box center [57, 47] width 38 height 8
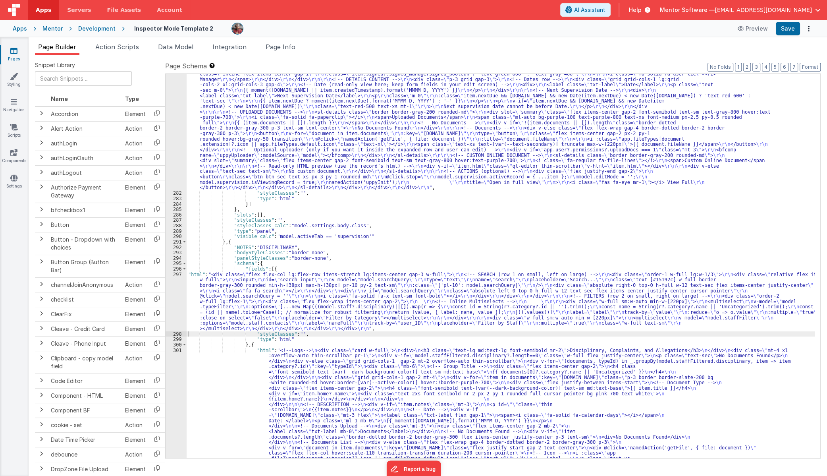
click at [219, 302] on div ""html" : "<!-- Supervision & Appraisal Records --> \r\n <div class= \" panel-wh…" at bounding box center [501, 360] width 628 height 687
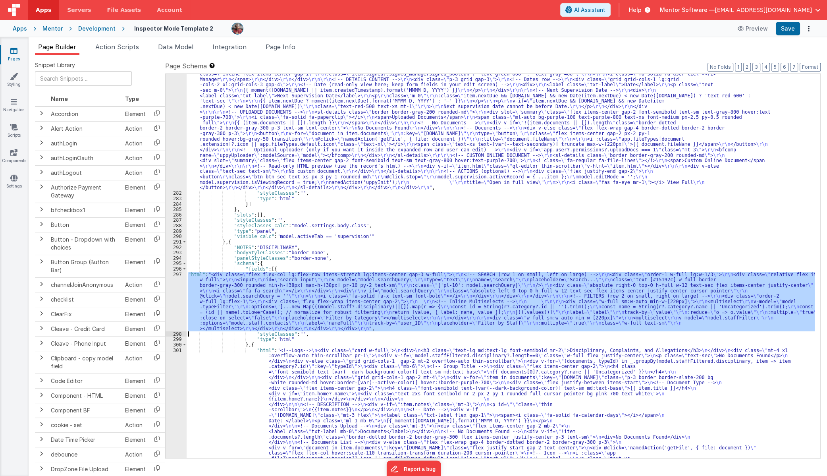
click at [174, 302] on div "297" at bounding box center [176, 302] width 21 height 60
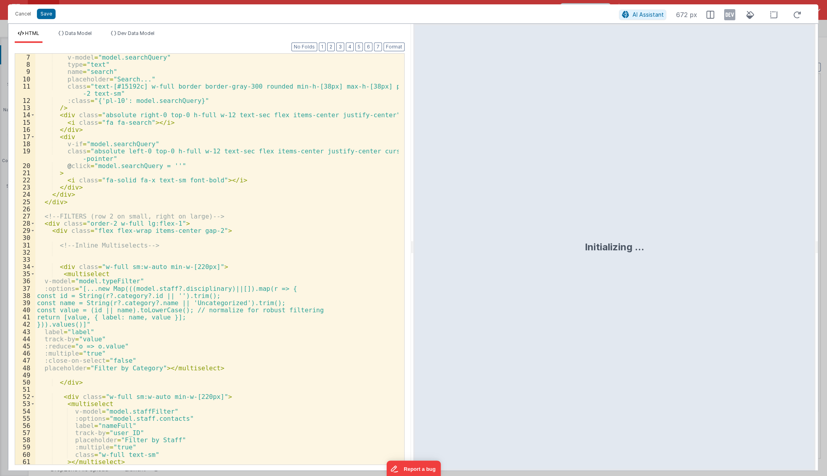
scroll to position [65, 0]
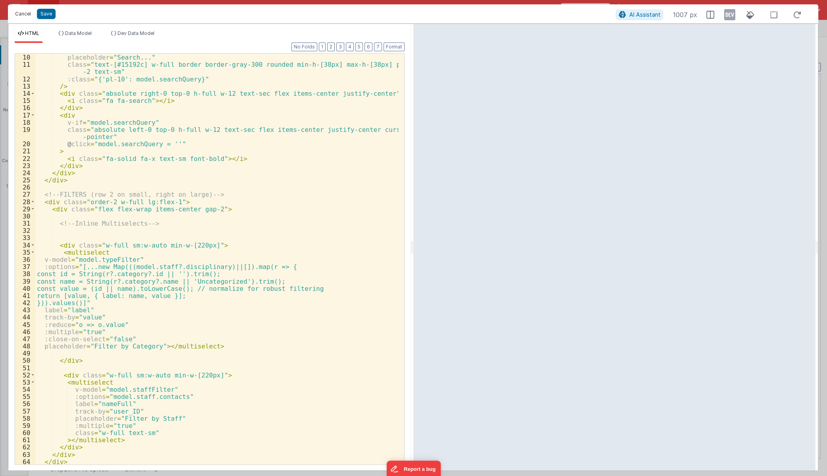
click at [26, 17] on button "Cancel" at bounding box center [23, 13] width 24 height 11
click at [175, 47] on div "Format 7 6 5 4 3 2 1 No Folds 9 10 11 12 13 14 15 16 17 18 19 20 21 22 23 24 25…" at bounding box center [210, 253] width 390 height 421
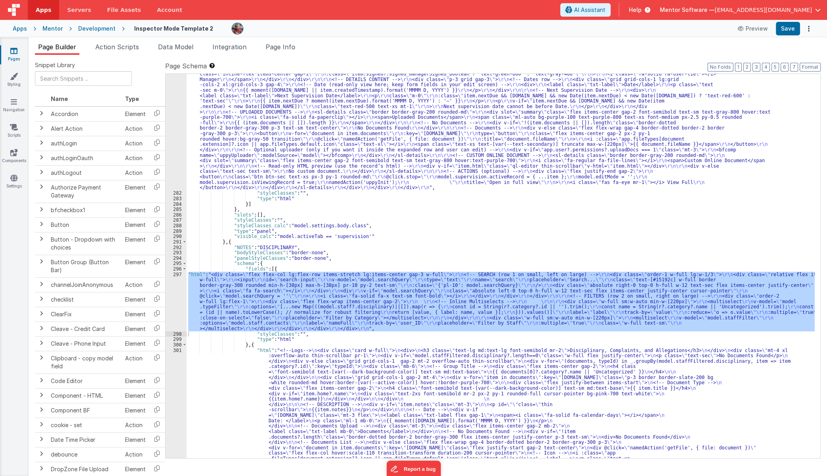
click at [175, 40] on div "Page Builder Action Scripts Data Model Integration Page Info Snippet Library Na…" at bounding box center [428, 256] width 798 height 438
click at [176, 46] on span "Data Model" at bounding box center [175, 47] width 35 height 8
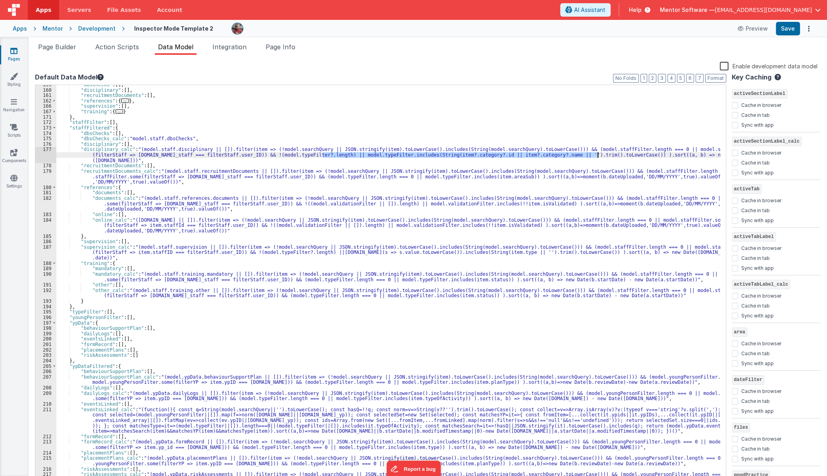
click at [324, 156] on div ""dbsChecks" : [ ] , "disciplinary" : [ ] , "recruitmentDocuments" : [ ] , "refe…" at bounding box center [388, 283] width 664 height 397
drag, startPoint x: 324, startPoint y: 156, endPoint x: 592, endPoint y: 154, distance: 267.6
click at [592, 154] on div ""dbsChecks" : [ ] , "disciplinary" : [ ] , "recruitmentDocuments" : [ ] , "refe…" at bounding box center [388, 286] width 664 height 408
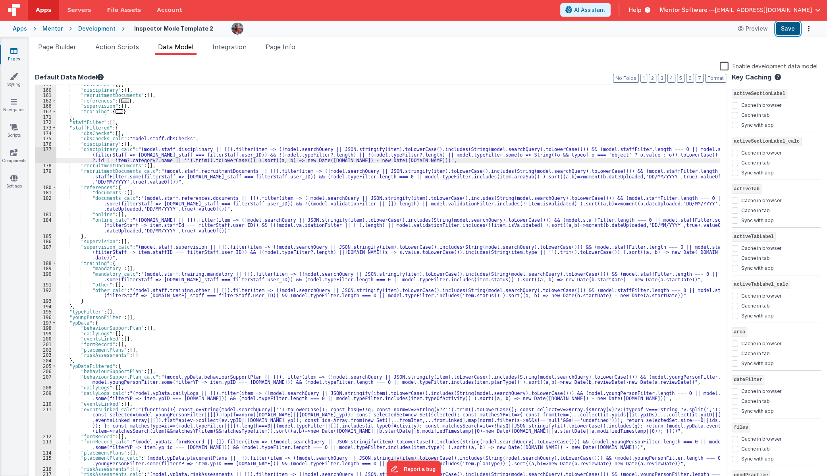
click at [786, 29] on button "Save" at bounding box center [788, 28] width 24 height 13
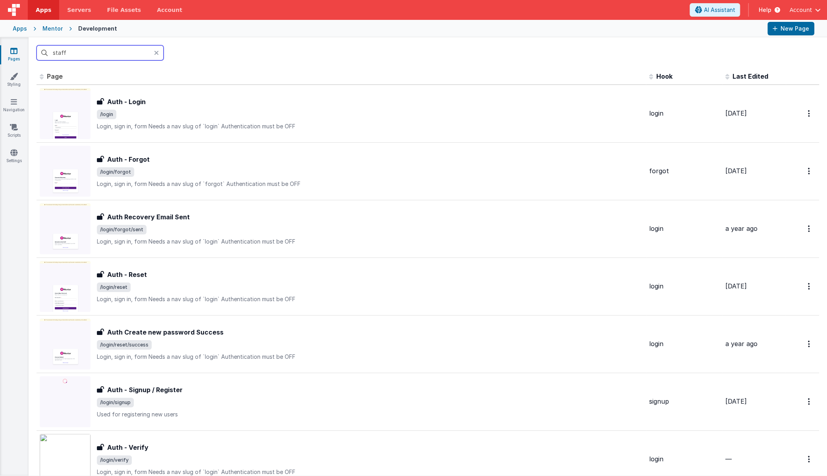
click at [125, 56] on input "staff" at bounding box center [100, 52] width 127 height 15
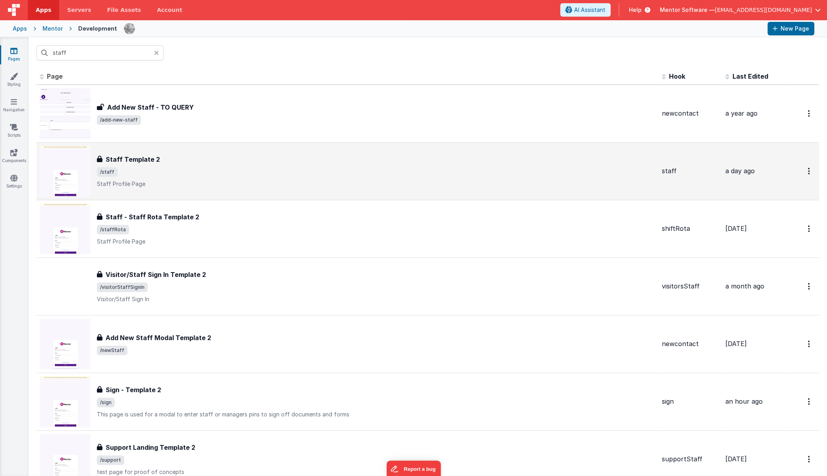
click at [211, 153] on div "Staff Template 2 Staff Template 2 /staff Staff Profile Page" at bounding box center [348, 171] width 616 height 51
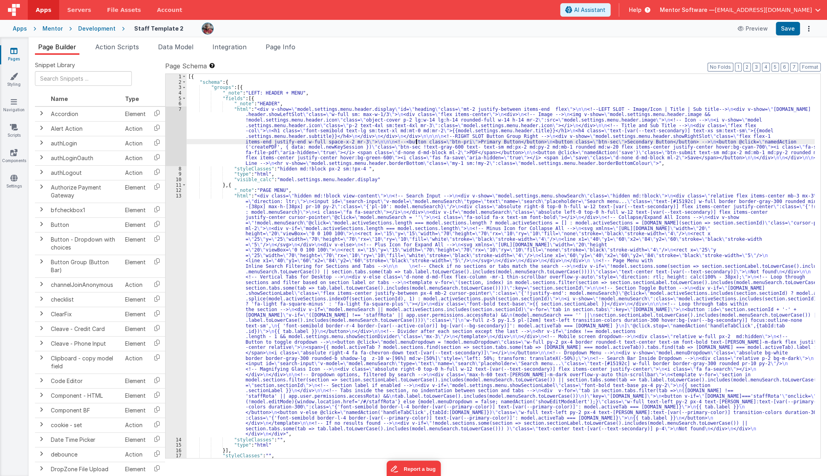
click at [417, 141] on div "[{ "schema" : { "groups" : [{ "_note" : "LEFT: HEADER + MENU" , "fields" : [{ "…" at bounding box center [501, 271] width 628 height 395
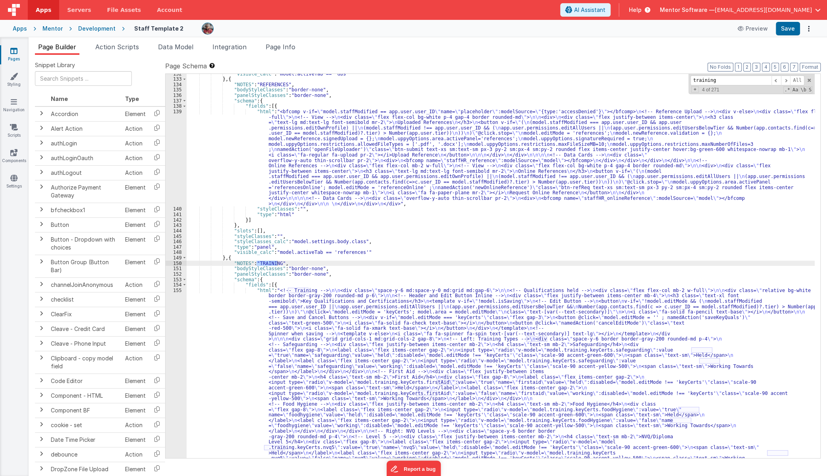
scroll to position [4221, 0]
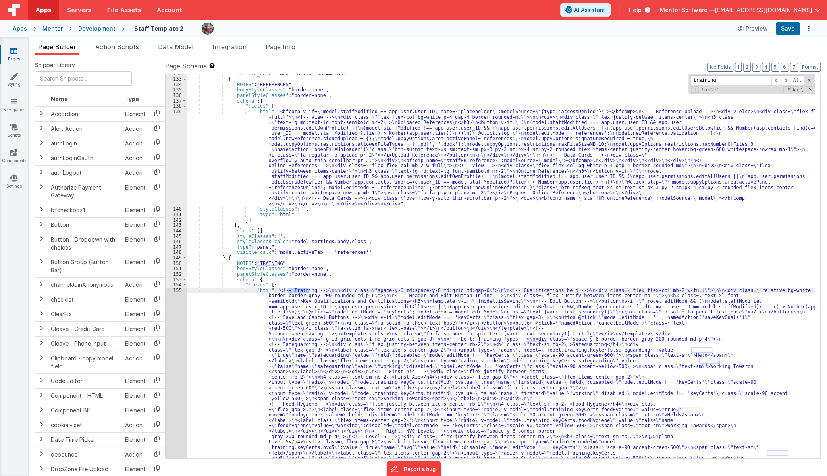
click at [256, 320] on div ""visible_calc" : "model.activeTab == 'dbs'" } , { "NOTES" : "REFERENCES" , "bod…" at bounding box center [501, 436] width 628 height 731
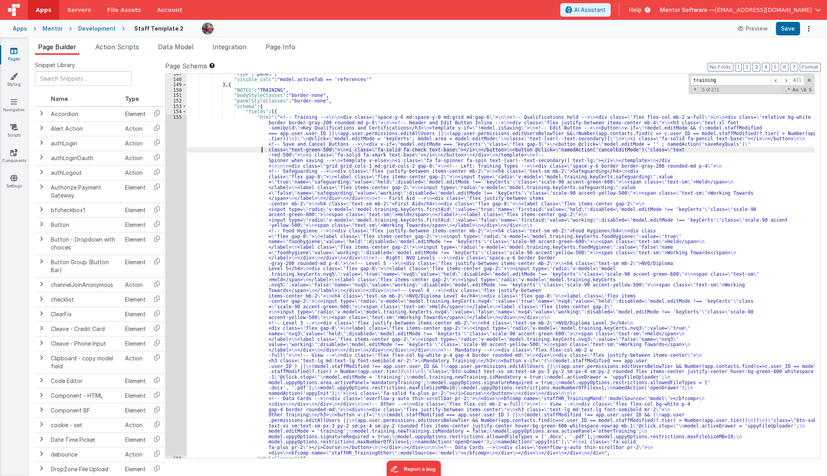
scroll to position [4394, 0]
click at [173, 317] on div "147 148 149 150 151 152 153 154 155 156 157" at bounding box center [176, 268] width 21 height 395
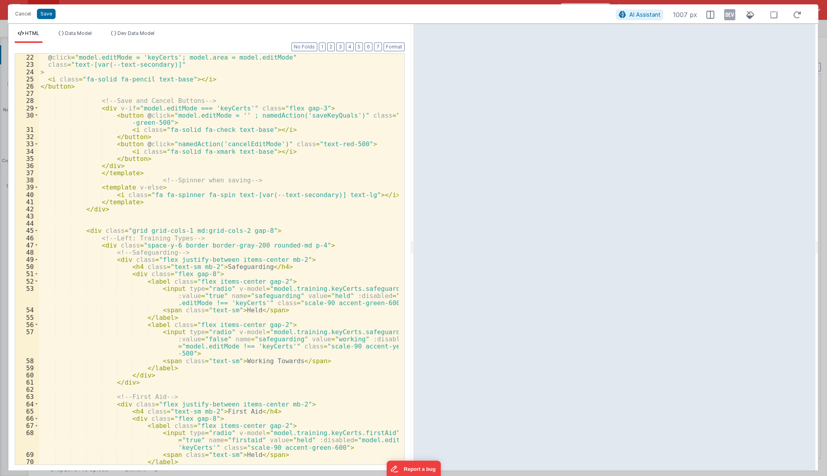
scroll to position [259, 0]
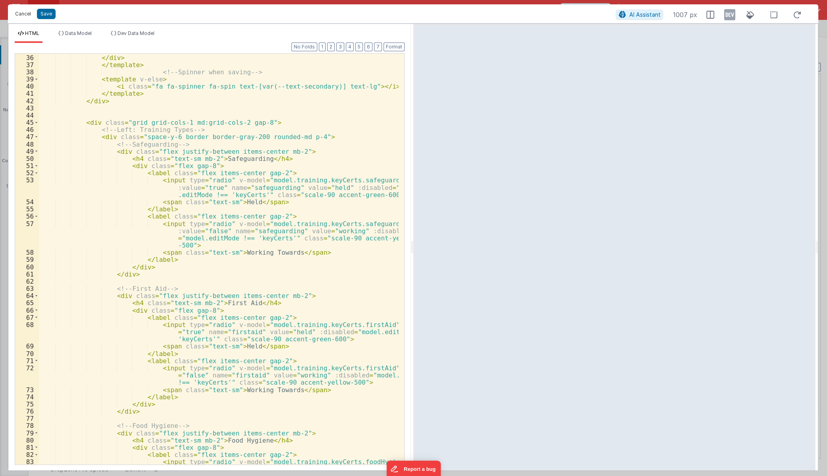
click at [17, 14] on button "Cancel" at bounding box center [23, 13] width 24 height 11
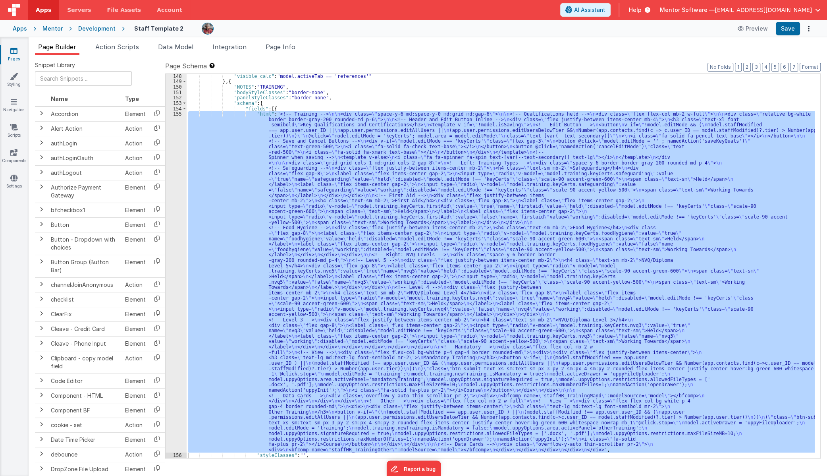
click at [415, 167] on div at bounding box center [413, 238] width 827 height 476
click at [407, 123] on div ""visible_calc" : "model.activeTab == 'references'" } , { "NOTES" : "TRAINING" ,…" at bounding box center [501, 266] width 628 height 384
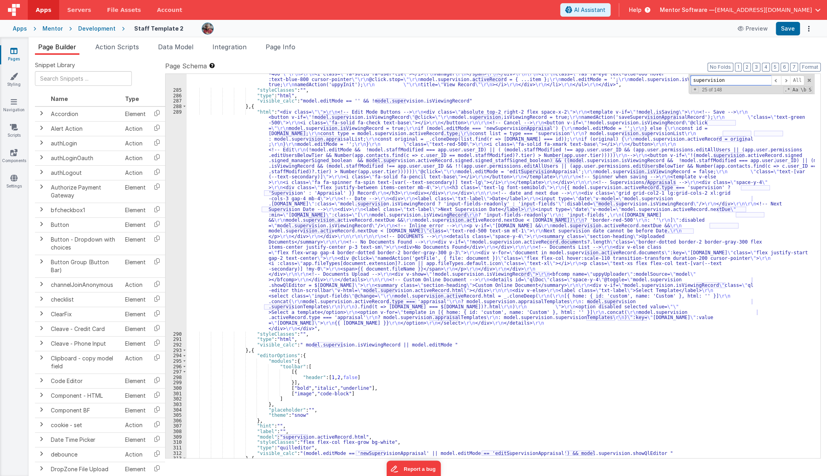
scroll to position [6792, 0]
type input "supervision"
click at [225, 236] on div ""html" : " \r\n <div class= \"\" > \r\n <div class= \"\" > \r\n <!-- Heading --…" at bounding box center [501, 209] width 628 height 536
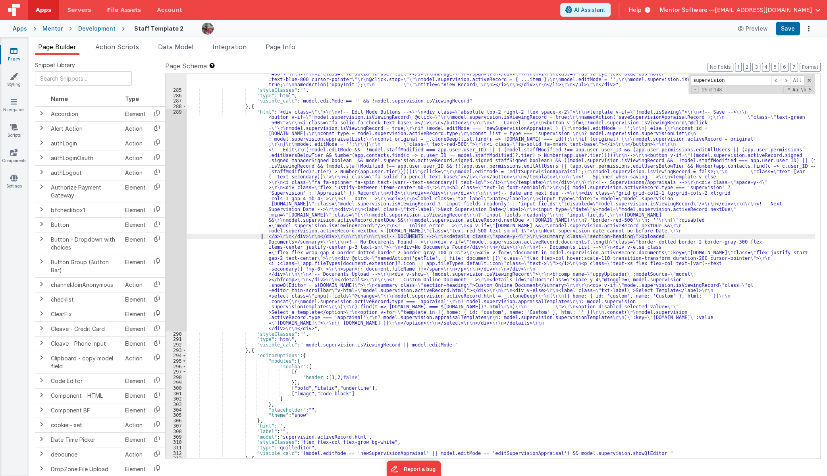
click at [174, 231] on div "289" at bounding box center [176, 220] width 21 height 222
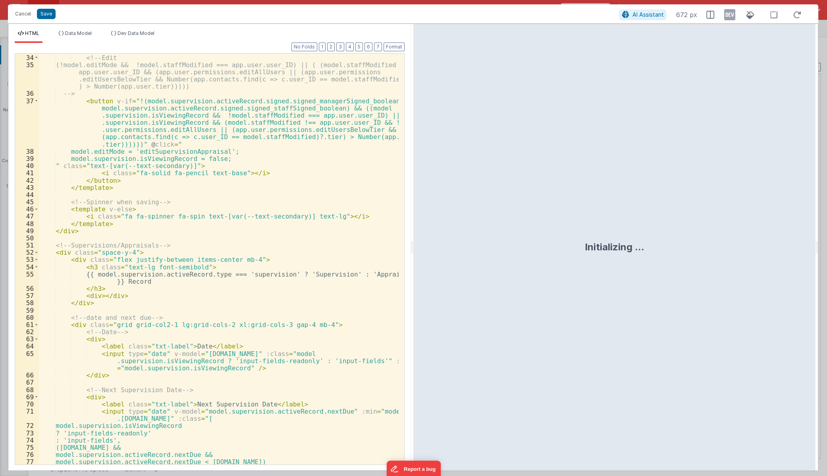
scroll to position [324, 0]
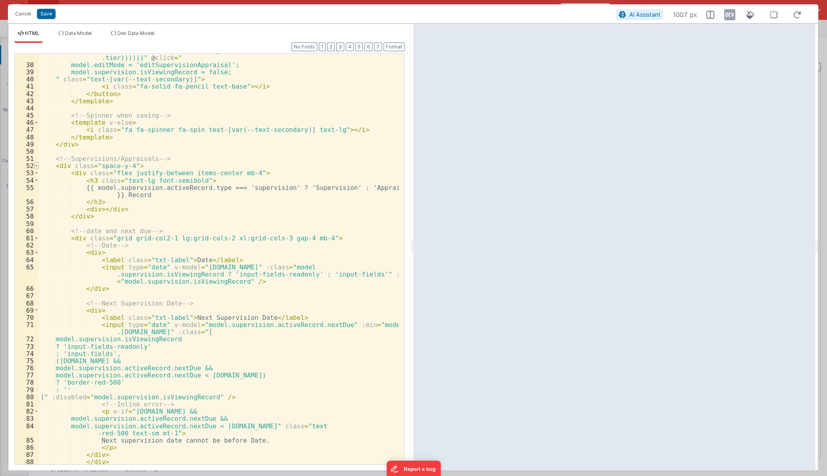
click at [37, 167] on span at bounding box center [36, 165] width 4 height 7
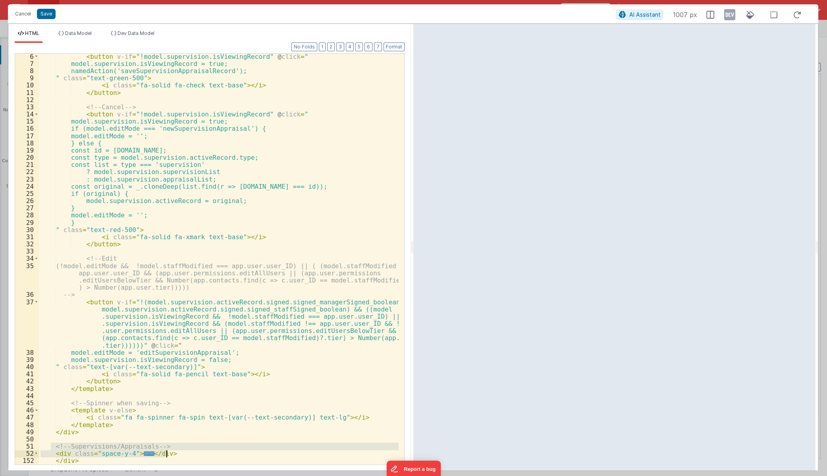
drag, startPoint x: 52, startPoint y: 443, endPoint x: 192, endPoint y: 450, distance: 140.3
click at [192, 450] on div "< button v-if = "!model.supervision.isViewingRecord" @ click = " model.supervis…" at bounding box center [219, 265] width 360 height 425
click at [235, 181] on div "< button v-if = "!model.supervision.isViewingRecord" @ click = " model.supervis…" at bounding box center [219, 265] width 360 height 425
drag, startPoint x: 179, startPoint y: 455, endPoint x: 55, endPoint y: 445, distance: 124.3
click at [55, 445] on div "< button v-if = "!model.supervision.isViewingRecord" @ click = " model.supervis…" at bounding box center [219, 265] width 360 height 425
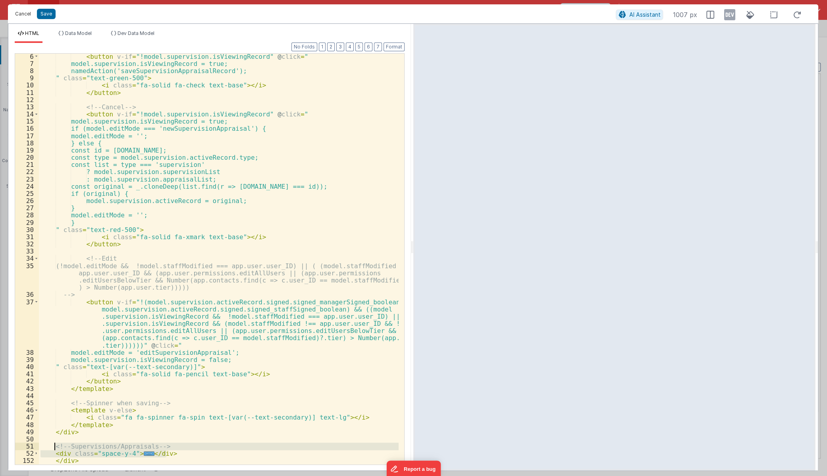
click at [18, 16] on button "Cancel" at bounding box center [23, 13] width 24 height 11
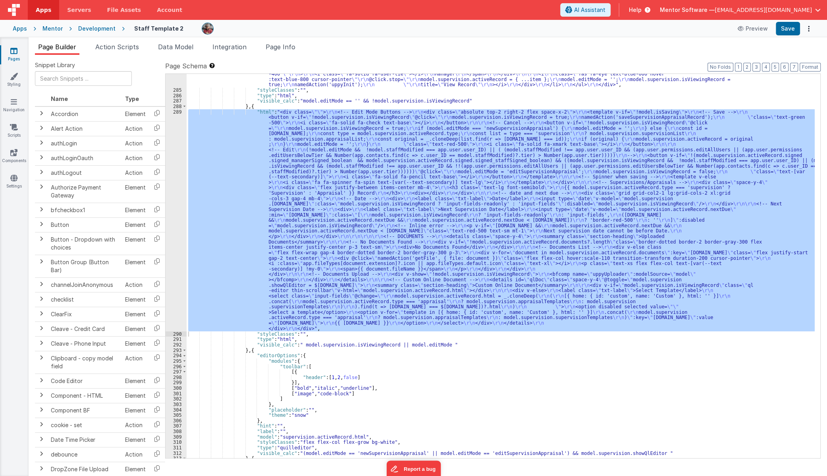
click at [20, 53] on link "Pages" at bounding box center [14, 55] width 29 height 16
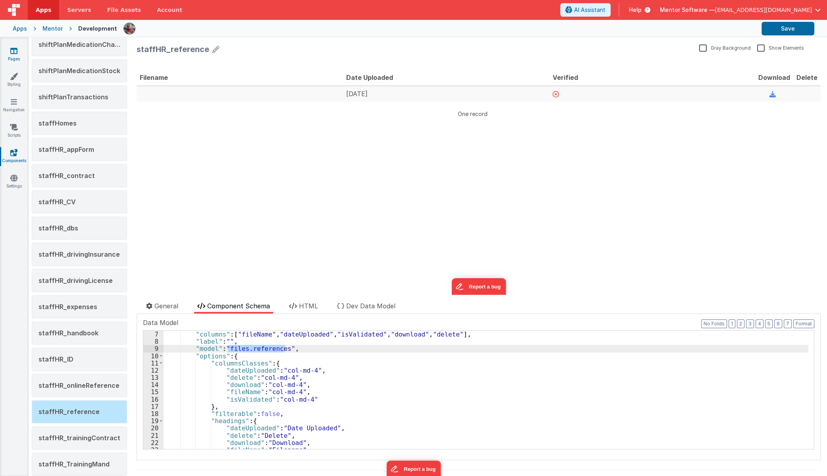
click at [16, 52] on icon at bounding box center [13, 51] width 7 height 8
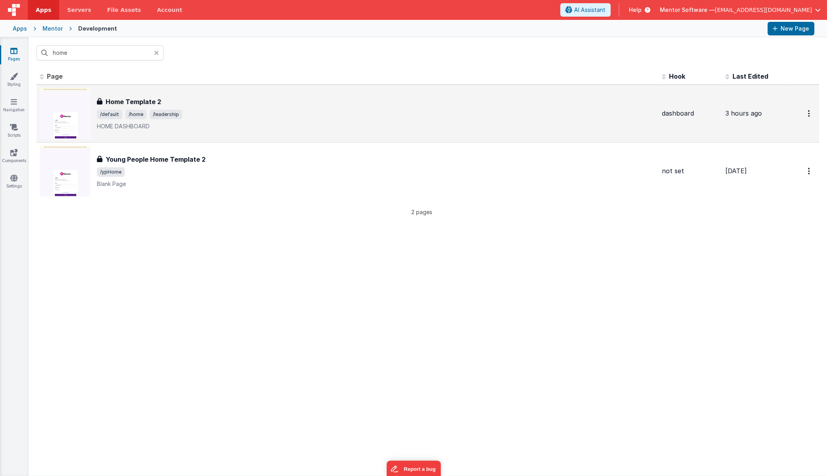
click at [129, 91] on div "Home Template 2 Home Template 2 /default /home /leadership HOME DASHBOARD" at bounding box center [348, 113] width 616 height 51
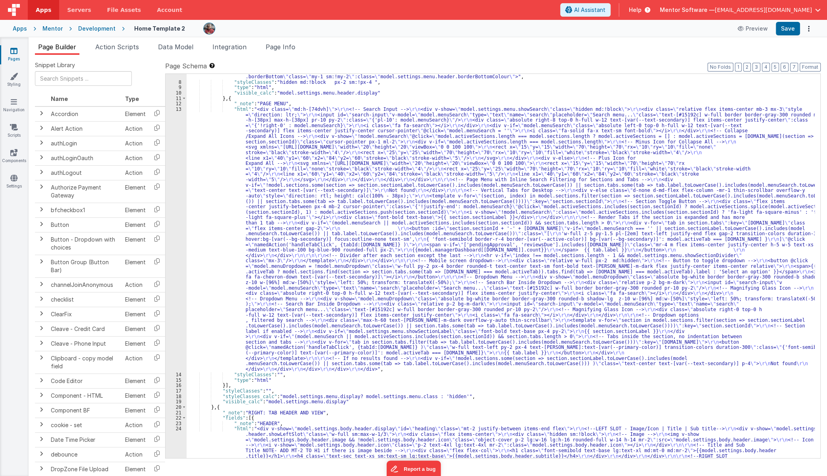
scroll to position [108, 0]
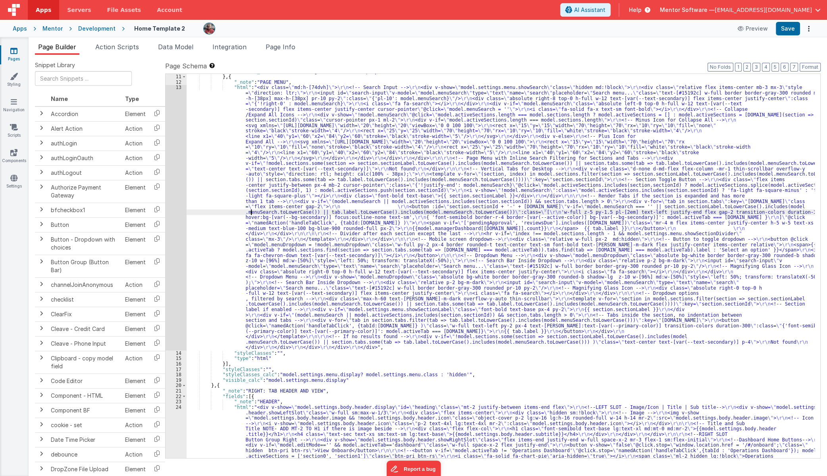
click at [251, 209] on div ""visible_calc" : "model.settings.menu.header.display" } , { "_note" : "PAGE MEN…" at bounding box center [501, 388] width 628 height 638
click at [177, 221] on div "13" at bounding box center [176, 217] width 21 height 265
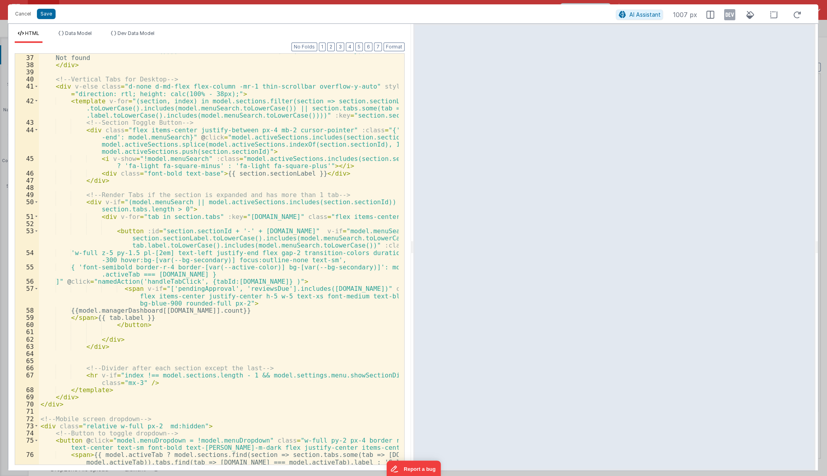
scroll to position [368, 0]
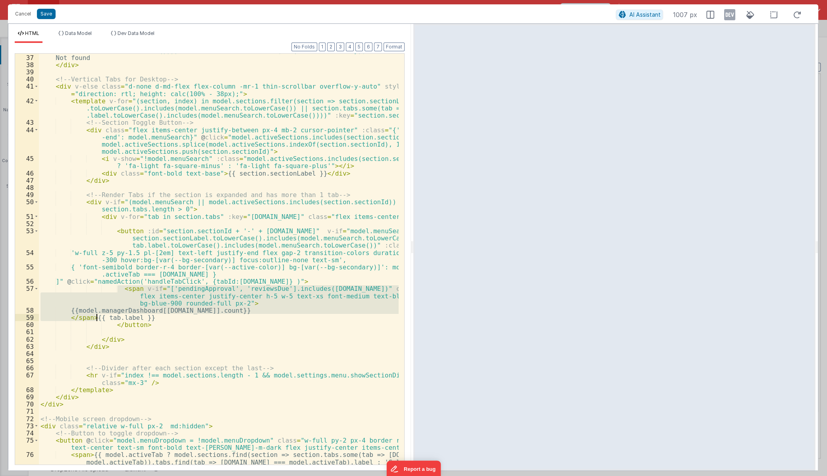
drag, startPoint x: 116, startPoint y: 291, endPoint x: 96, endPoint y: 319, distance: 34.6
click at [96, 319] on div "< div v-if = "!model.sections.some(section => section.sectionLabel.toLowerCase(…" at bounding box center [219, 259] width 360 height 454
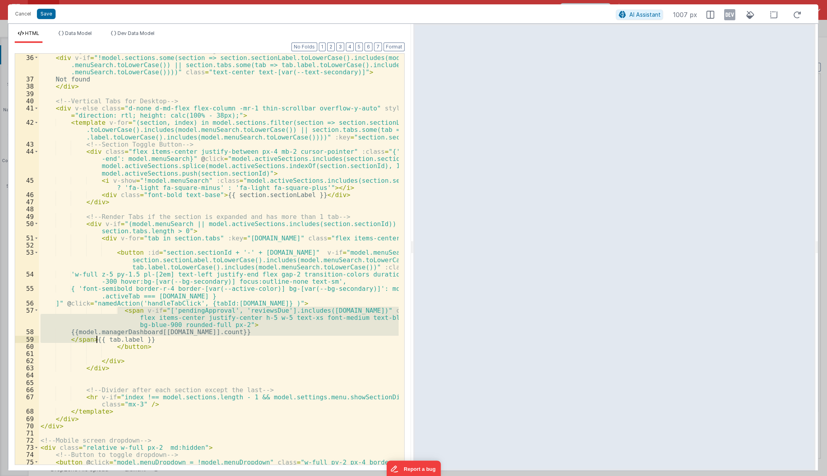
scroll to position [346, 0]
click at [28, 12] on button "Cancel" at bounding box center [23, 13] width 24 height 11
